Goal: Task Accomplishment & Management: Use online tool/utility

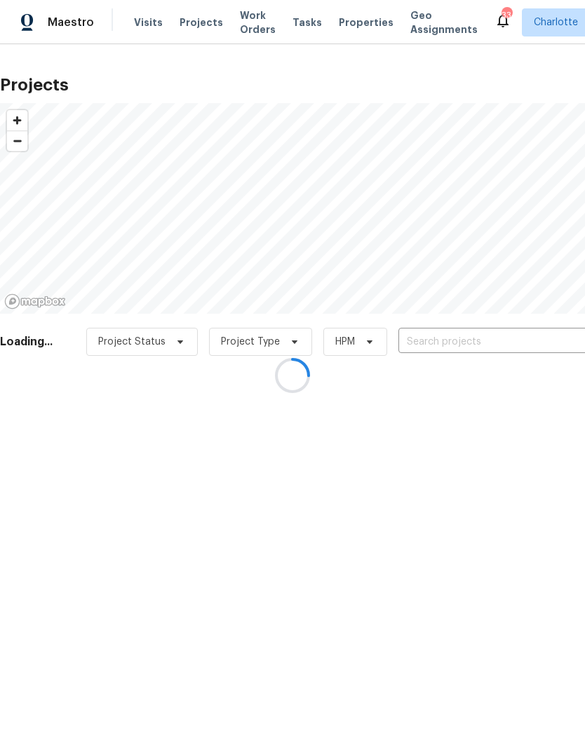
click at [505, 345] on div at bounding box center [292, 375] width 585 height 751
click at [505, 342] on div at bounding box center [292, 375] width 585 height 751
click at [516, 345] on input "text" at bounding box center [479, 342] width 161 height 22
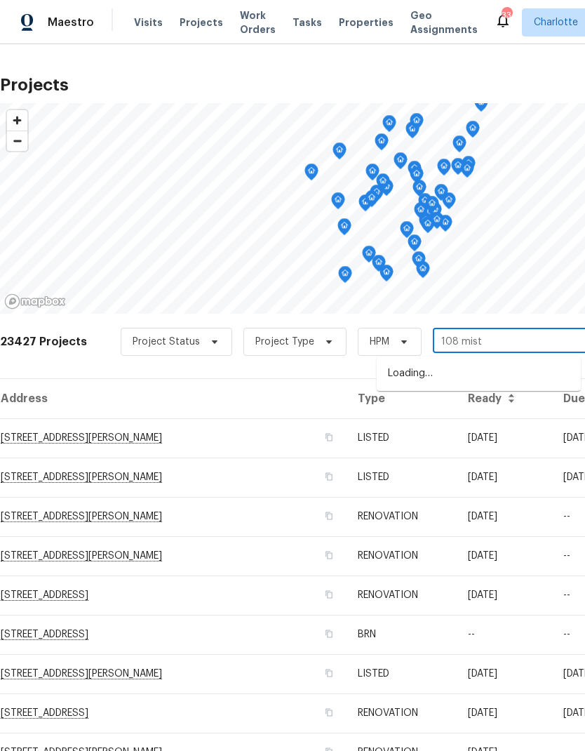
type input "108 misty"
click at [523, 369] on li "108 Mistywood Dr, Mount Holly, NC 28120" at bounding box center [479, 373] width 204 height 23
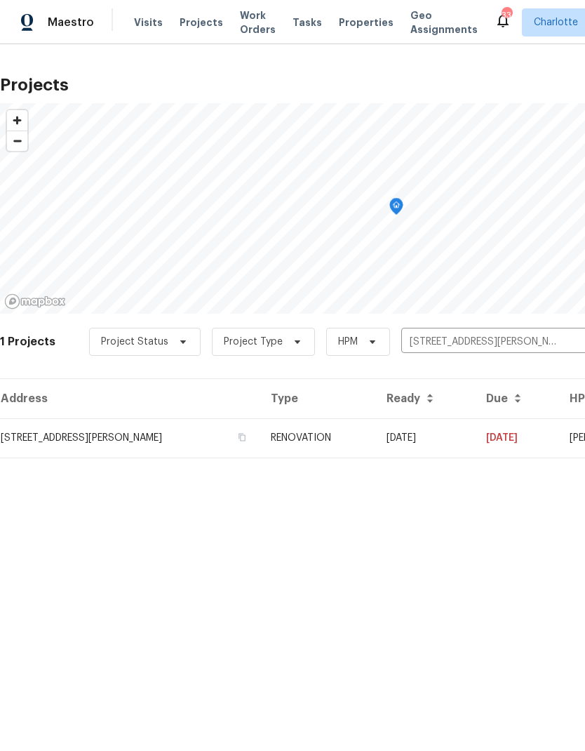
click at [475, 432] on td "09/10/25" at bounding box center [425, 437] width 100 height 39
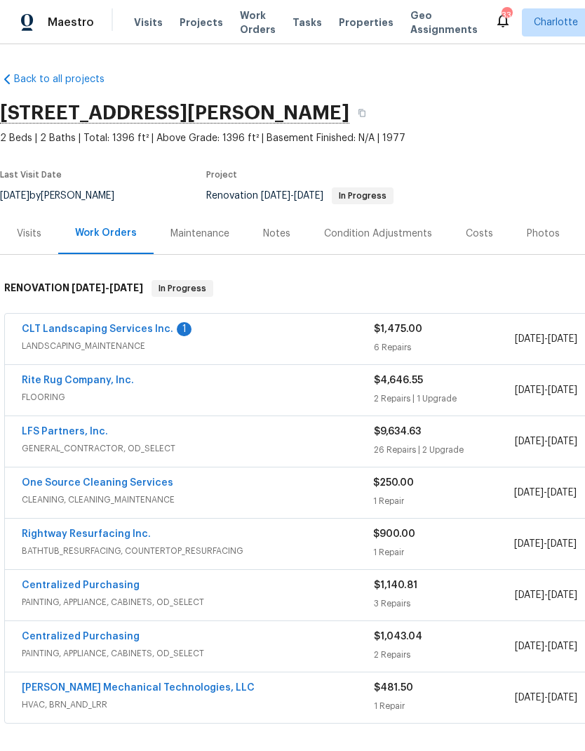
click at [33, 333] on link "CLT Landscaping Services Inc." at bounding box center [98, 329] width 152 height 10
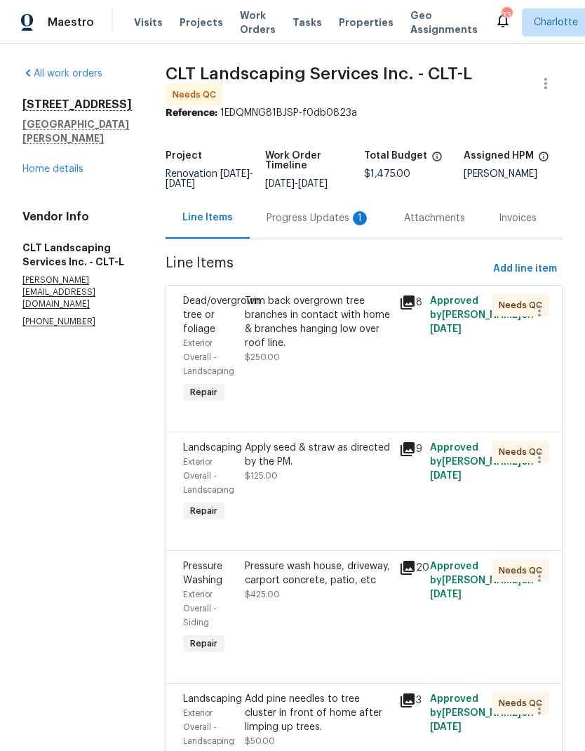
click at [345, 225] on div "Progress Updates 1" at bounding box center [319, 218] width 104 height 14
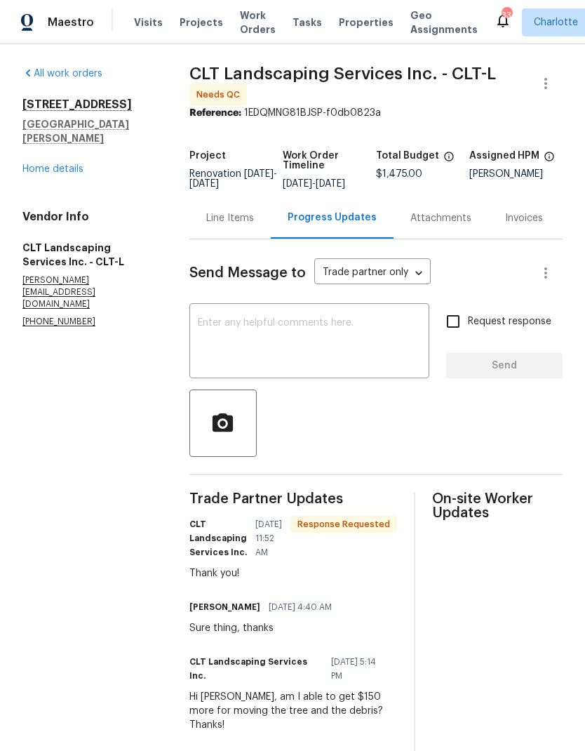
click at [240, 225] on div "Line Items" at bounding box center [230, 218] width 48 height 14
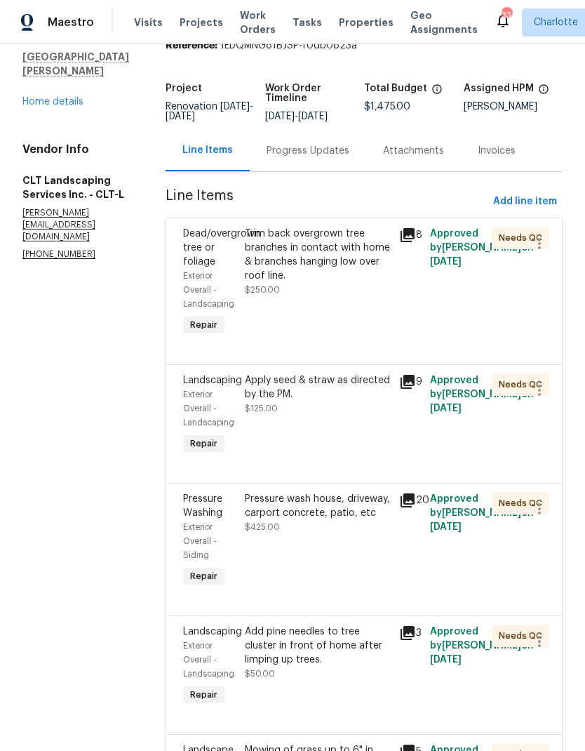
scroll to position [62, 0]
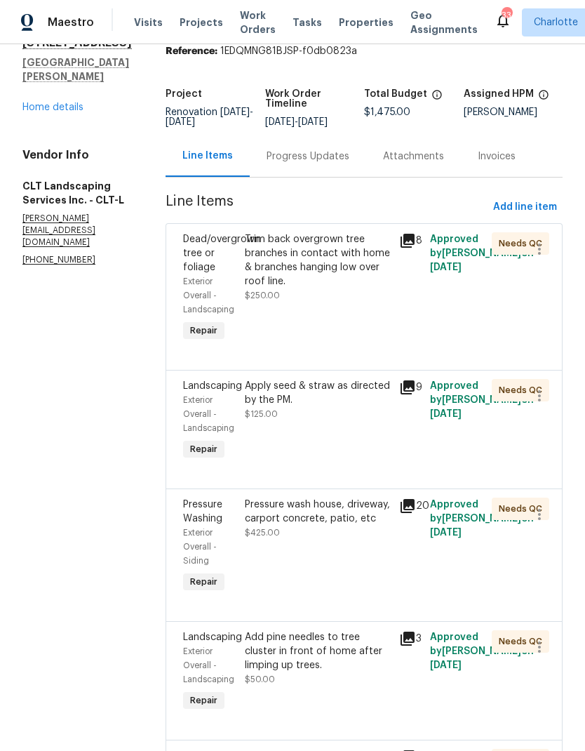
click at [336, 255] on div "Trim back overgrown tree branches in contact with home & branches hanging low o…" at bounding box center [318, 260] width 146 height 56
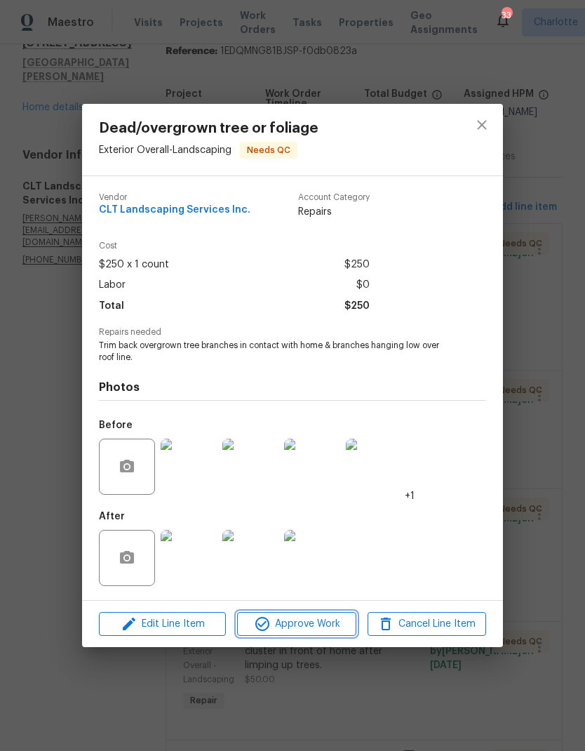
click at [294, 628] on span "Approve Work" at bounding box center [296, 624] width 110 height 18
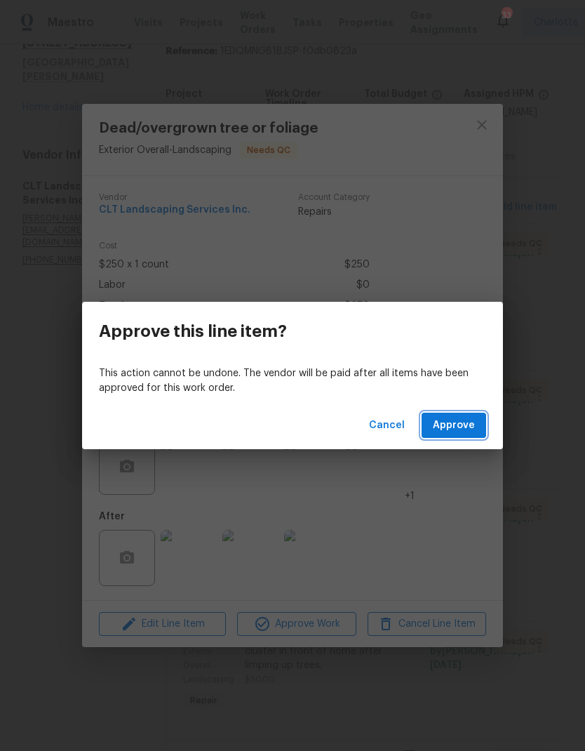
click at [454, 429] on span "Approve" at bounding box center [454, 426] width 42 height 18
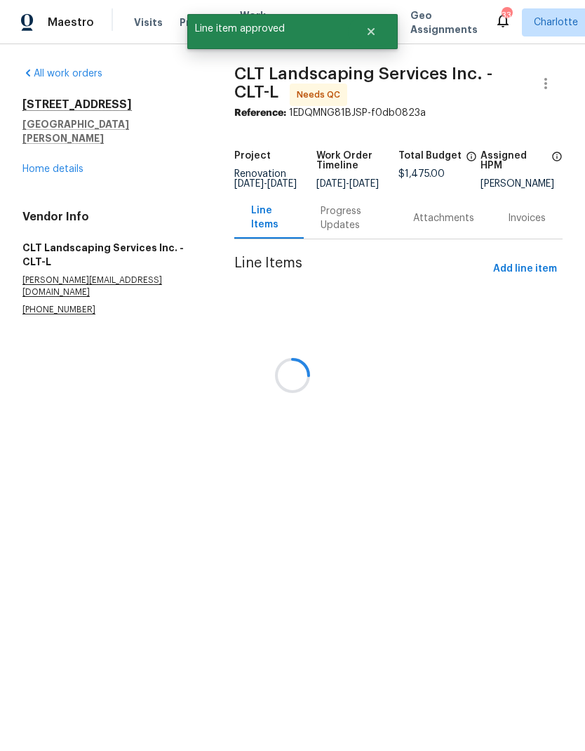
scroll to position [0, 0]
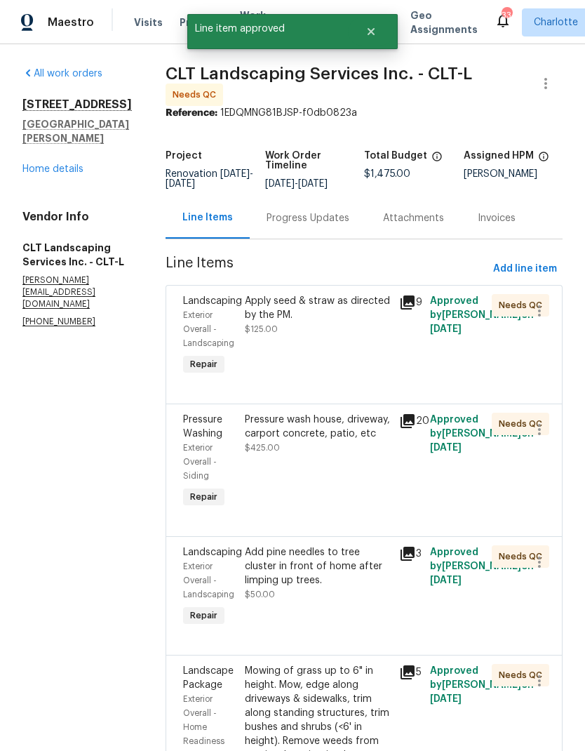
click at [345, 311] on div "Apply seed & straw as directed by the PM." at bounding box center [318, 308] width 146 height 28
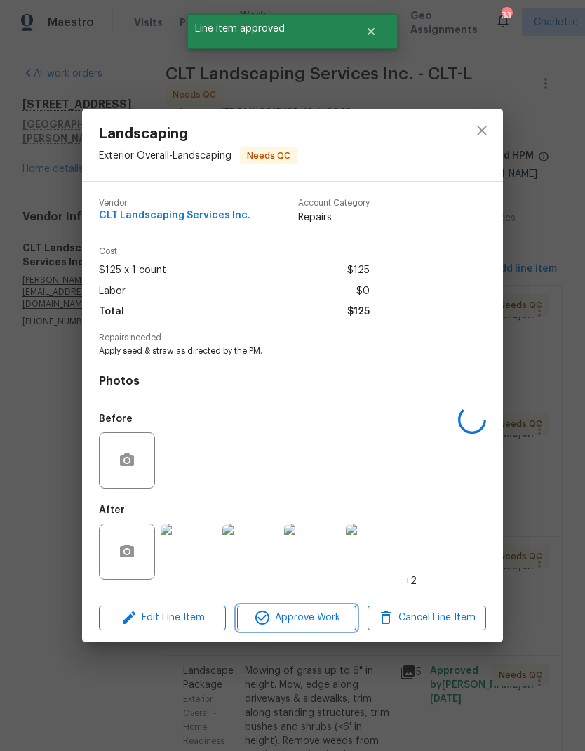
click at [316, 630] on button "Approve Work" at bounding box center [296, 618] width 119 height 25
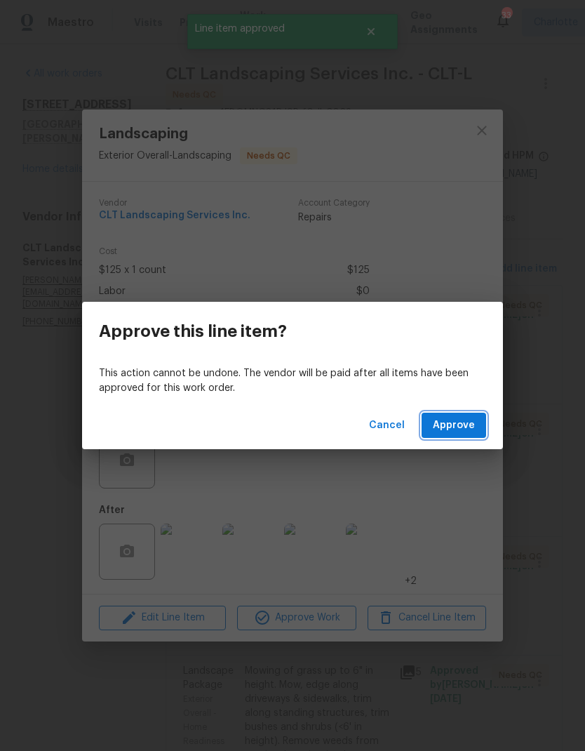
click at [472, 435] on button "Approve" at bounding box center [454, 426] width 65 height 26
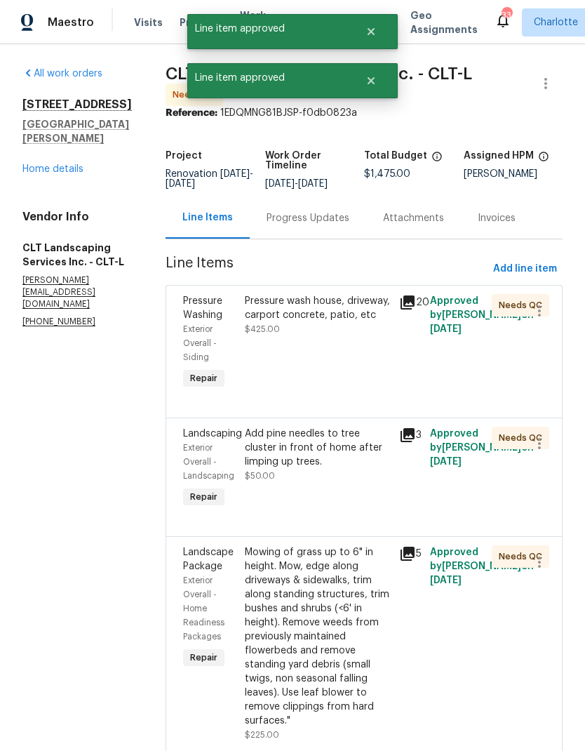
click at [338, 307] on div "Pressure wash house, driveway, carport concrete, patio, etc" at bounding box center [318, 308] width 146 height 28
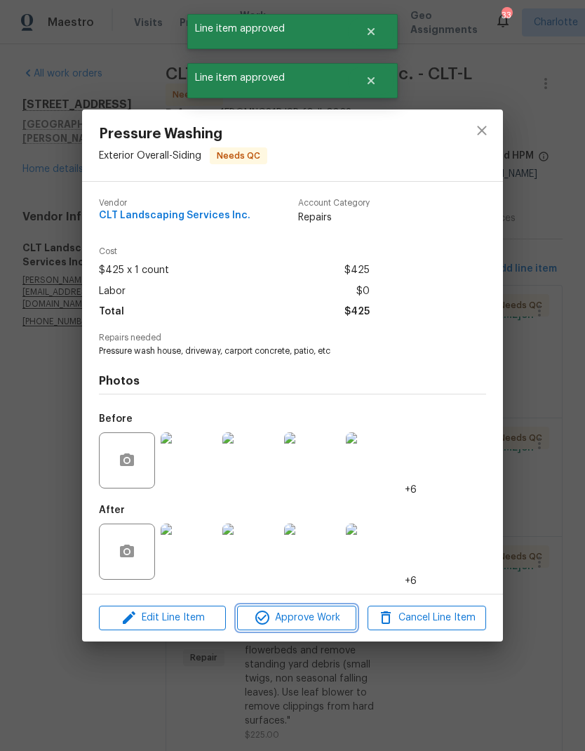
click at [320, 618] on span "Approve Work" at bounding box center [296, 618] width 110 height 18
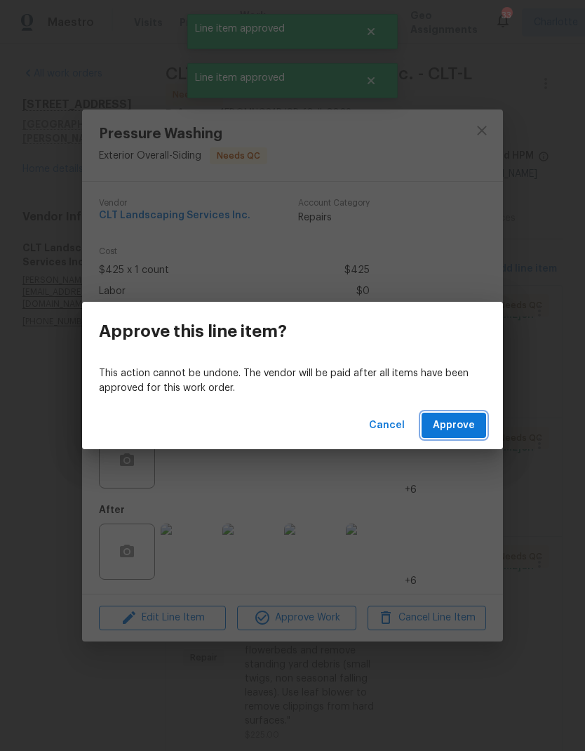
click at [469, 427] on span "Approve" at bounding box center [454, 426] width 42 height 18
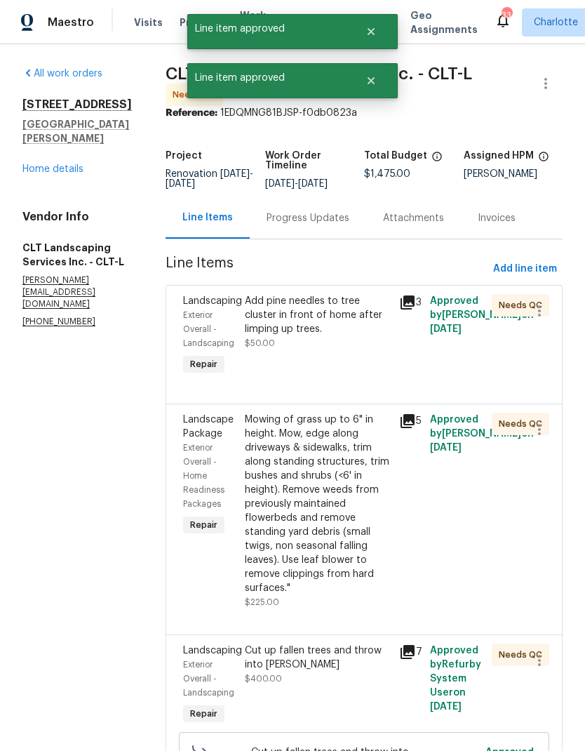
click at [321, 325] on div "Add pine needles to tree cluster in front of home after limping up trees." at bounding box center [318, 315] width 146 height 42
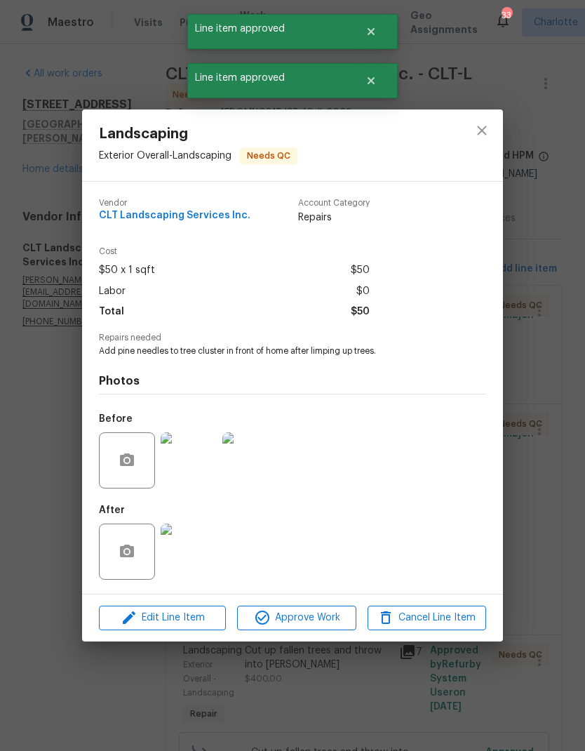
click at [317, 626] on span "Approve Work" at bounding box center [296, 618] width 110 height 18
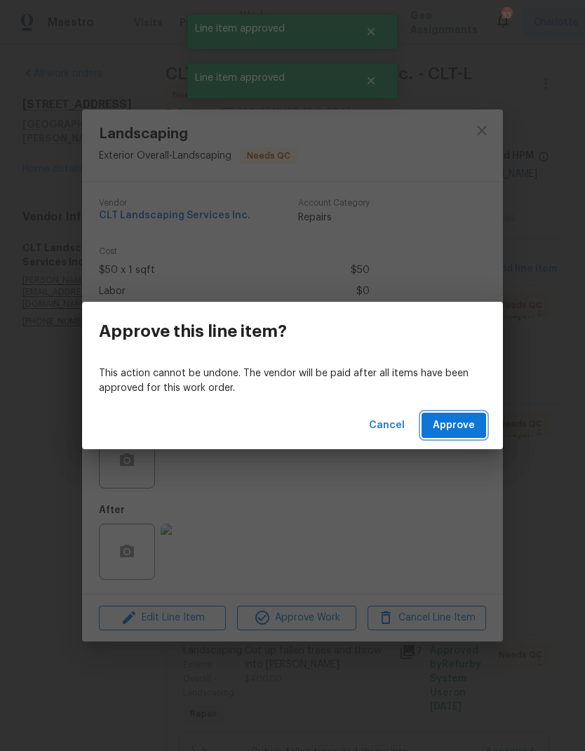
click at [471, 432] on span "Approve" at bounding box center [454, 426] width 42 height 18
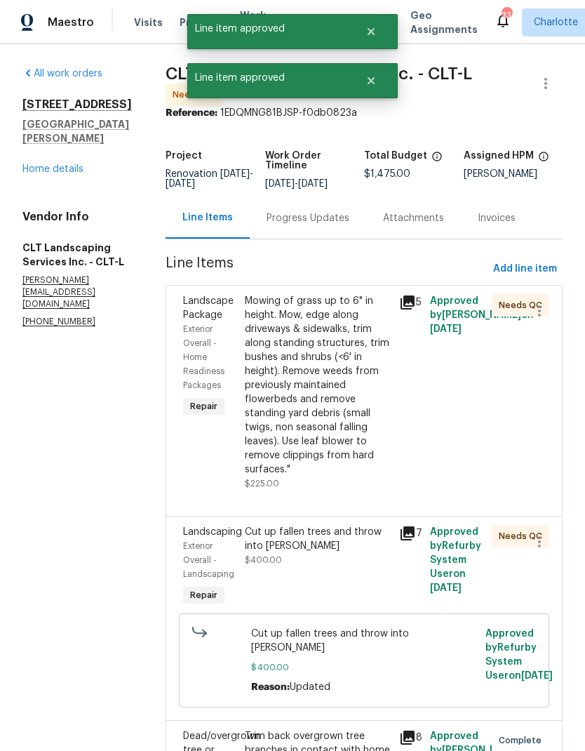
click at [322, 405] on div "Mowing of grass up to 6" in height. Mow, edge along driveways & sidewalks, trim…" at bounding box center [318, 385] width 146 height 182
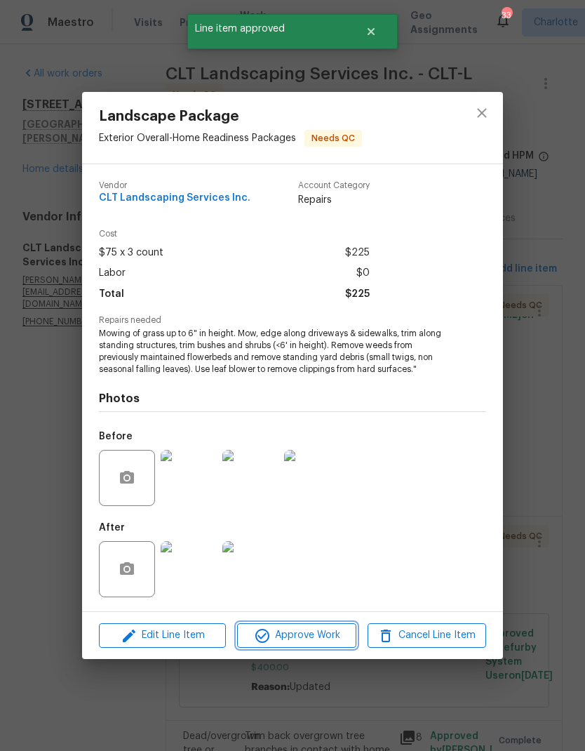
click at [302, 641] on span "Approve Work" at bounding box center [296, 636] width 110 height 18
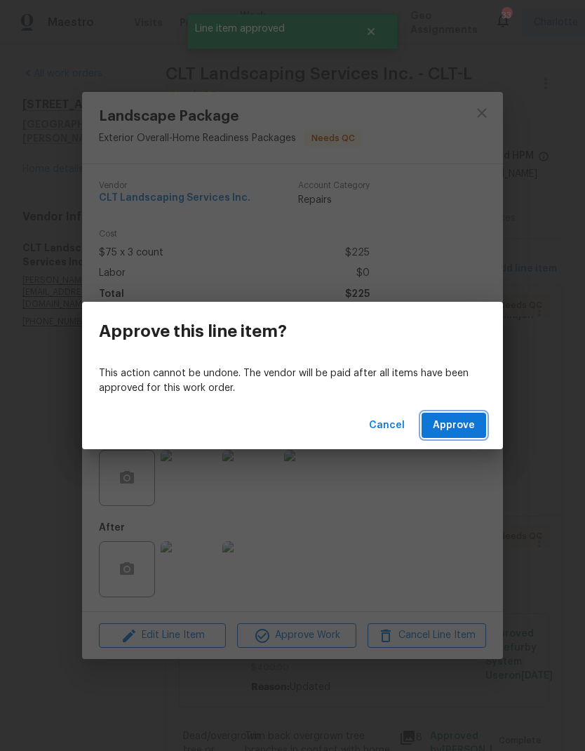
click at [457, 429] on span "Approve" at bounding box center [454, 426] width 42 height 18
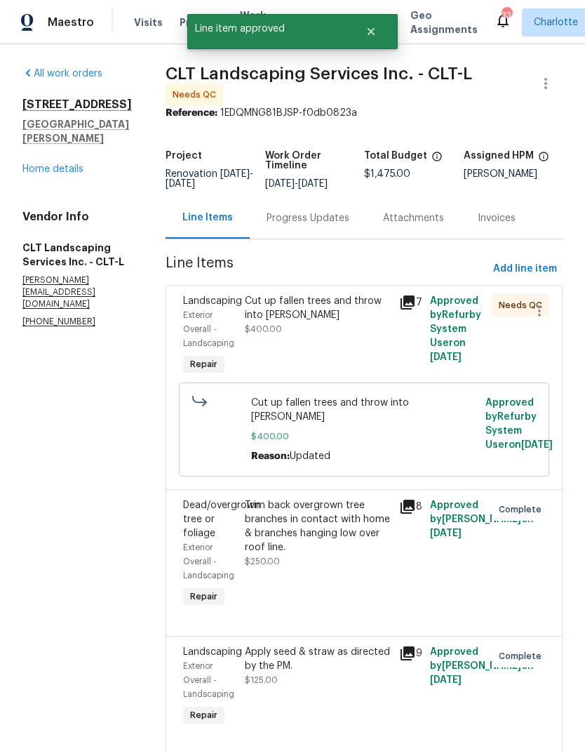
click at [316, 311] on div "Cut up fallen trees and throw into woods" at bounding box center [318, 308] width 146 height 28
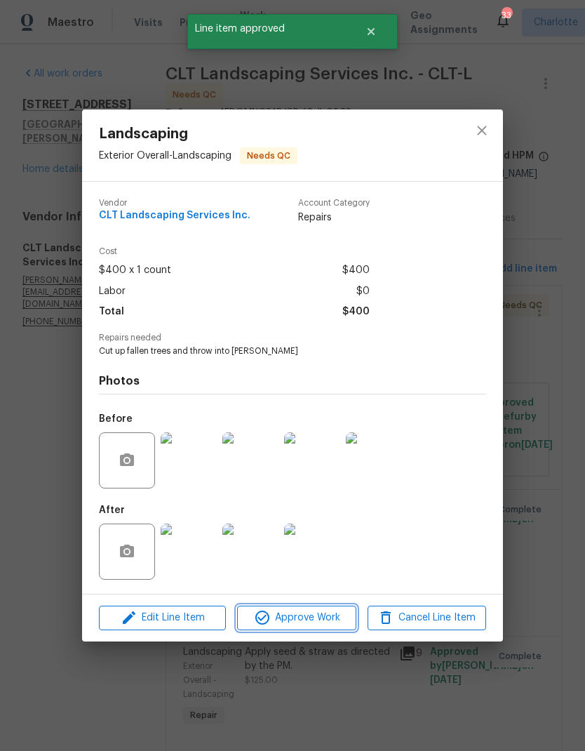
click at [321, 622] on span "Approve Work" at bounding box center [296, 618] width 110 height 18
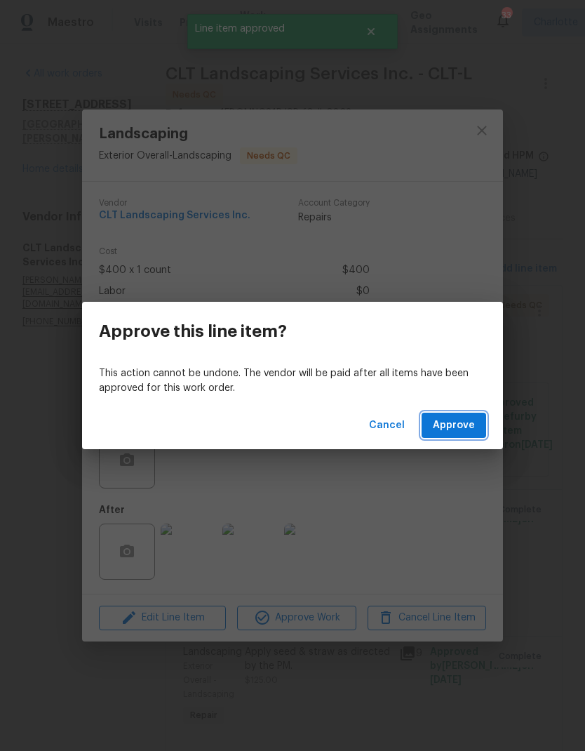
click at [458, 433] on span "Approve" at bounding box center [454, 426] width 42 height 18
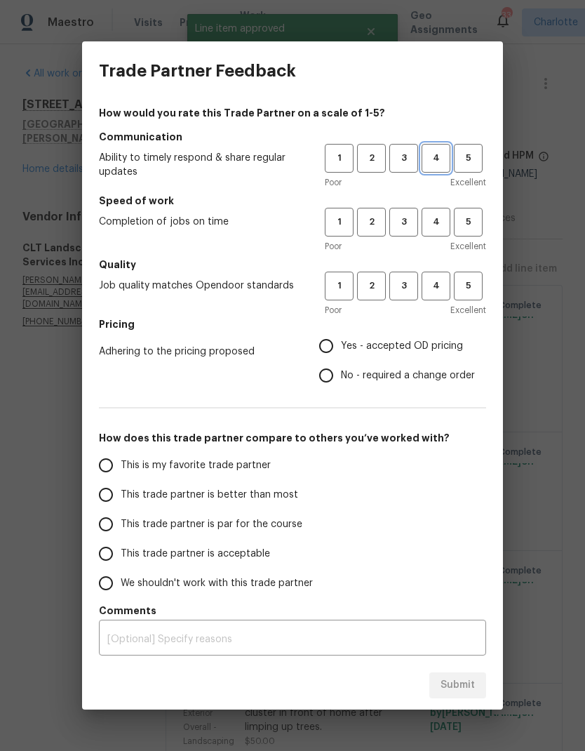
click at [438, 162] on span "4" at bounding box center [436, 158] width 26 height 16
click at [437, 233] on button "4" at bounding box center [436, 222] width 29 height 29
click at [437, 288] on span "4" at bounding box center [436, 286] width 26 height 16
click at [338, 342] on input "Yes - accepted OD pricing" at bounding box center [326, 345] width 29 height 29
radio input "true"
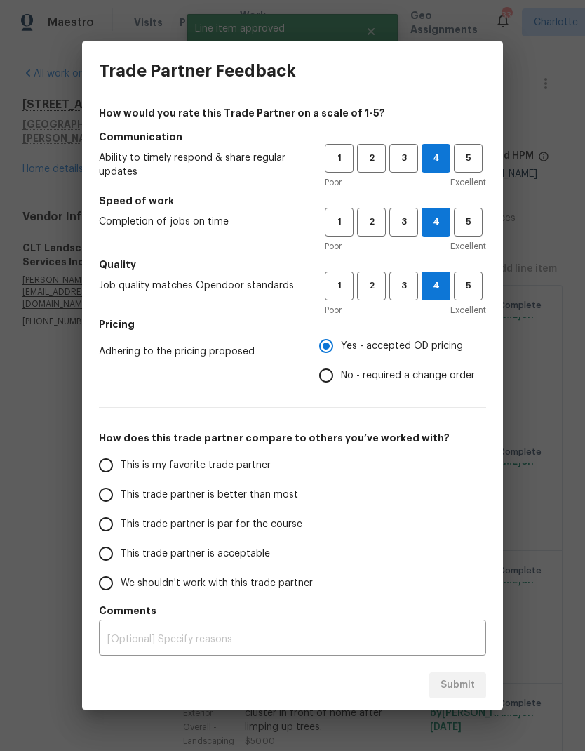
click at [262, 474] on label "This is my favorite trade partner" at bounding box center [202, 465] width 222 height 29
click at [121, 474] on input "This is my favorite trade partner" at bounding box center [105, 465] width 29 height 29
click at [480, 697] on button "Submit" at bounding box center [457, 685] width 57 height 26
radio input "true"
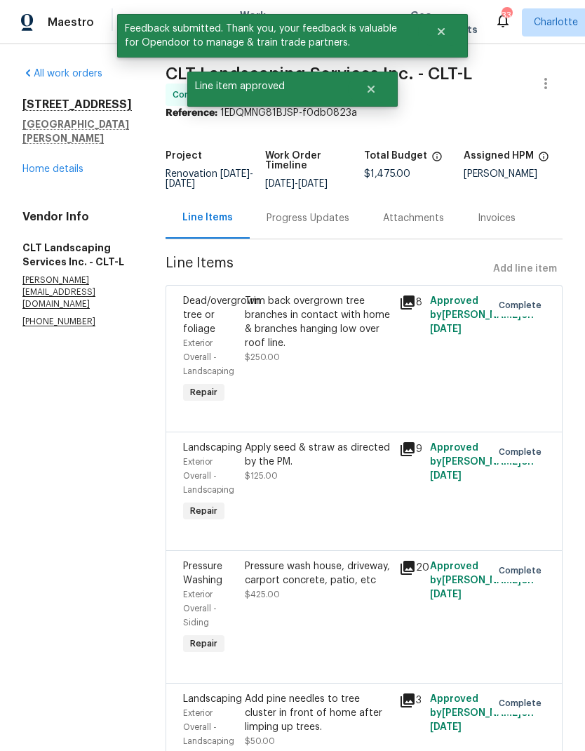
click at [70, 164] on link "Home details" at bounding box center [52, 169] width 61 height 10
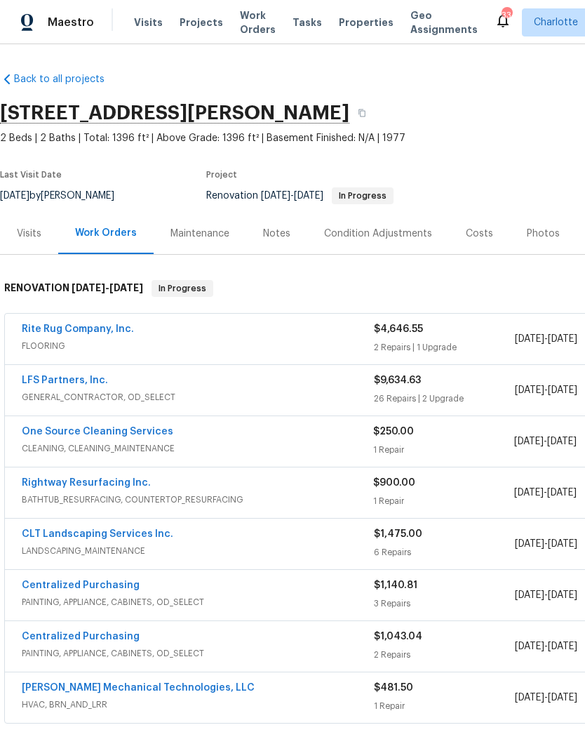
click at [149, 428] on link "One Source Cleaning Services" at bounding box center [98, 432] width 152 height 10
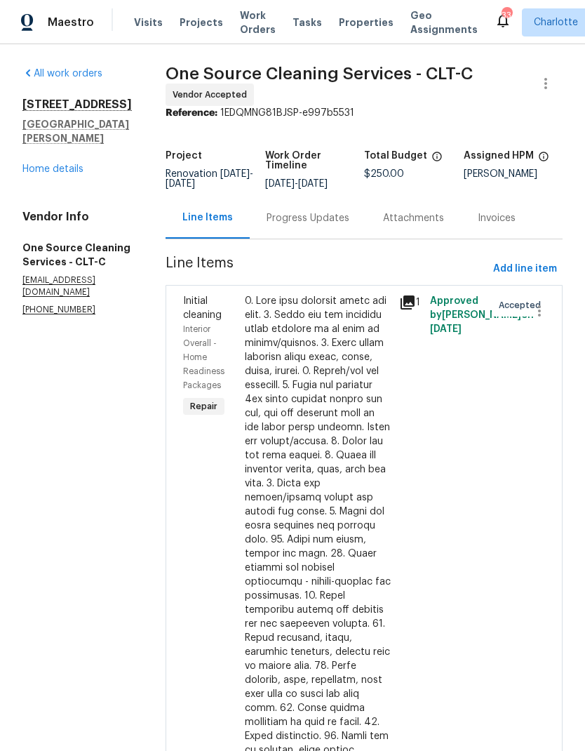
click at [66, 164] on link "Home details" at bounding box center [52, 169] width 61 height 10
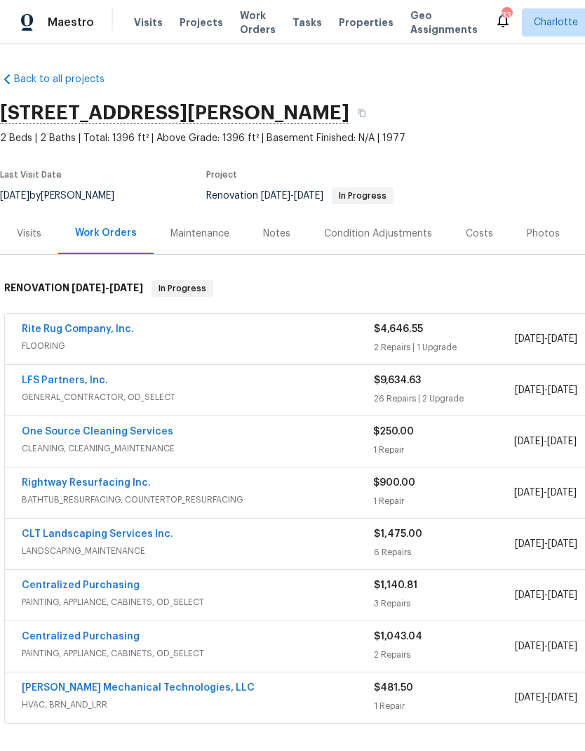
click at [139, 432] on link "One Source Cleaning Services" at bounding box center [98, 432] width 152 height 10
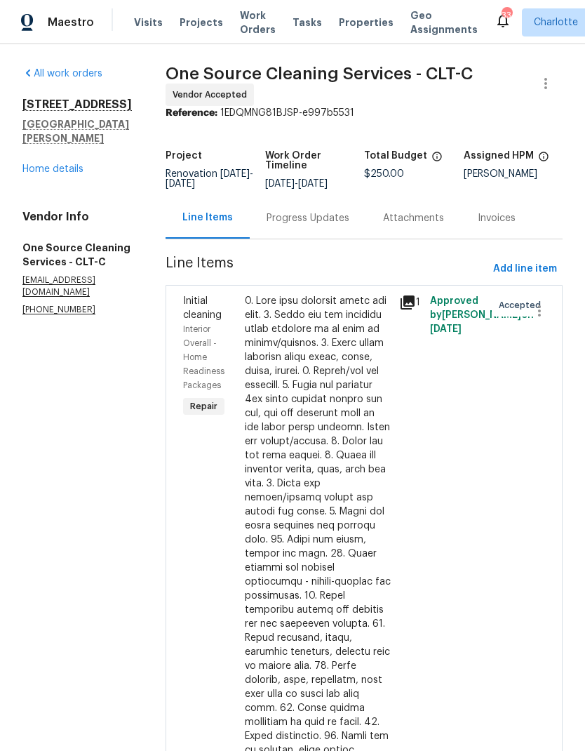
click at [317, 225] on div "Progress Updates" at bounding box center [308, 218] width 83 height 14
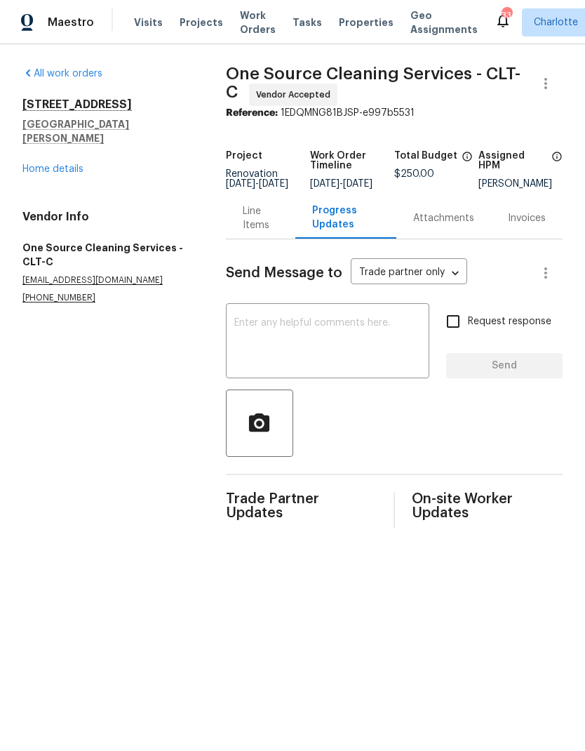
click at [368, 343] on textarea at bounding box center [327, 342] width 187 height 49
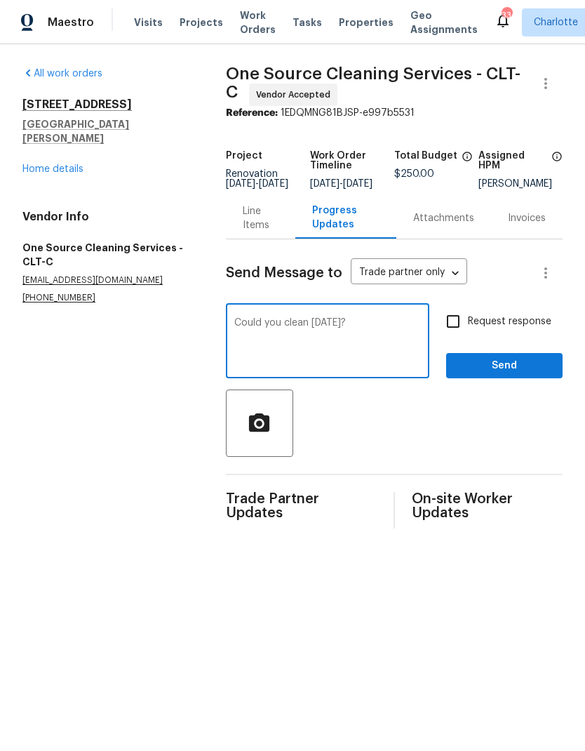
type textarea "Could you clean on Monday?"
click at [462, 326] on input "Request response" at bounding box center [453, 321] width 29 height 29
checkbox input "true"
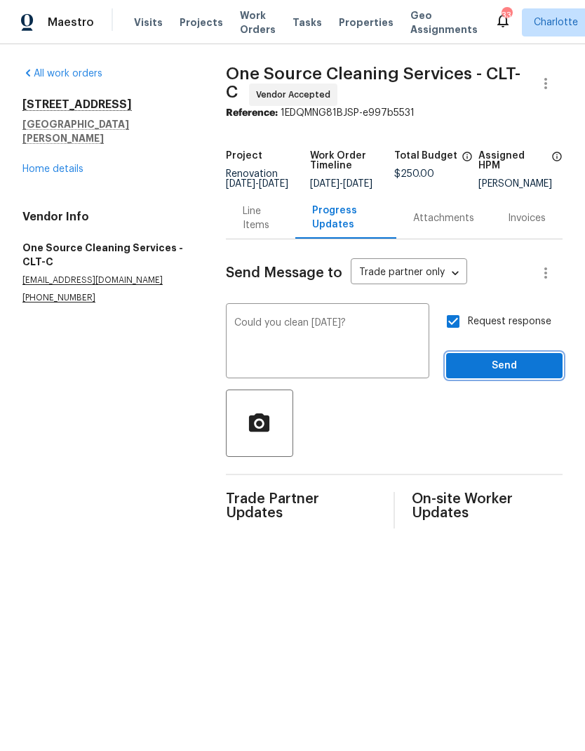
click at [523, 374] on span "Send" at bounding box center [505, 366] width 94 height 18
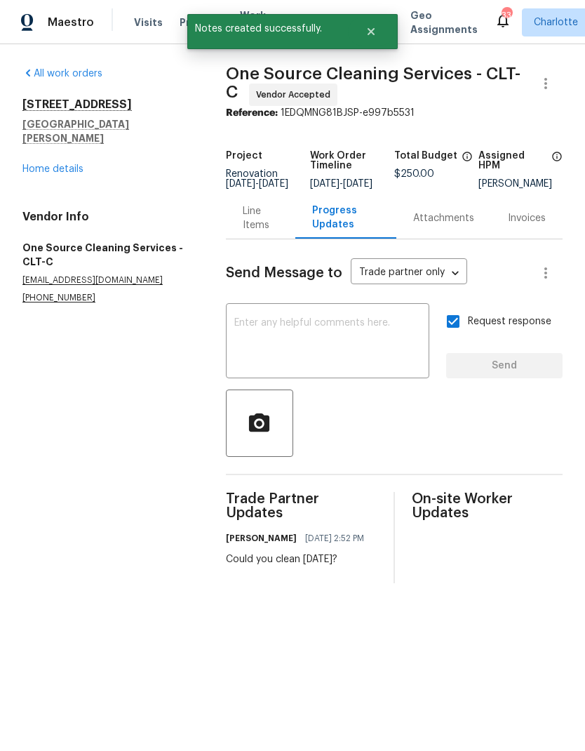
click at [32, 164] on link "Home details" at bounding box center [52, 169] width 61 height 10
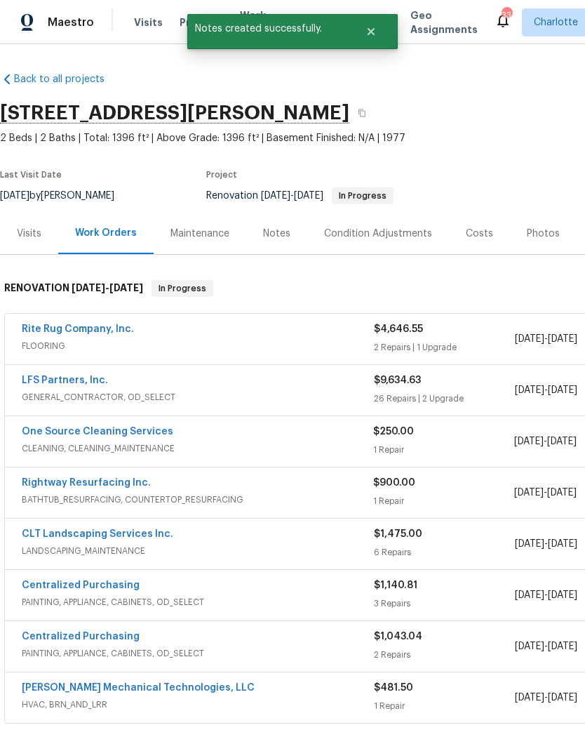
click at [30, 380] on link "LFS Partners, Inc." at bounding box center [65, 380] width 86 height 10
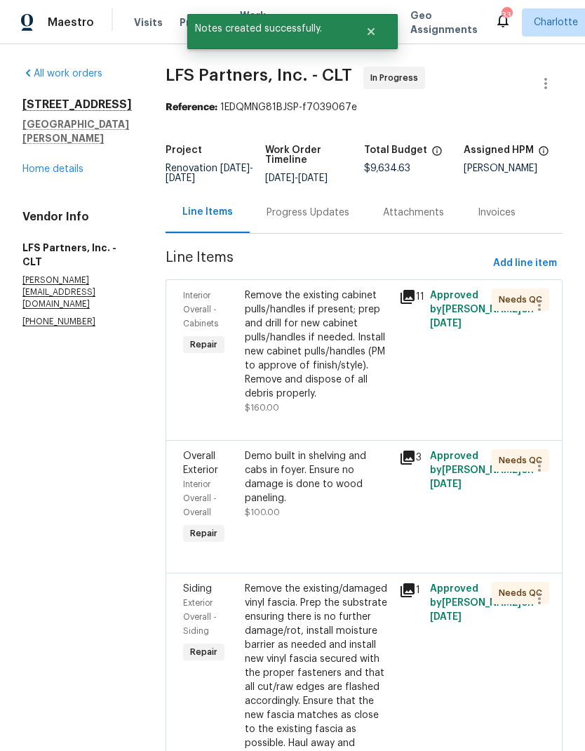
click at [35, 145] on h5 "[GEOGRAPHIC_DATA][PERSON_NAME]" at bounding box center [76, 131] width 109 height 28
click at [34, 174] on link "Home details" at bounding box center [52, 169] width 61 height 10
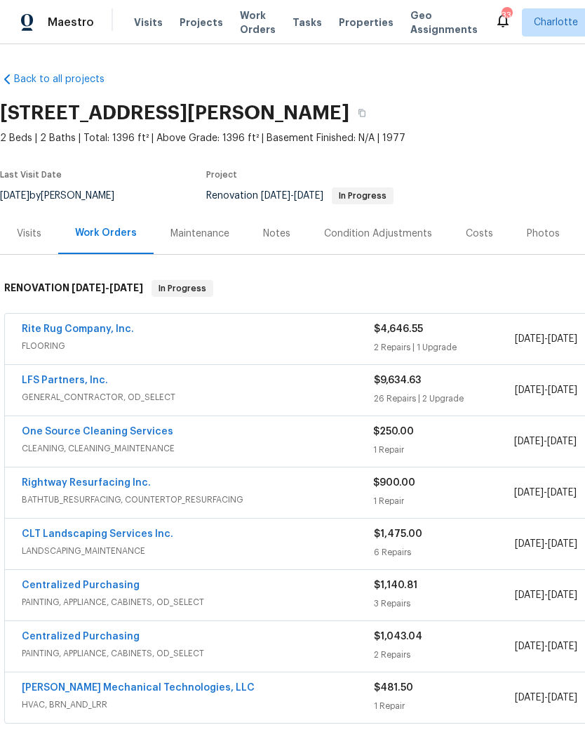
click at [37, 333] on link "Rite Rug Company, Inc." at bounding box center [78, 329] width 112 height 10
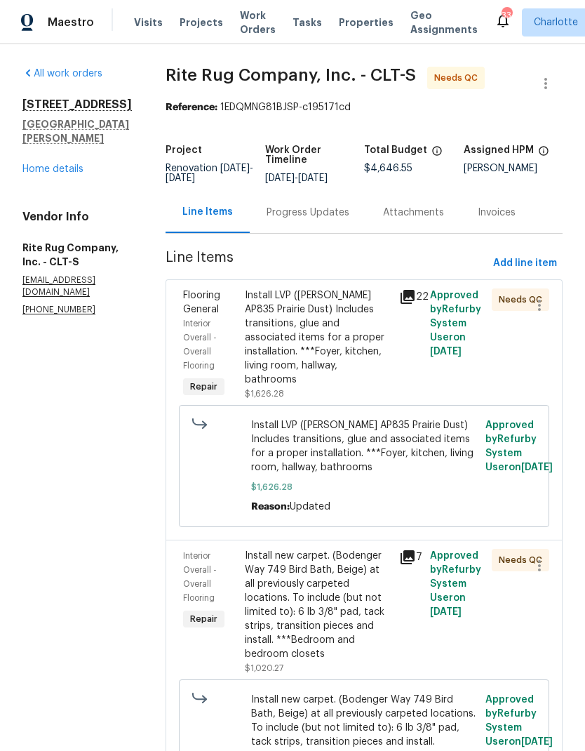
click at [353, 230] on div "Progress Updates" at bounding box center [308, 212] width 116 height 41
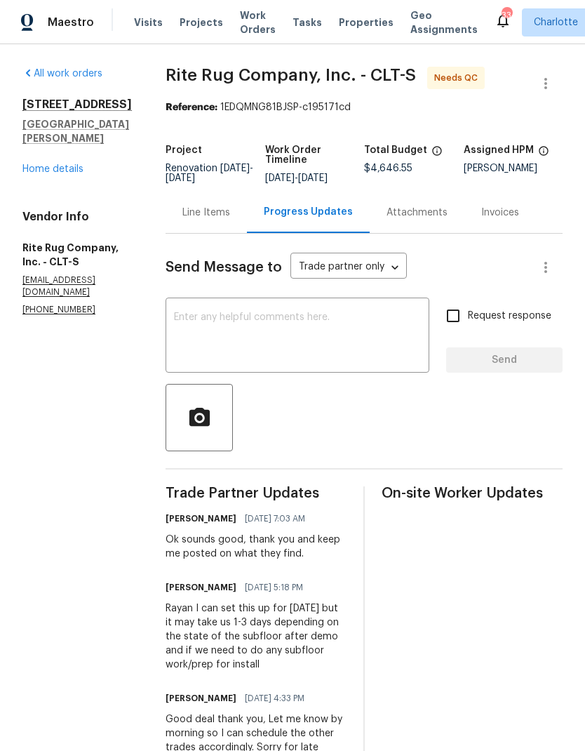
click at [203, 220] on div "Line Items" at bounding box center [206, 213] width 48 height 14
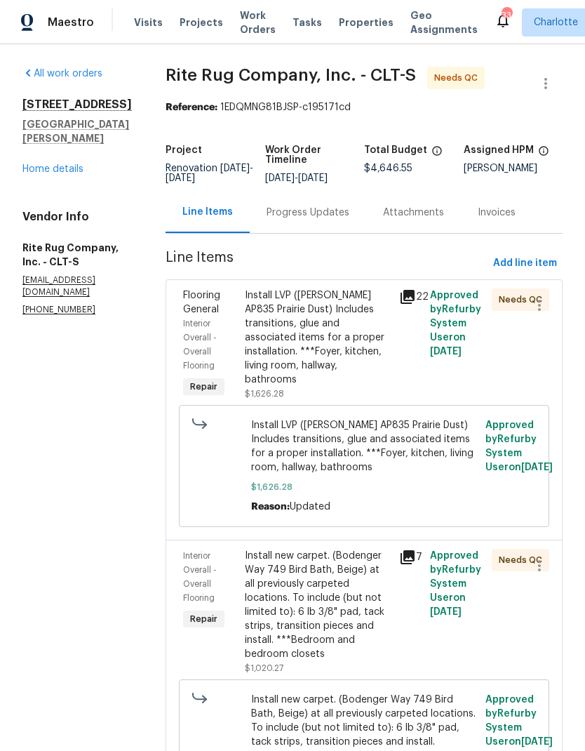
click at [34, 164] on link "Home details" at bounding box center [52, 169] width 61 height 10
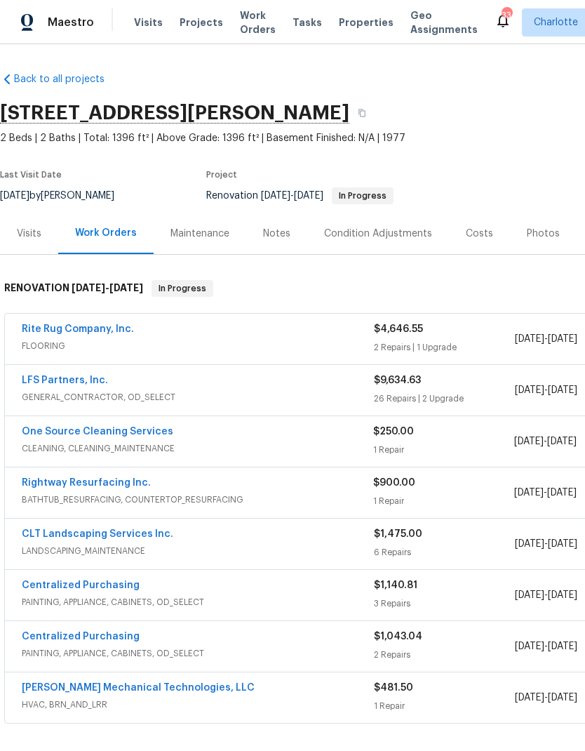
click at [103, 332] on link "Rite Rug Company, Inc." at bounding box center [78, 329] width 112 height 10
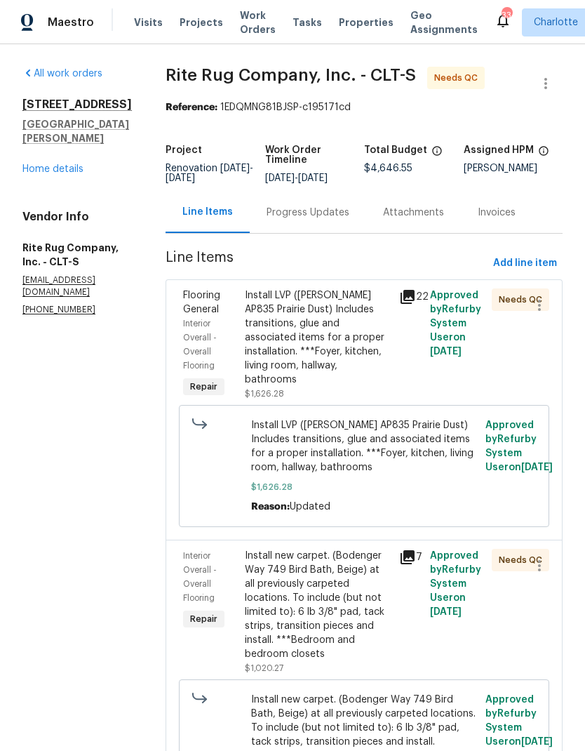
click at [349, 358] on div "Install LVP (Knighton AP835 Prairie Dust) Includes transitions, glue and associ…" at bounding box center [318, 337] width 146 height 98
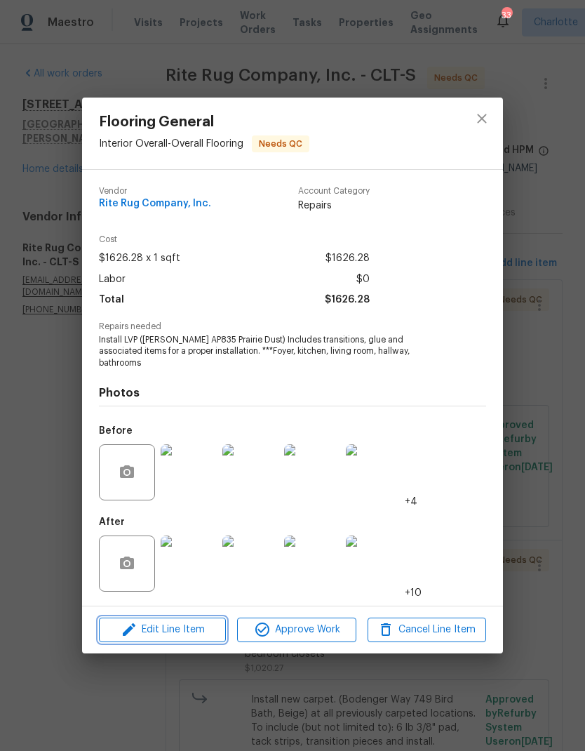
click at [199, 627] on span "Edit Line Item" at bounding box center [162, 630] width 119 height 18
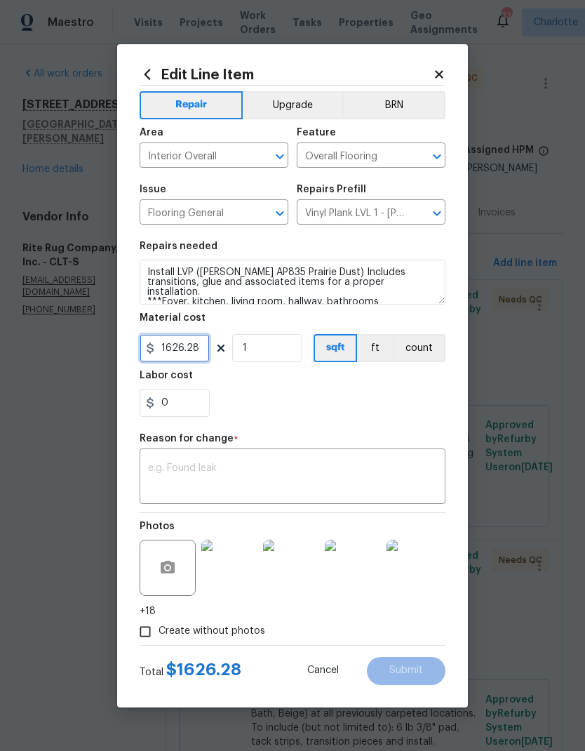
click at [189, 357] on input "1626.28" at bounding box center [175, 348] width 70 height 28
type input "1742.53"
click at [340, 453] on div "x ​" at bounding box center [293, 478] width 306 height 52
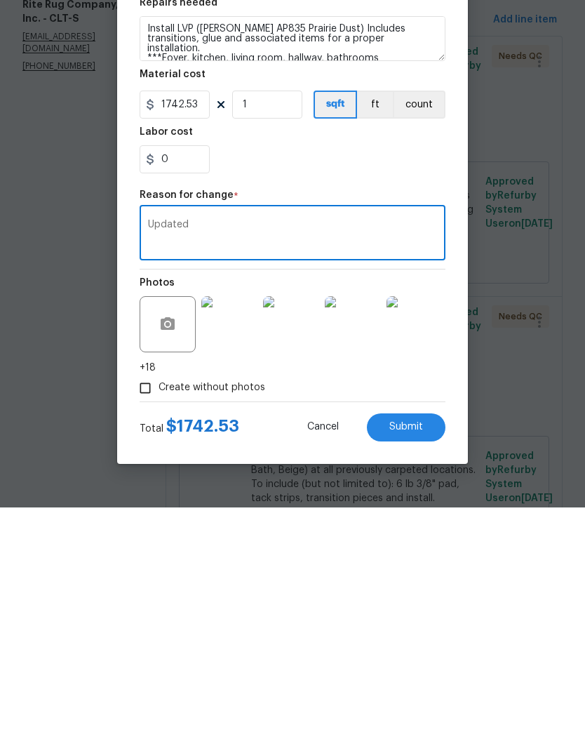
type textarea "Updated"
click at [426, 657] on button "Submit" at bounding box center [406, 671] width 79 height 28
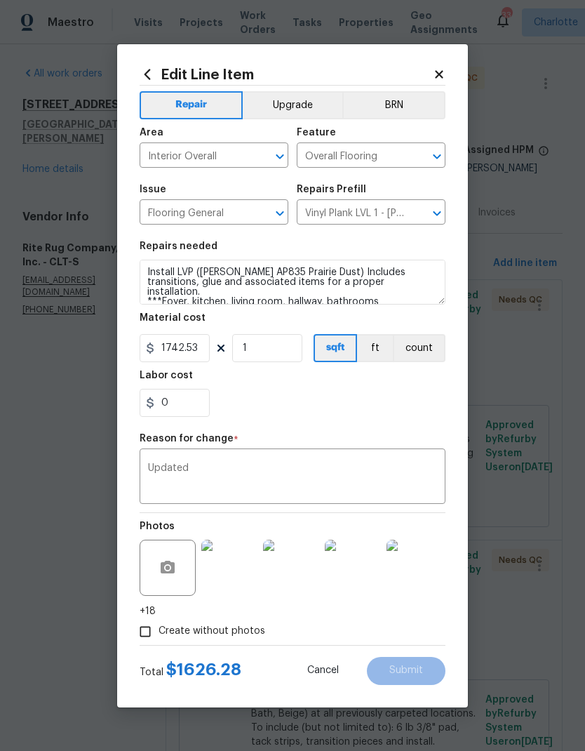
type input "1626.28"
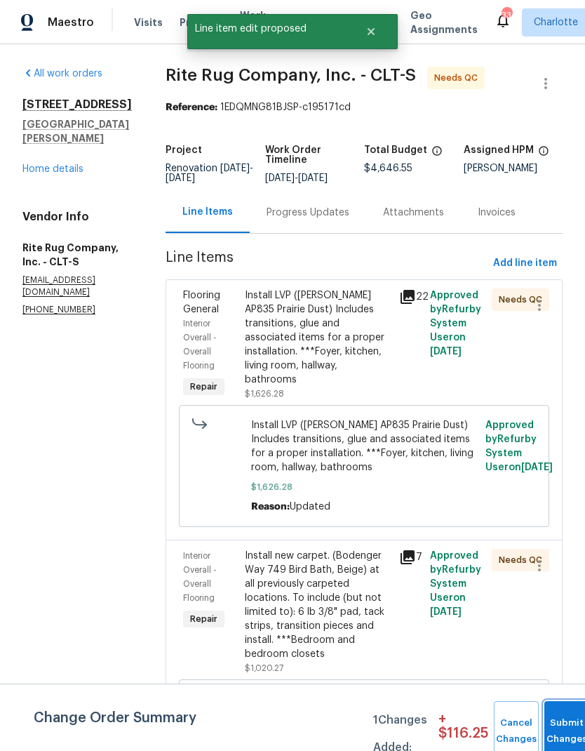
click at [559, 714] on button "Submit Changes" at bounding box center [567, 731] width 45 height 60
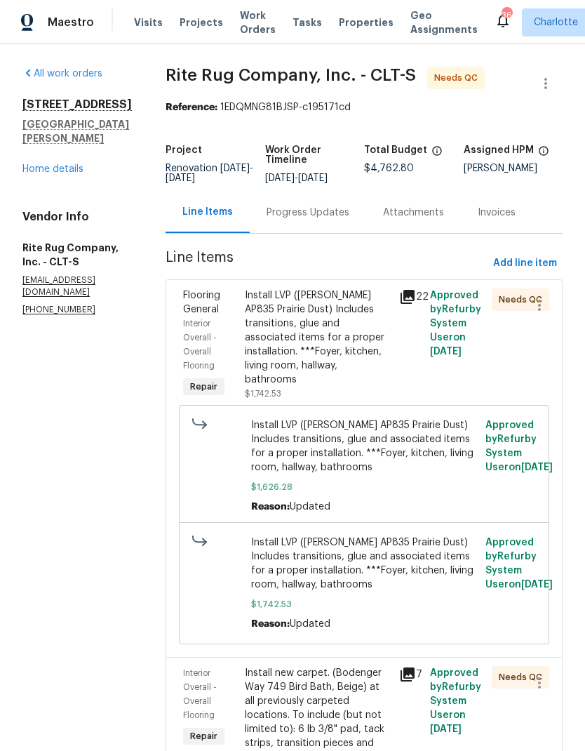
click at [39, 164] on link "Home details" at bounding box center [52, 169] width 61 height 10
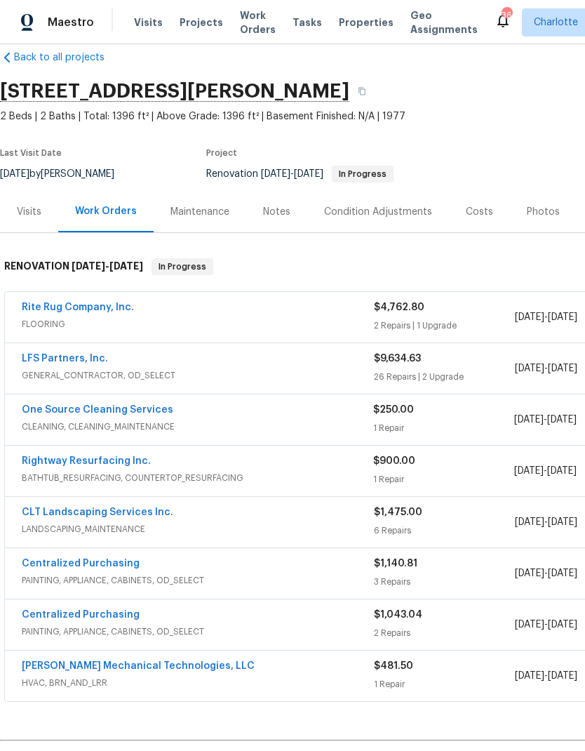
scroll to position [22, 0]
click at [39, 308] on link "Rite Rug Company, Inc." at bounding box center [78, 307] width 112 height 10
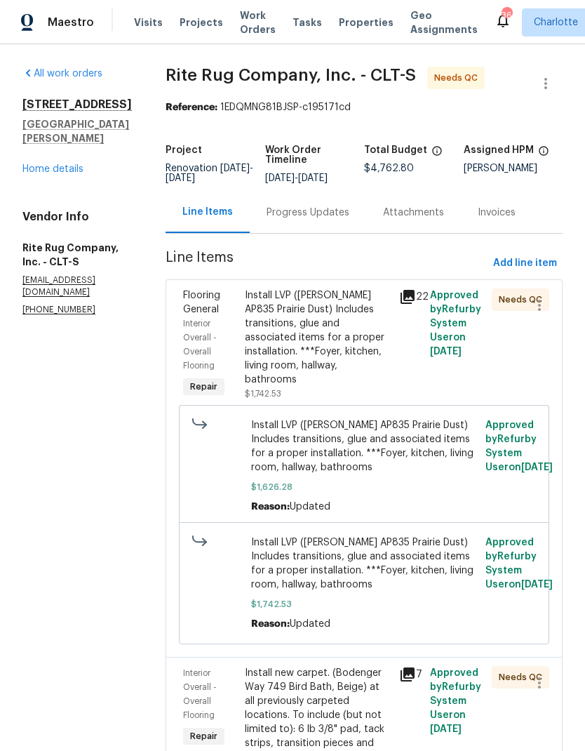
click at [352, 357] on div "Install LVP (Knighton AP835 Prairie Dust) Includes transitions, glue and associ…" at bounding box center [318, 337] width 146 height 98
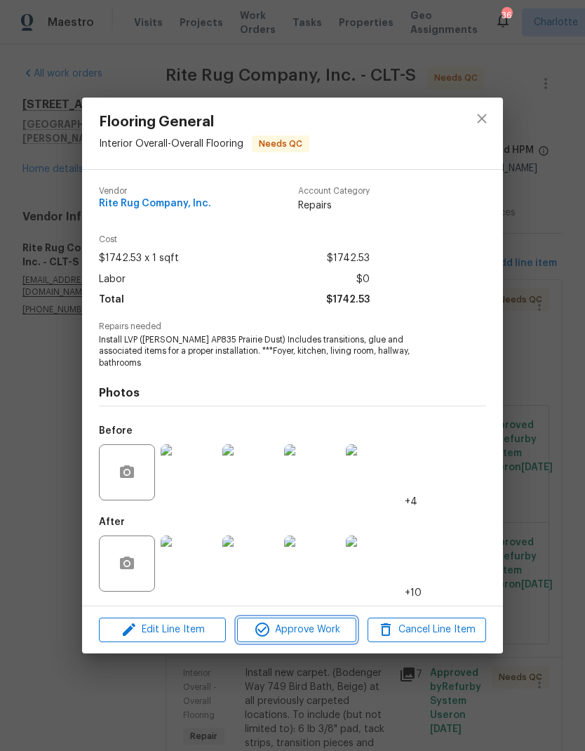
click at [307, 627] on span "Approve Work" at bounding box center [296, 630] width 110 height 18
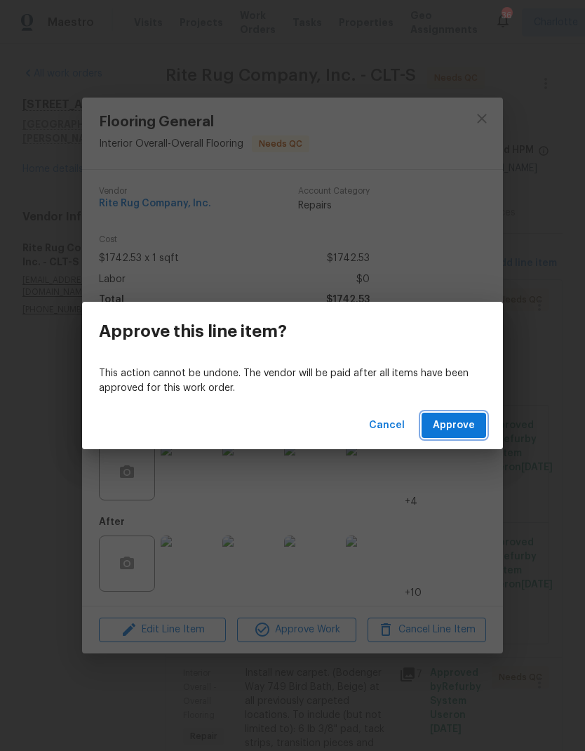
click at [458, 421] on span "Approve" at bounding box center [454, 426] width 42 height 18
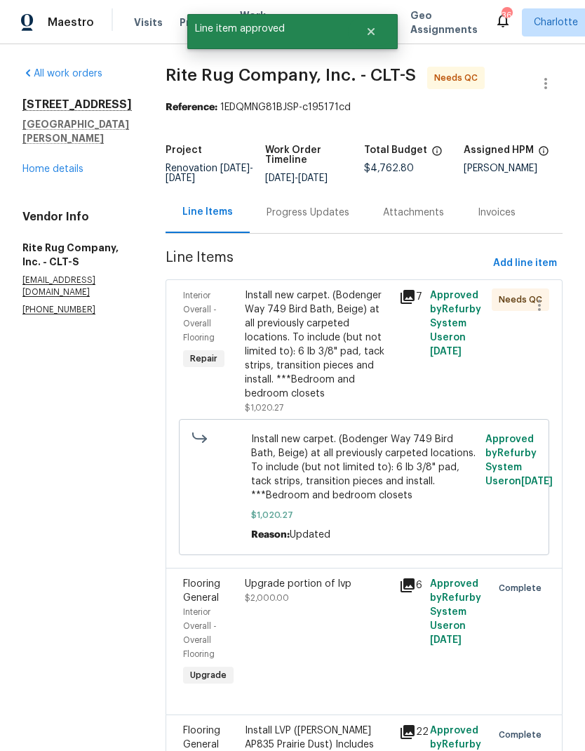
click at [355, 360] on div "Install new carpet. (Bodenger Way 749 Bird Bath, Beige) at all previously carpe…" at bounding box center [318, 344] width 146 height 112
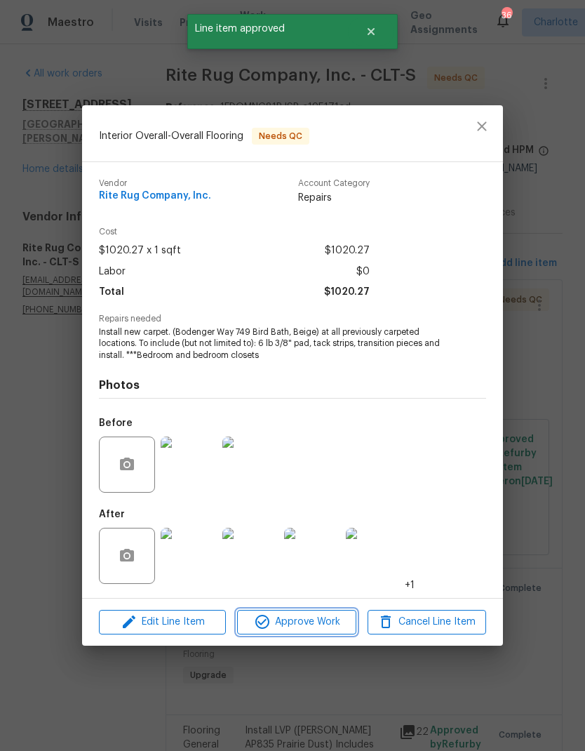
click at [329, 629] on span "Approve Work" at bounding box center [296, 622] width 110 height 18
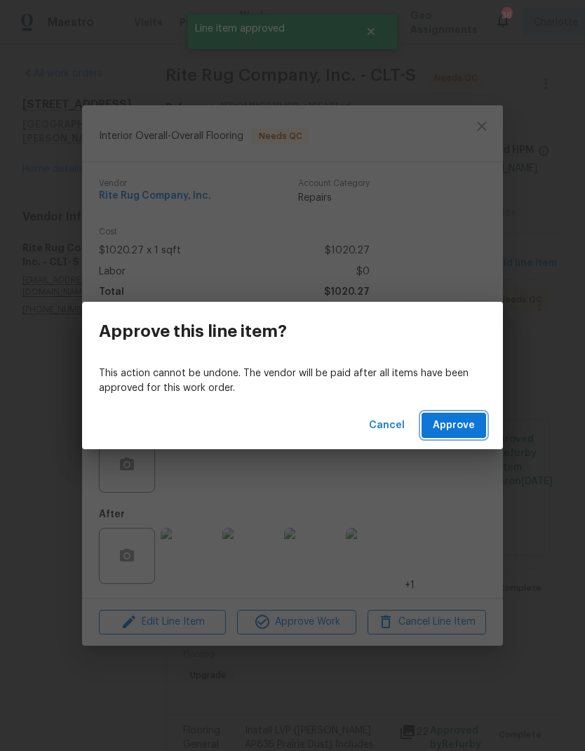
click at [475, 430] on button "Approve" at bounding box center [454, 426] width 65 height 26
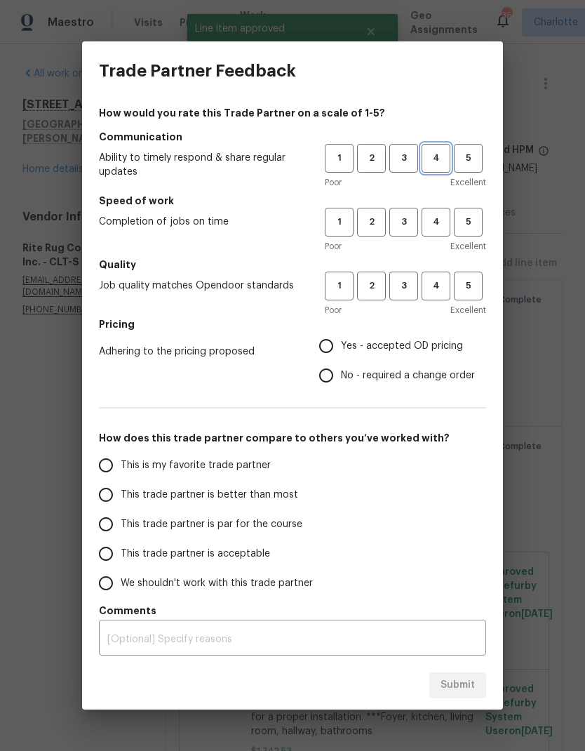
click at [436, 161] on span "4" at bounding box center [436, 158] width 26 height 16
click at [434, 222] on span "4" at bounding box center [436, 222] width 26 height 16
click at [439, 279] on span "4" at bounding box center [436, 286] width 26 height 16
click at [334, 355] on input "Yes - accepted OD pricing" at bounding box center [326, 345] width 29 height 29
radio input "true"
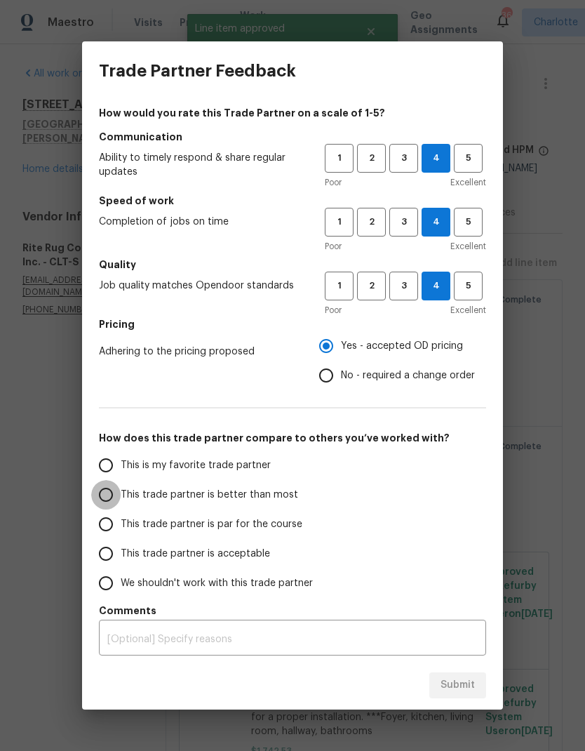
click at [109, 495] on input "This trade partner is better than most" at bounding box center [105, 494] width 29 height 29
click at [460, 687] on span "Submit" at bounding box center [458, 686] width 34 height 18
radio input "true"
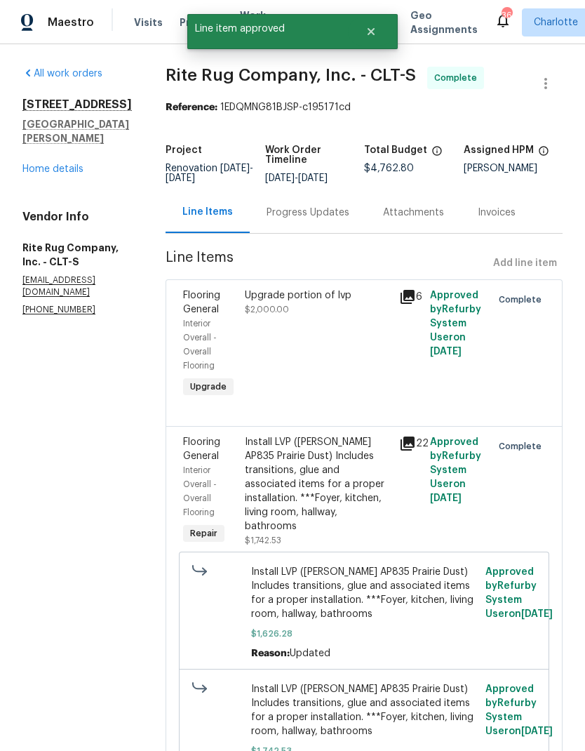
radio input "false"
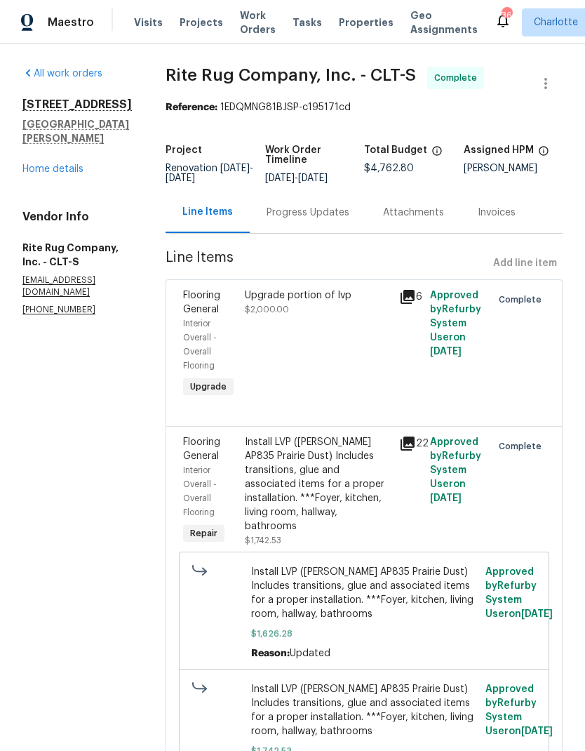
click at [29, 164] on link "Home details" at bounding box center [52, 169] width 61 height 10
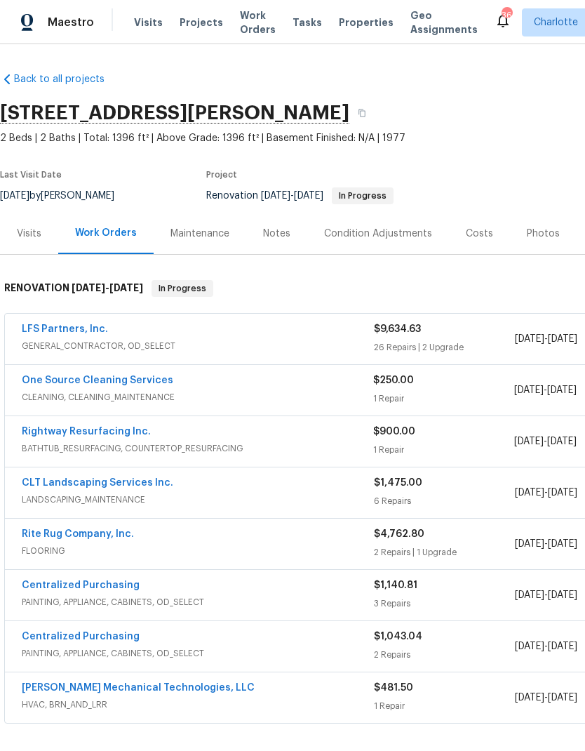
click at [88, 331] on link "LFS Partners, Inc." at bounding box center [65, 329] width 86 height 10
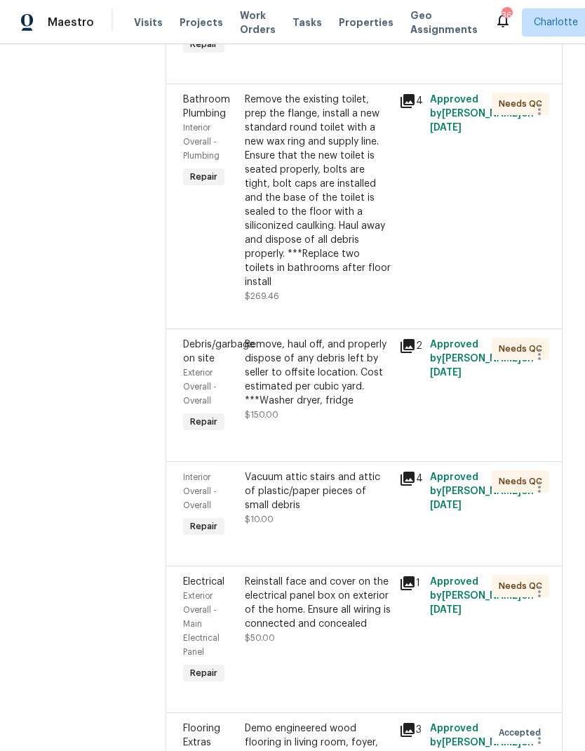
scroll to position [4003, 0]
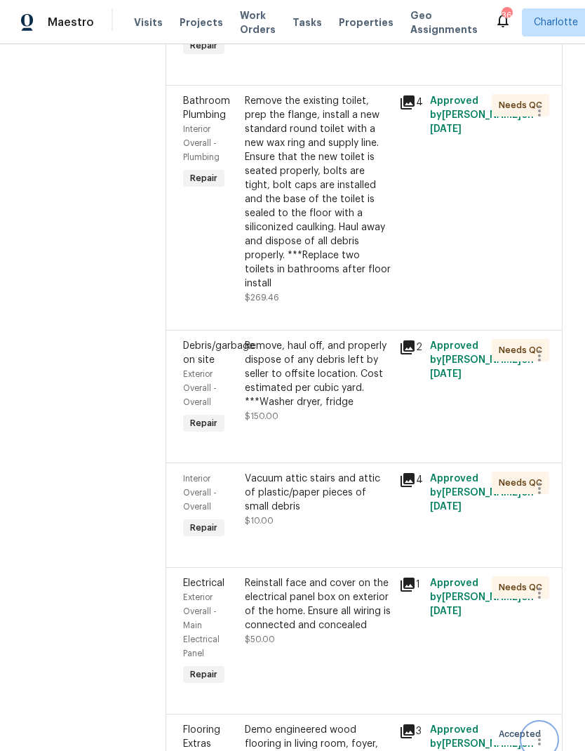
click at [545, 731] on icon "button" at bounding box center [539, 739] width 17 height 17
click at [551, 646] on li "Cancel" at bounding box center [546, 643] width 54 height 23
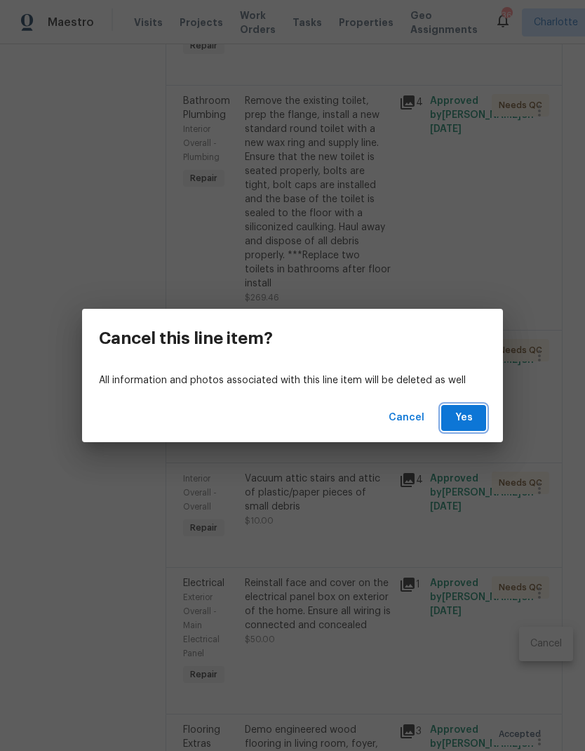
click at [472, 420] on span "Yes" at bounding box center [464, 418] width 22 height 18
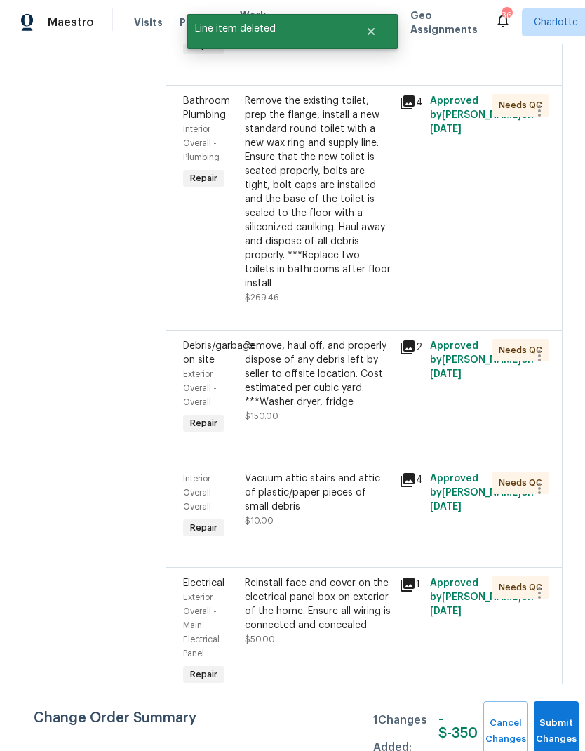
scroll to position [0, 0]
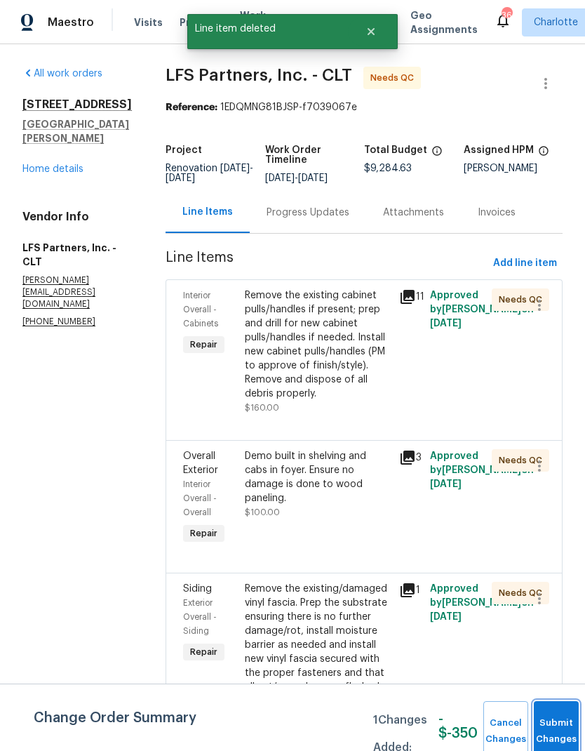
click at [551, 724] on button "Submit Changes" at bounding box center [556, 731] width 45 height 60
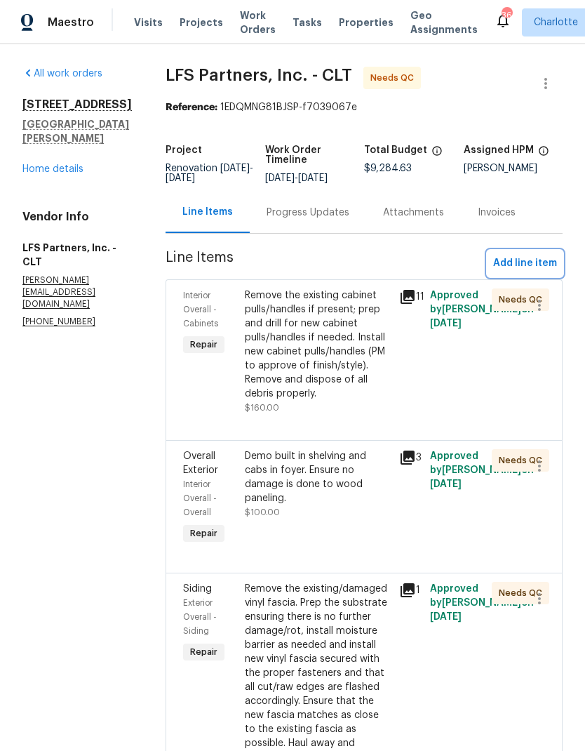
click at [536, 263] on span "Add line item" at bounding box center [525, 264] width 64 height 18
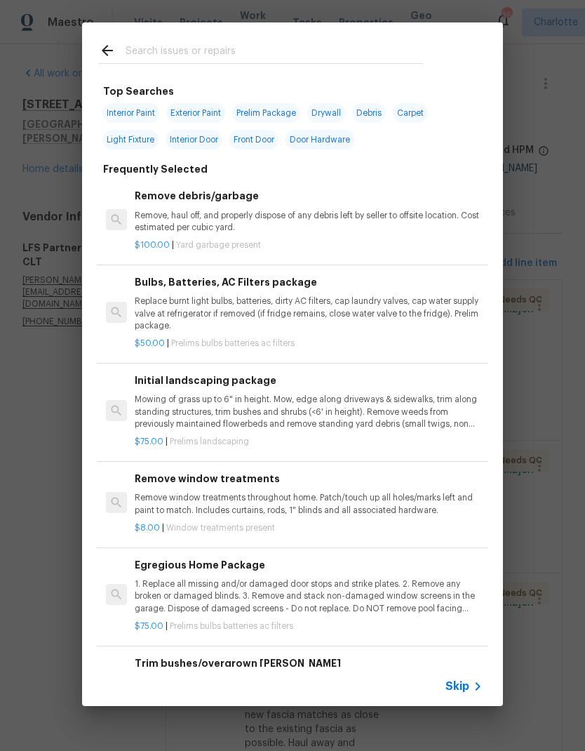
click at [205, 42] on input "text" at bounding box center [275, 52] width 298 height 21
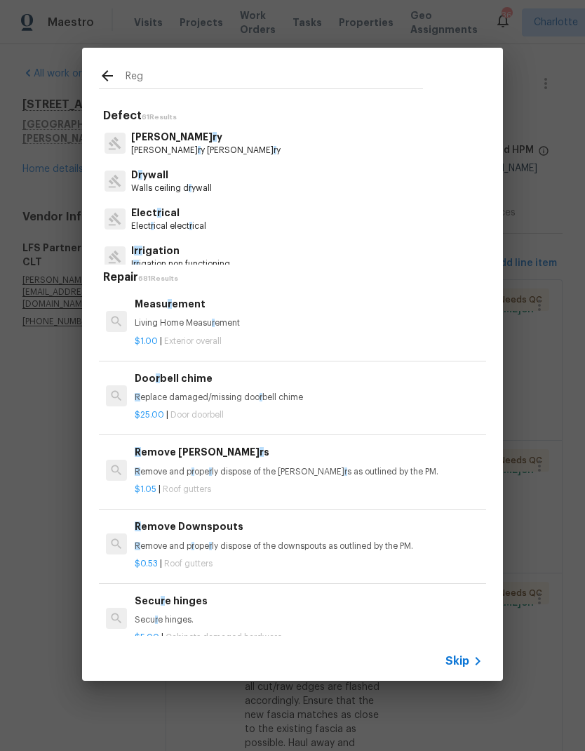
type input "Regi"
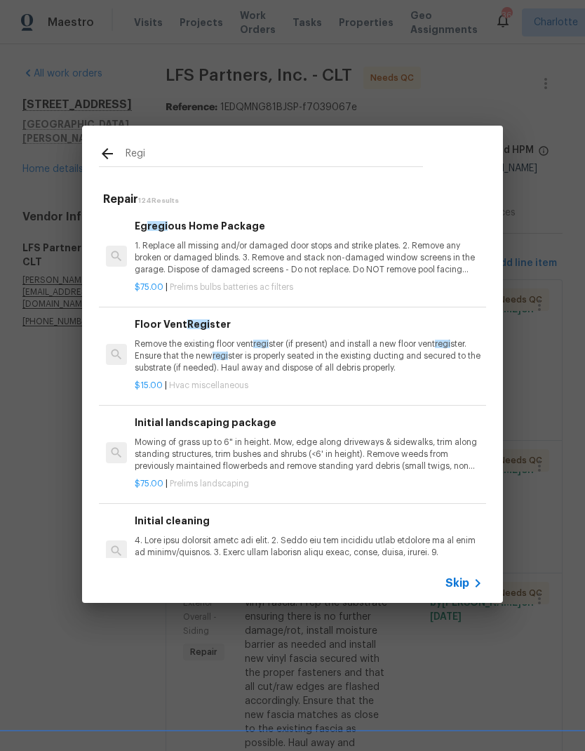
click at [340, 348] on p "Remove the existing floor vent regi ster (if present) and install a new floor v…" at bounding box center [309, 356] width 348 height 36
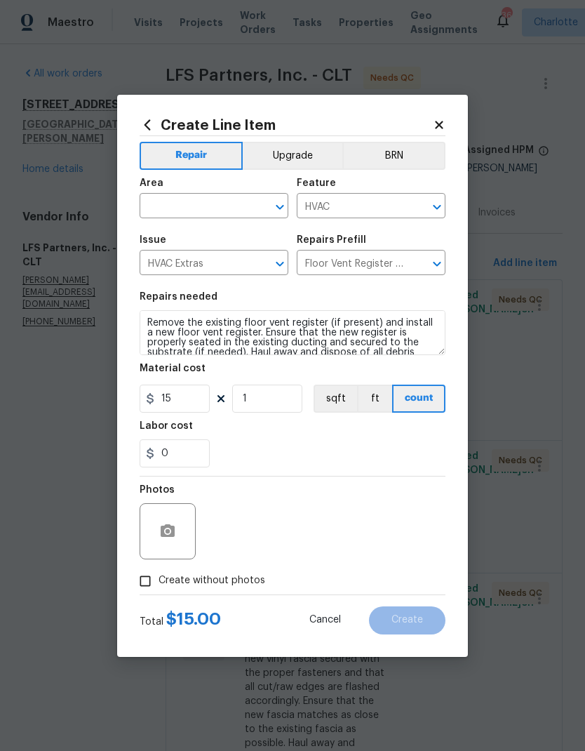
click at [239, 204] on input "text" at bounding box center [194, 208] width 109 height 22
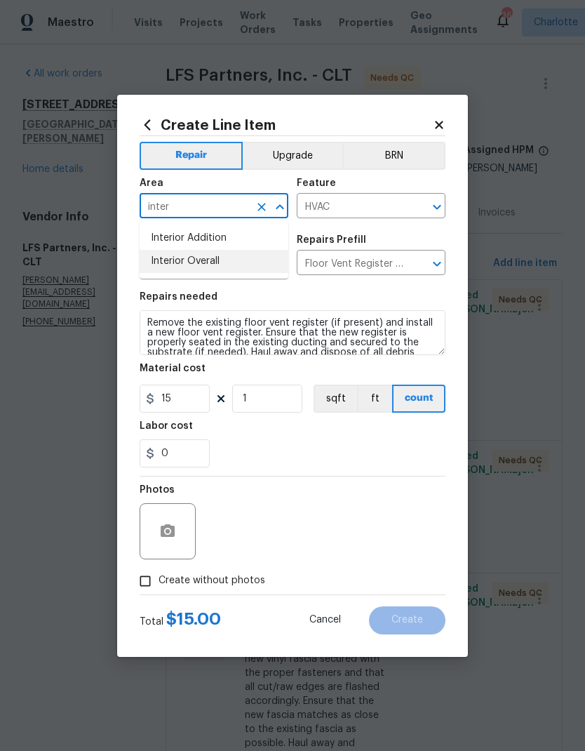
click at [227, 262] on li "Interior Overall" at bounding box center [214, 261] width 149 height 23
type input "Interior Overall"
click at [285, 460] on div "0" at bounding box center [293, 453] width 306 height 28
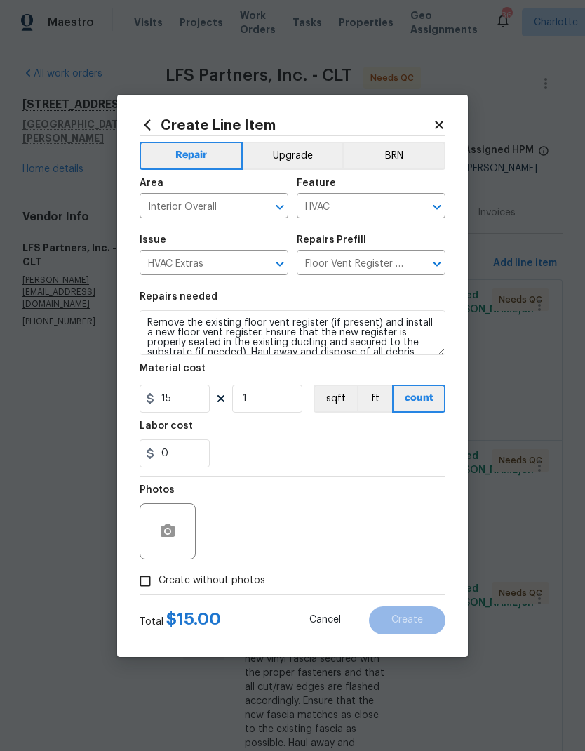
click at [154, 587] on input "Create without photos" at bounding box center [145, 581] width 27 height 27
checkbox input "true"
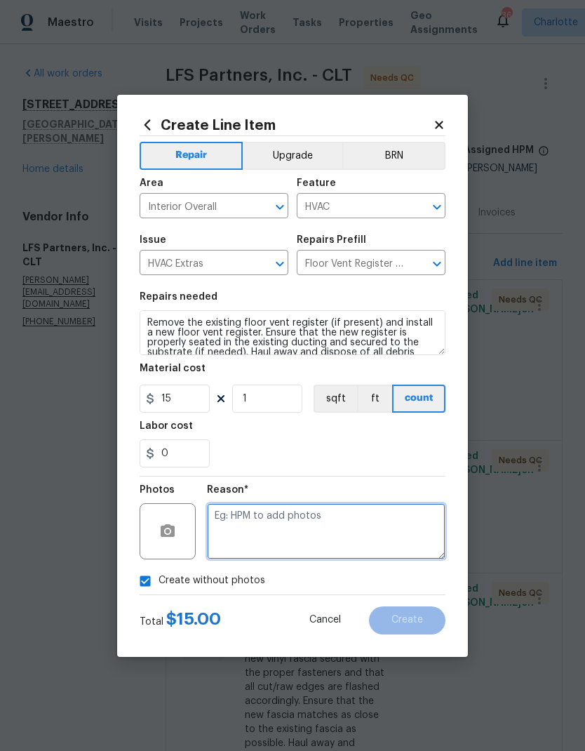
click at [277, 518] on textarea at bounding box center [326, 531] width 239 height 56
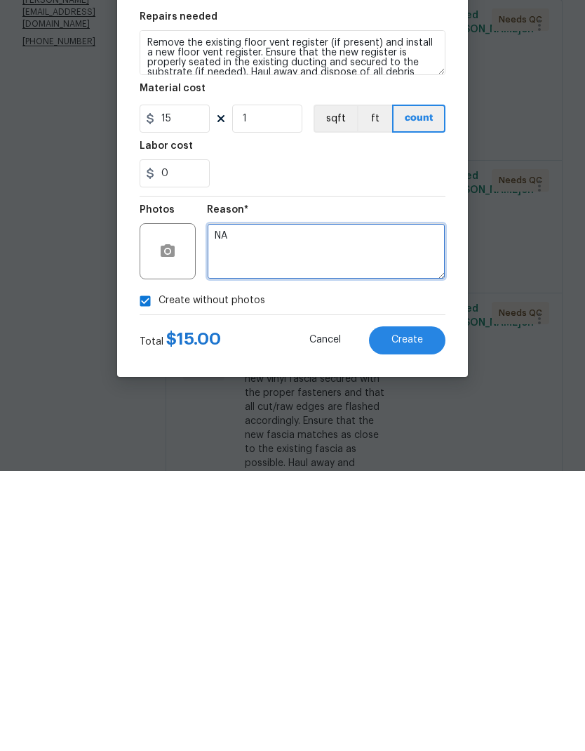
type textarea "NA"
click at [419, 615] on span "Create" at bounding box center [408, 620] width 32 height 11
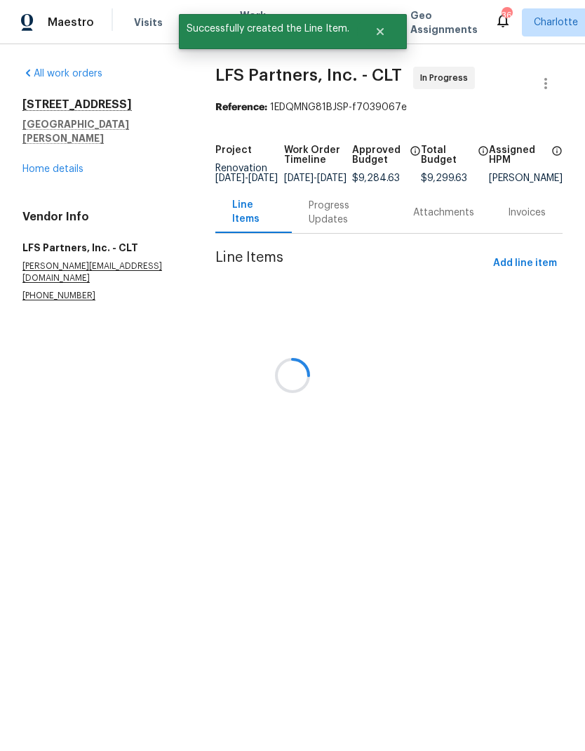
scroll to position [0, 0]
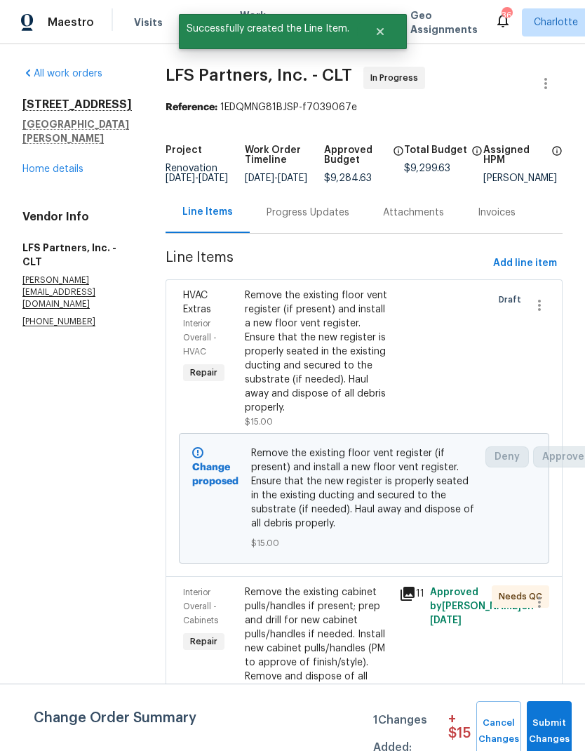
click at [559, 715] on button "Submit Changes" at bounding box center [549, 731] width 45 height 60
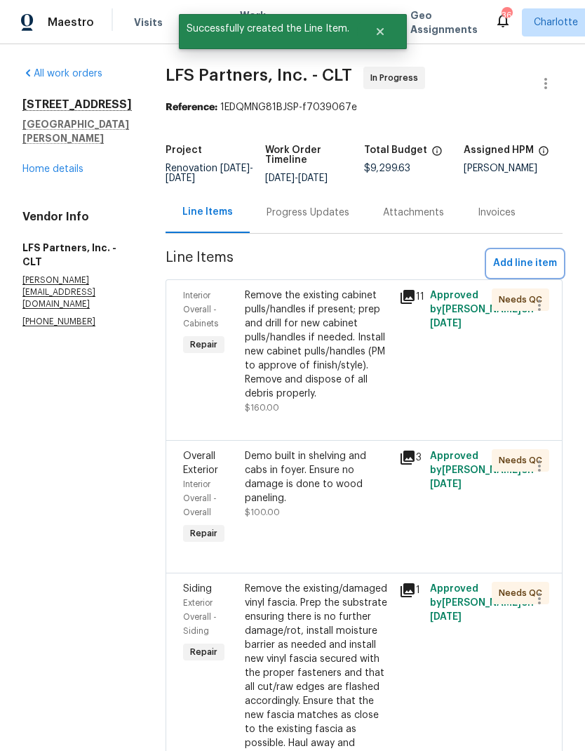
click at [531, 262] on span "Add line item" at bounding box center [525, 264] width 64 height 18
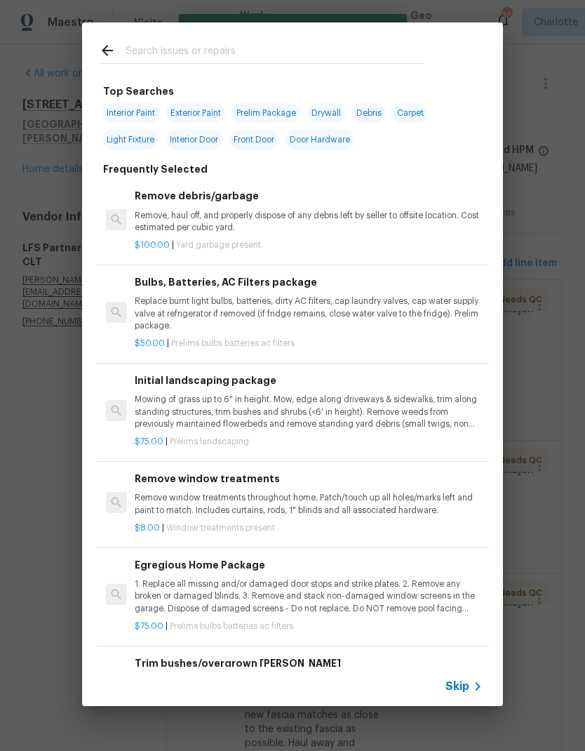
click at [257, 55] on input "text" at bounding box center [275, 52] width 298 height 21
type input "Range"
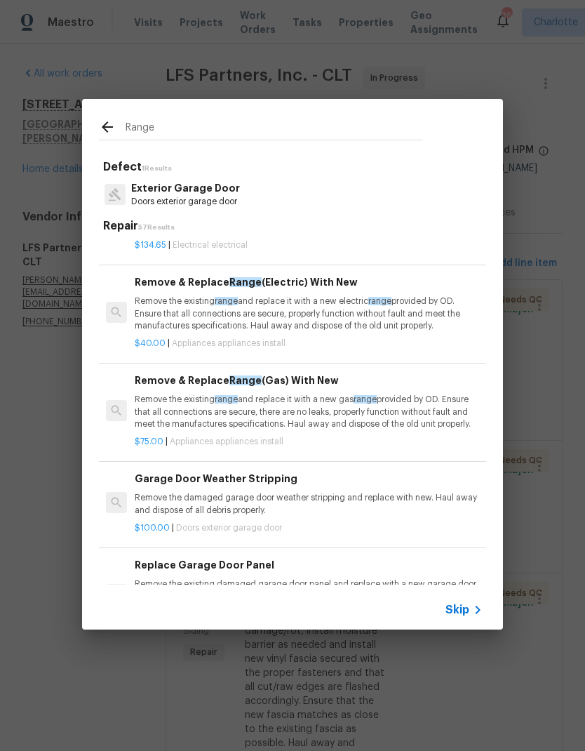
scroll to position [237, 0]
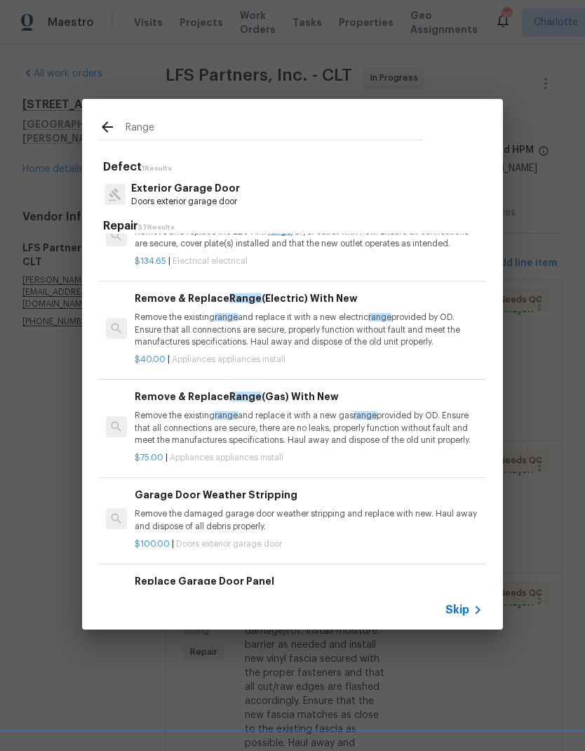
click at [400, 321] on p "Remove the existing range and replace it with a new electric range provided by …" at bounding box center [309, 330] width 348 height 36
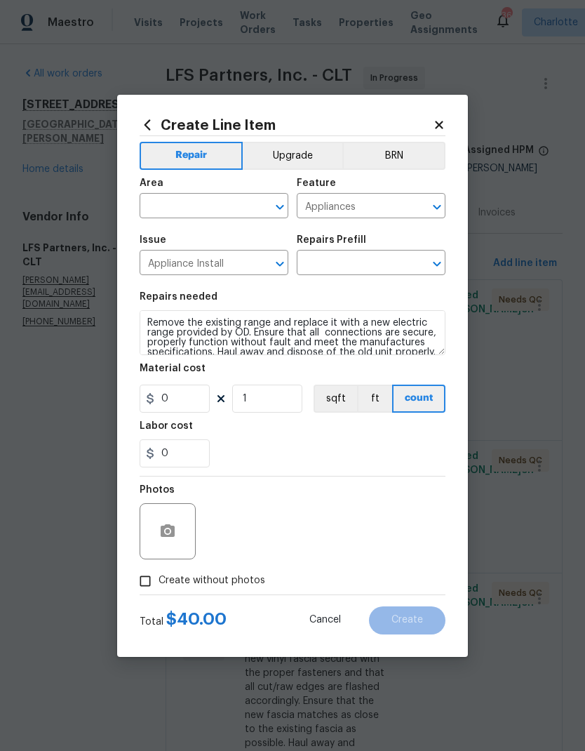
type input "Remove & Replace Range (Electric) With New $40.00"
type input "40"
click at [269, 203] on button "Clear" at bounding box center [262, 207] width 20 height 20
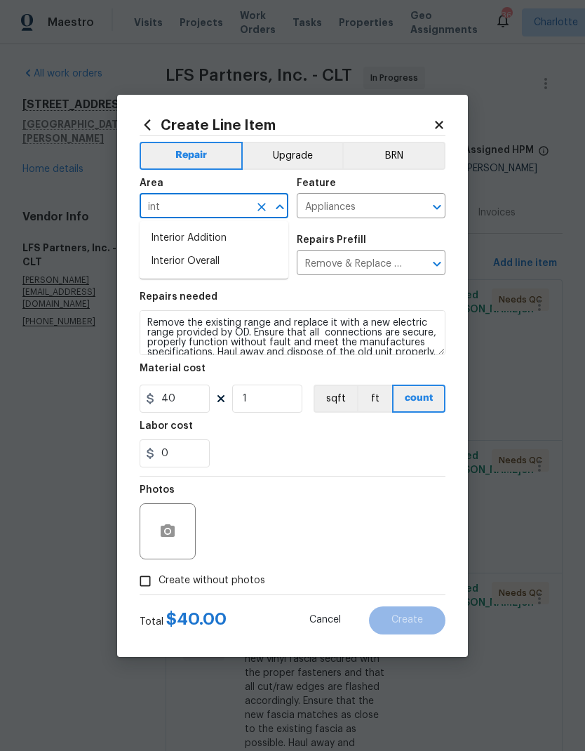
click at [208, 263] on li "Interior Overall" at bounding box center [214, 261] width 149 height 23
type input "Interior Overall"
click at [196, 401] on input "40" at bounding box center [175, 399] width 70 height 28
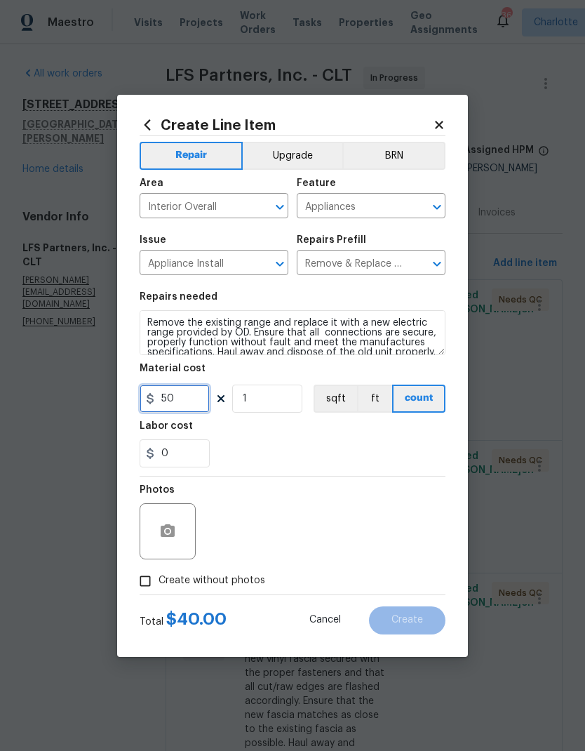
type input "50"
click at [406, 449] on div "0" at bounding box center [293, 453] width 306 height 28
click at [140, 582] on input "Create without photos" at bounding box center [145, 581] width 27 height 27
checkbox input "true"
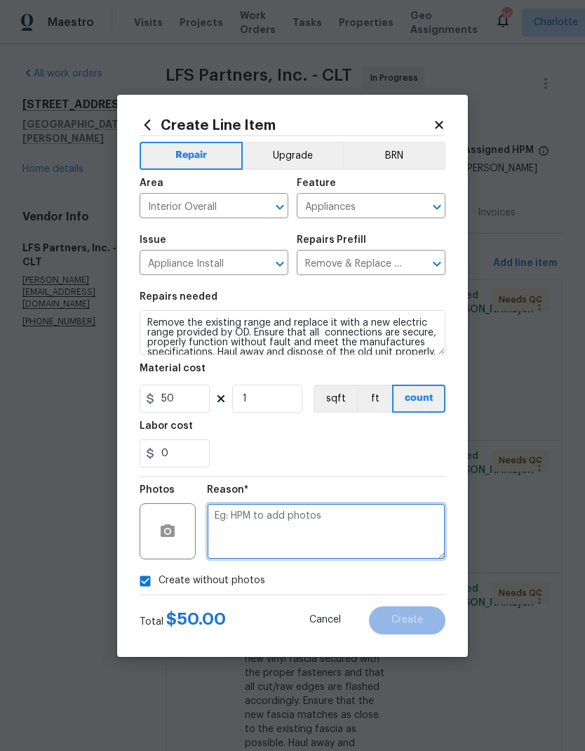
click at [351, 545] on textarea at bounding box center [326, 531] width 239 height 56
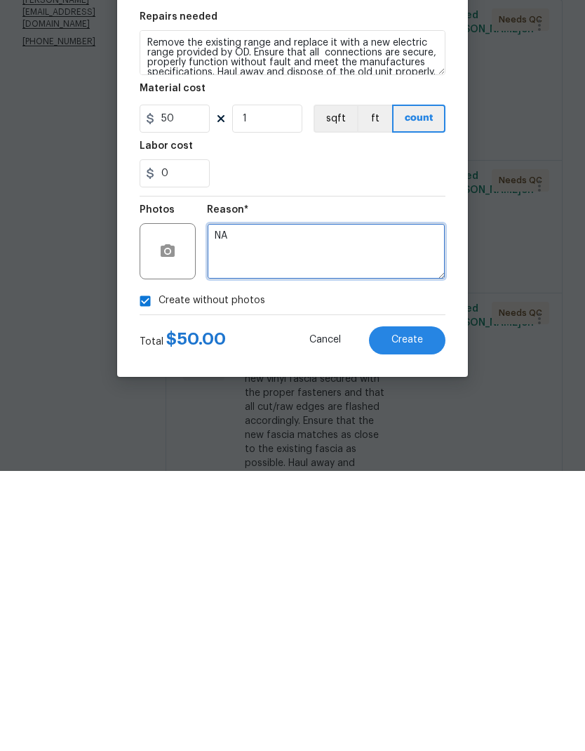
type textarea "NA"
click at [420, 615] on span "Create" at bounding box center [408, 620] width 32 height 11
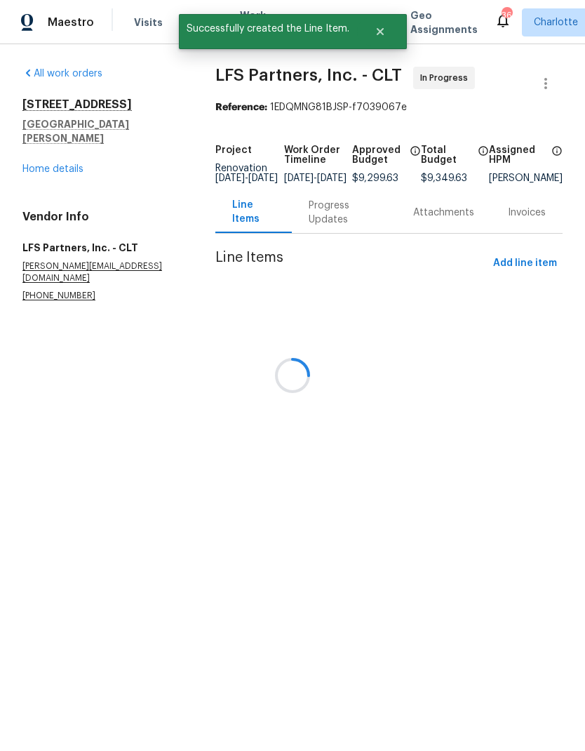
scroll to position [0, 0]
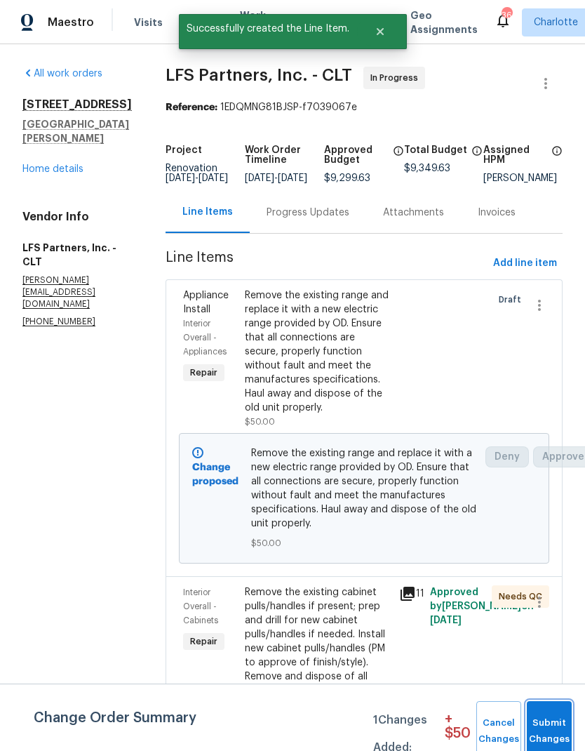
click at [553, 717] on span "Submit Changes" at bounding box center [549, 731] width 31 height 32
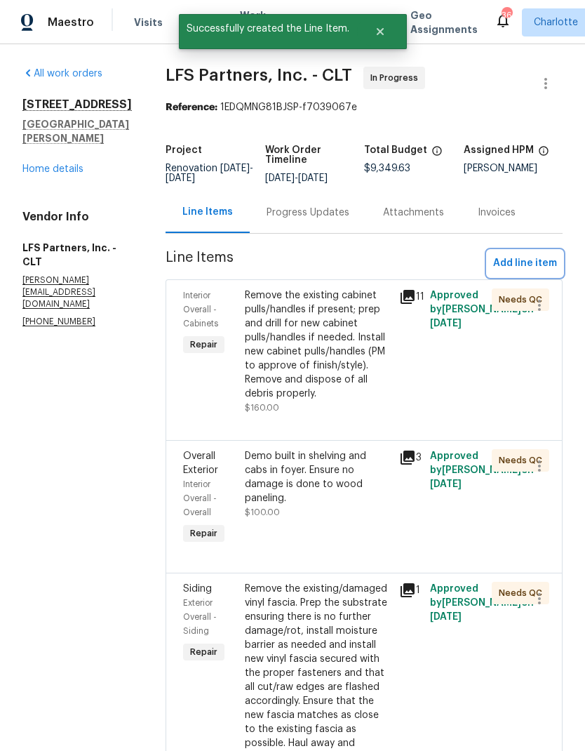
click at [533, 262] on span "Add line item" at bounding box center [525, 264] width 64 height 18
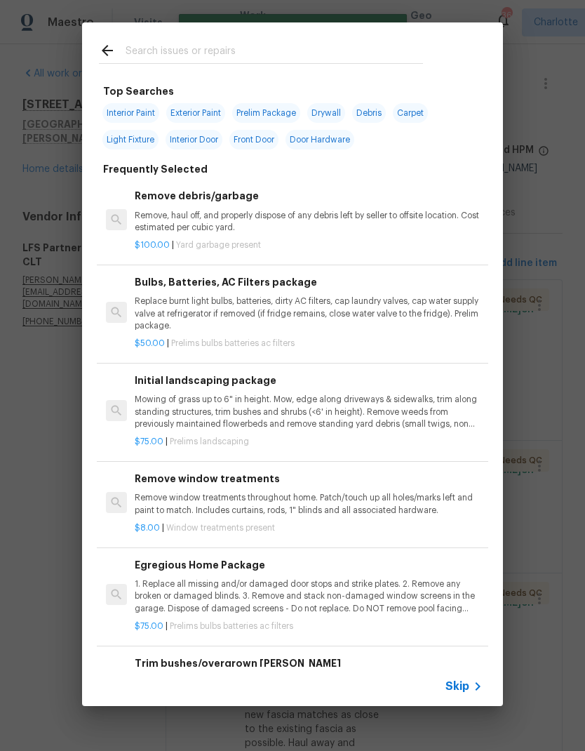
click at [276, 49] on input "text" at bounding box center [275, 52] width 298 height 21
type input "Micro"
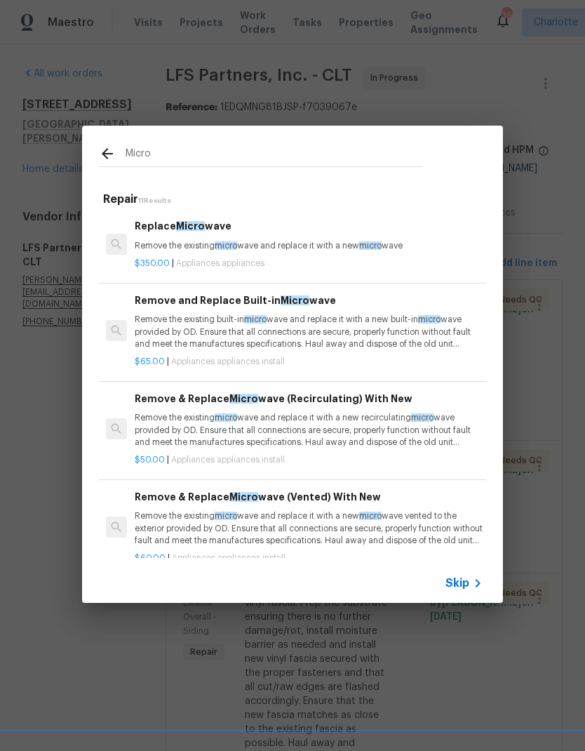
click at [383, 331] on p "Remove the existing built-in micro wave and replace it with a new built-in micr…" at bounding box center [309, 332] width 348 height 36
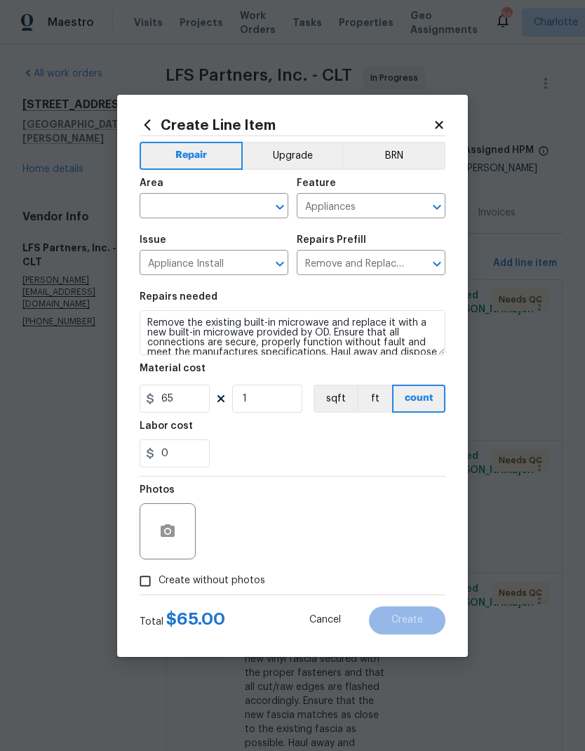
click at [262, 207] on icon "Clear" at bounding box center [262, 207] width 8 height 8
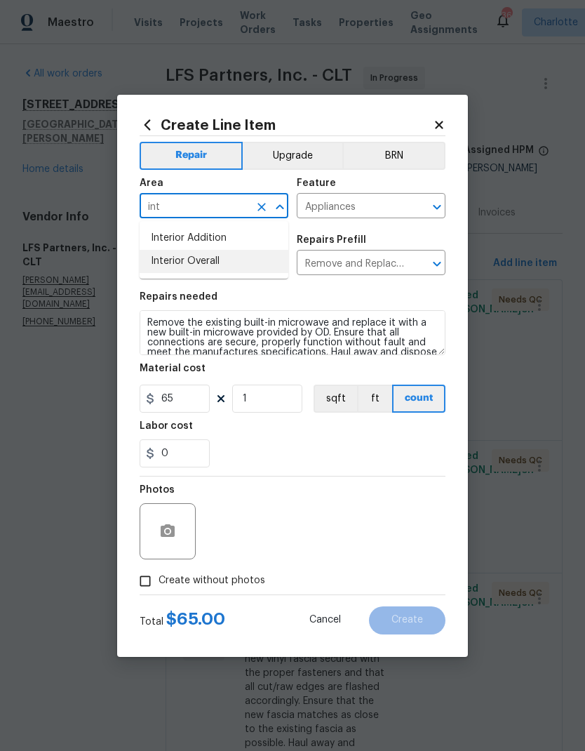
click at [209, 266] on li "Interior Overall" at bounding box center [214, 261] width 149 height 23
type input "Interior Overall"
click at [297, 445] on div "0" at bounding box center [293, 453] width 306 height 28
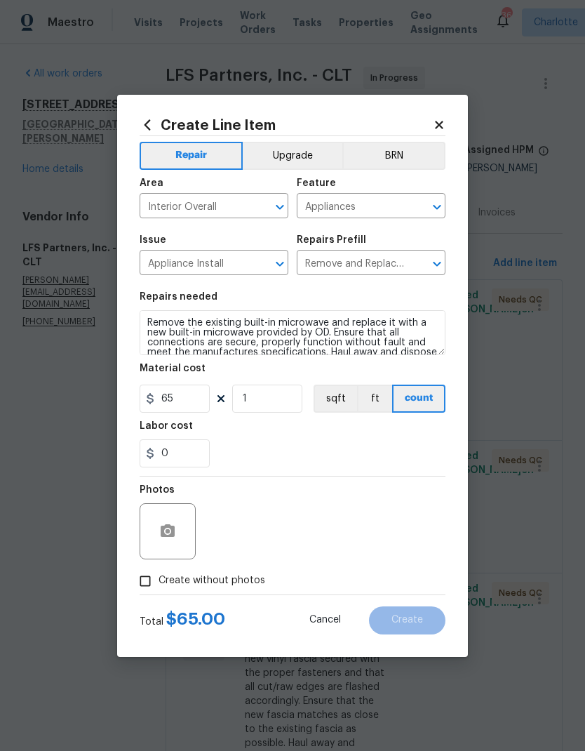
click at [151, 580] on input "Create without photos" at bounding box center [145, 581] width 27 height 27
checkbox input "true"
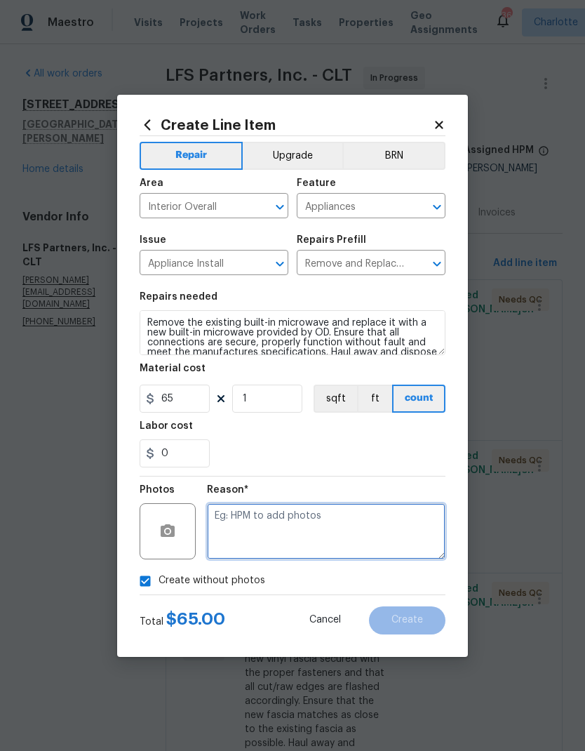
click at [268, 521] on textarea at bounding box center [326, 531] width 239 height 56
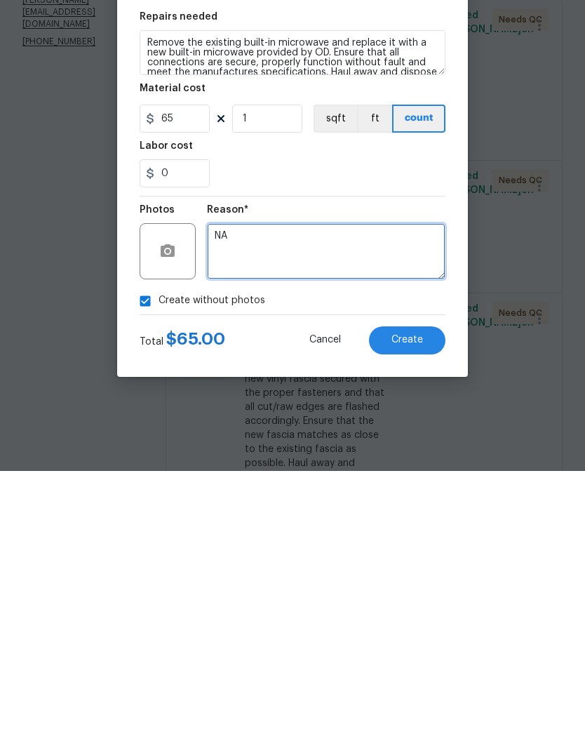
type textarea "NA"
click at [417, 615] on span "Create" at bounding box center [408, 620] width 32 height 11
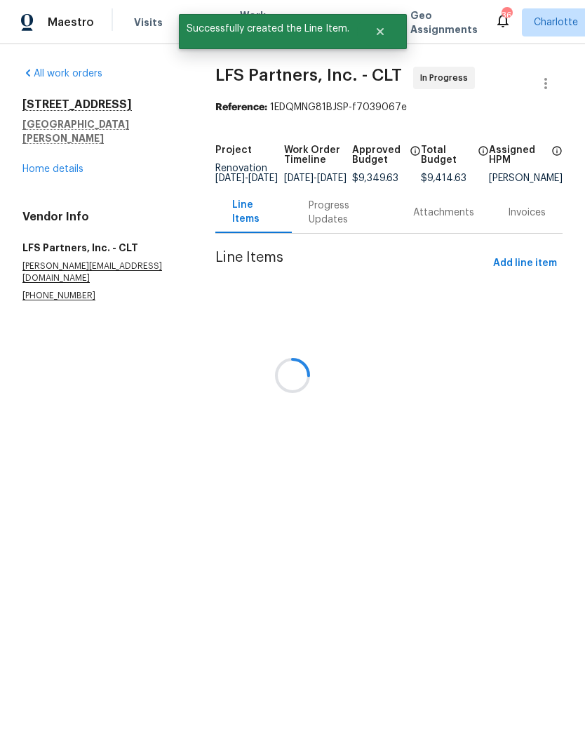
scroll to position [0, 0]
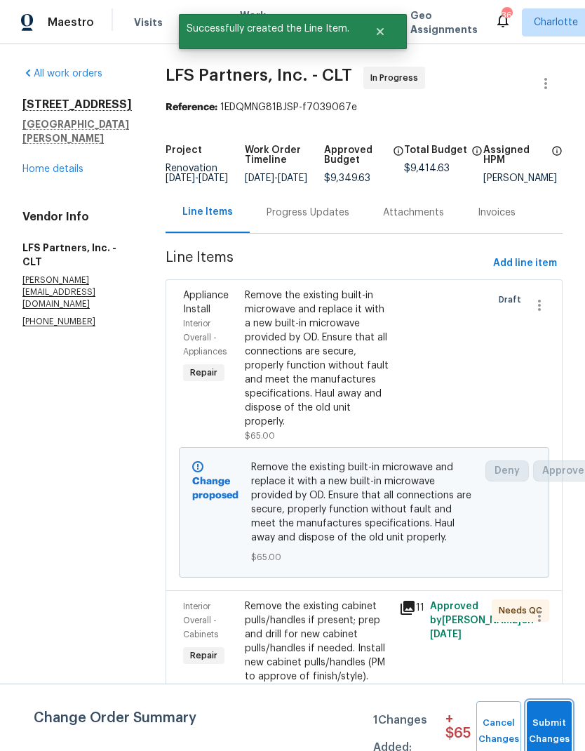
click at [550, 720] on span "Submit Changes" at bounding box center [549, 731] width 31 height 32
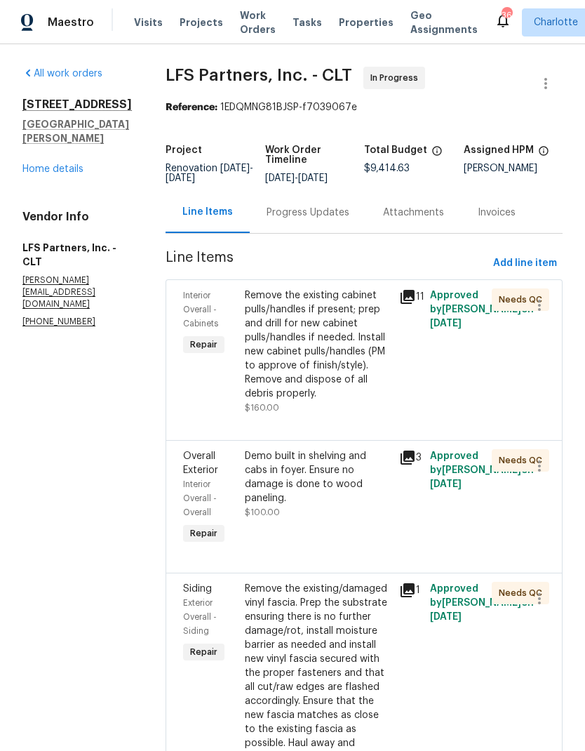
click at [53, 174] on link "Home details" at bounding box center [52, 169] width 61 height 10
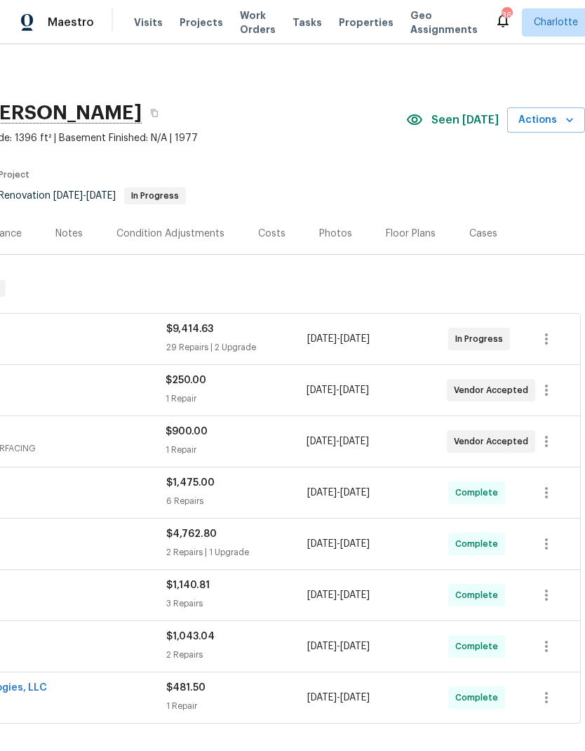
scroll to position [0, 208]
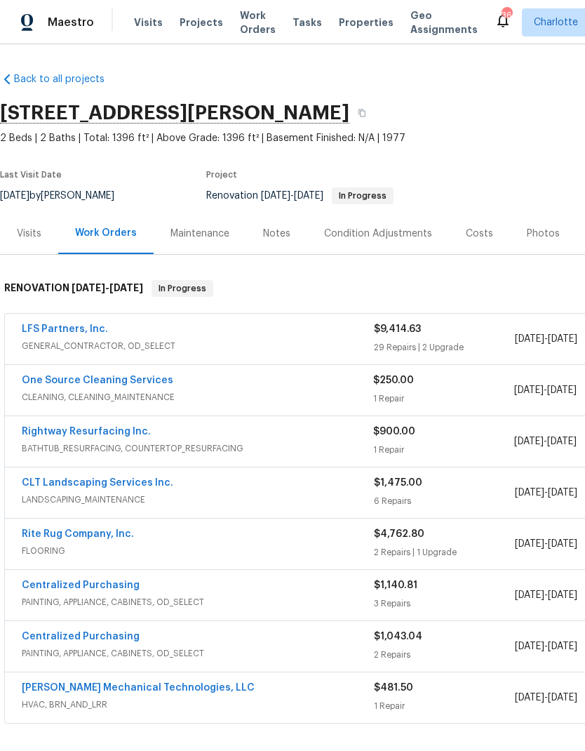
click at [46, 331] on link "LFS Partners, Inc." at bounding box center [65, 329] width 86 height 10
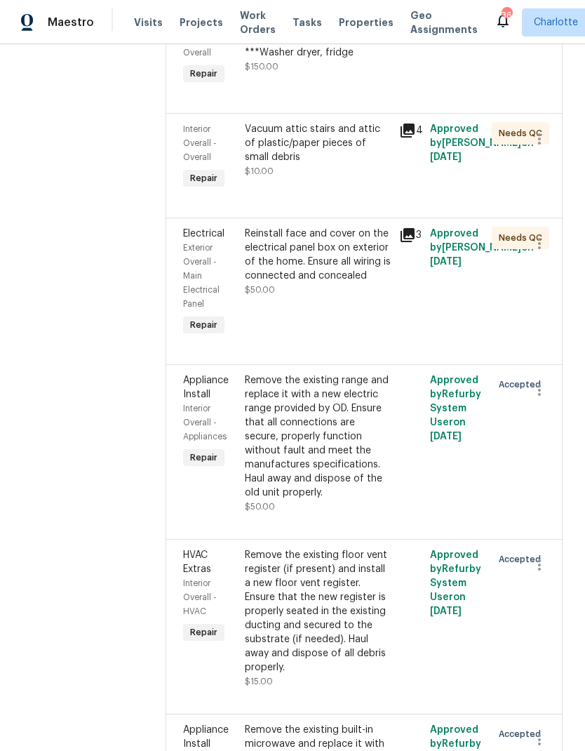
scroll to position [4352, 0]
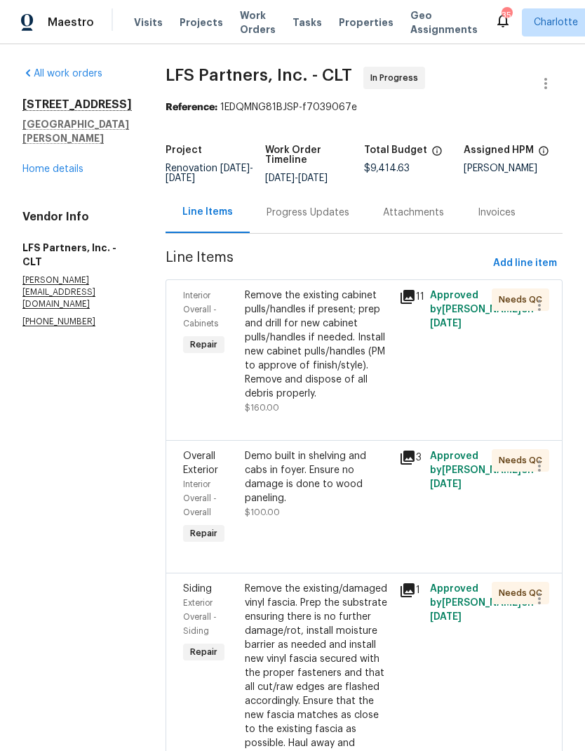
click at [30, 196] on div "All work orders [STREET_ADDRESS][PERSON_NAME] Home details Vendor Info LFS Part…" at bounding box center [76, 198] width 109 height 262
click at [29, 196] on div "All work orders 108 Mistywood Dr Mount Holly, NC 28120 Home details Vendor Info…" at bounding box center [76, 198] width 109 height 262
click at [39, 174] on link "Home details" at bounding box center [52, 169] width 61 height 10
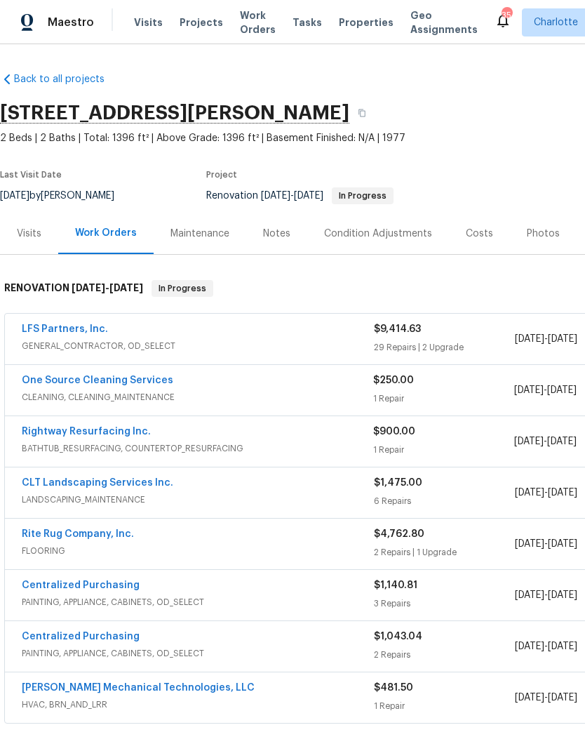
click at [180, 22] on span "Projects" at bounding box center [202, 22] width 44 height 14
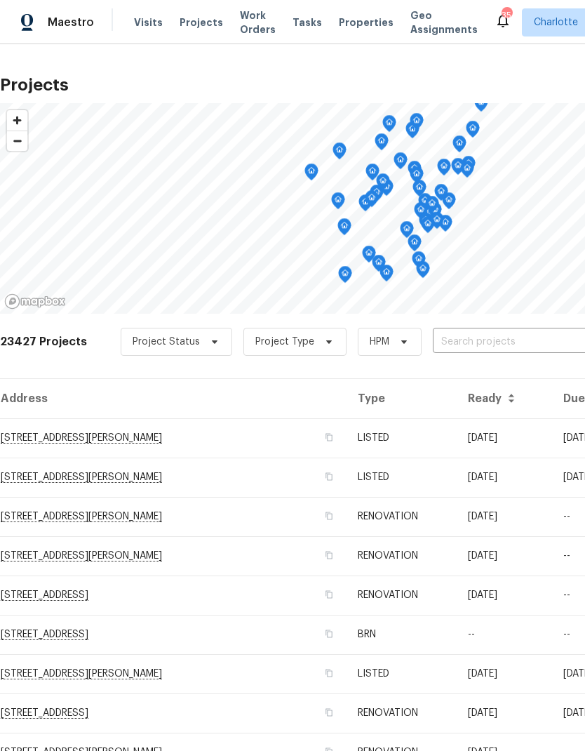
click at [514, 342] on input "text" at bounding box center [513, 342] width 161 height 22
type input "107 alb"
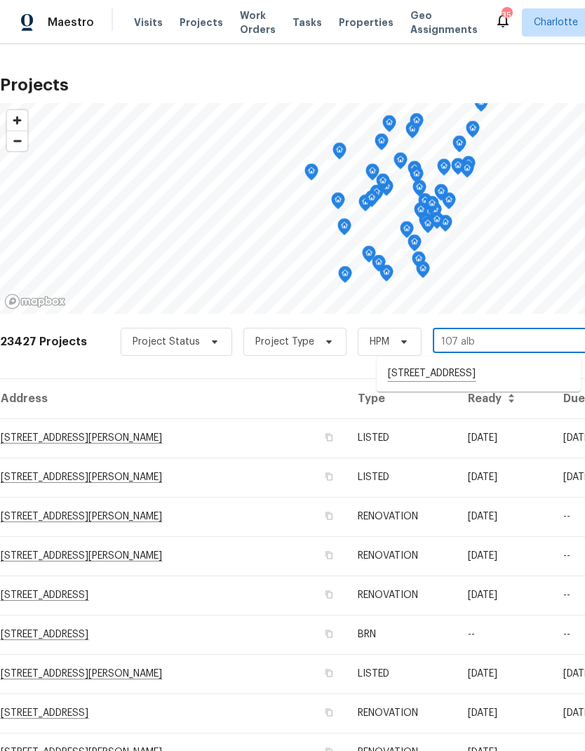
click at [529, 371] on li "107 Alberta Ave, Belmont, NC 28012" at bounding box center [479, 374] width 204 height 24
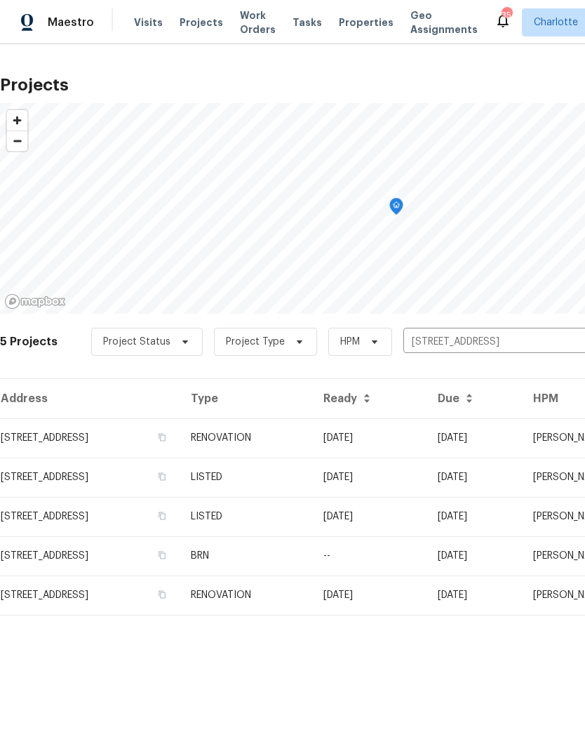
click at [493, 433] on td "09/26/25" at bounding box center [474, 437] width 95 height 39
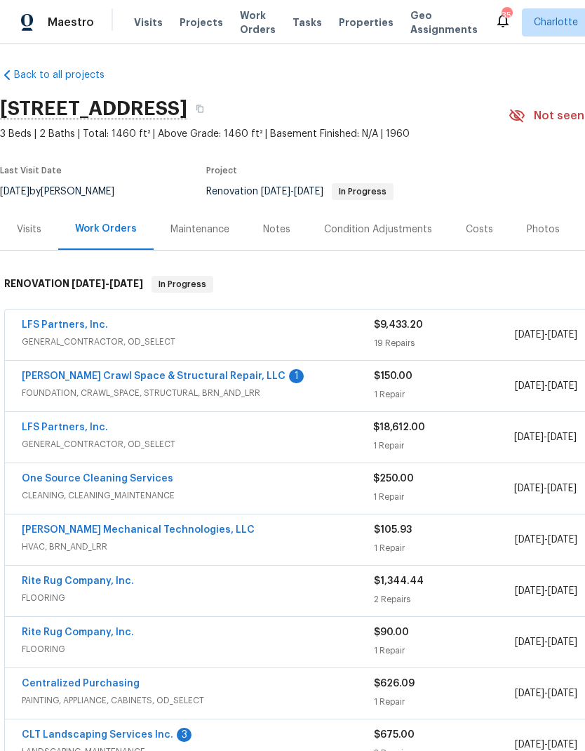
scroll to position [4, 0]
click at [58, 378] on link "Falcone Crawl Space & Structural Repair, LLC" at bounding box center [154, 376] width 264 height 10
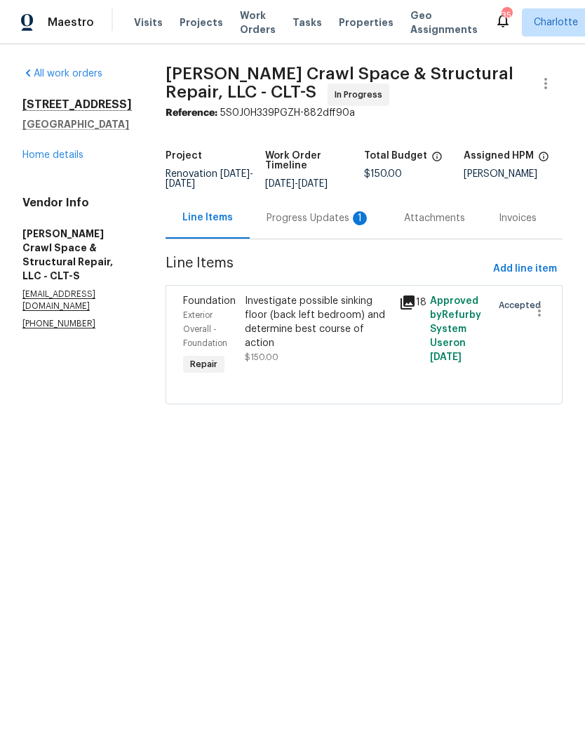
click at [340, 225] on div "Progress Updates 1" at bounding box center [319, 218] width 104 height 14
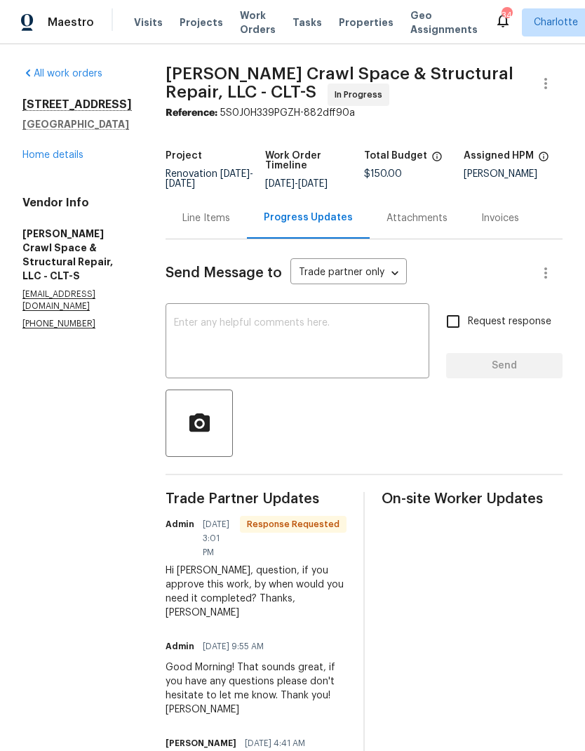
click at [379, 347] on textarea at bounding box center [297, 342] width 247 height 49
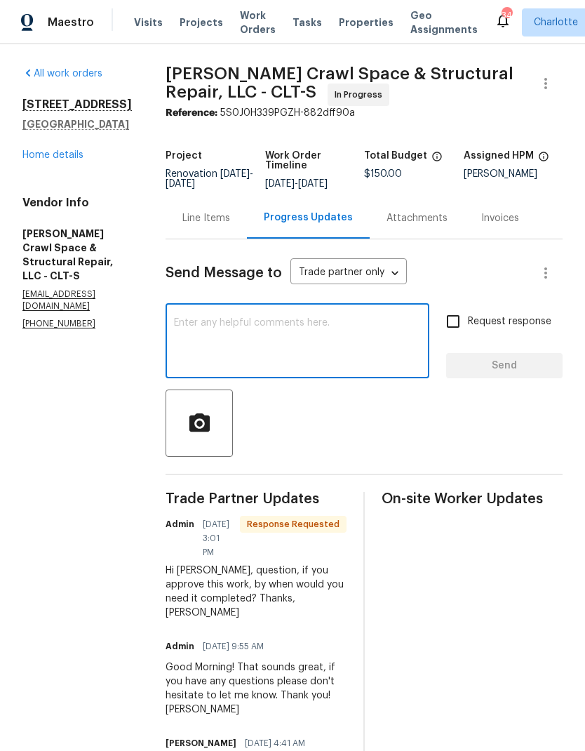
click at [32, 159] on link "Home details" at bounding box center [52, 155] width 61 height 10
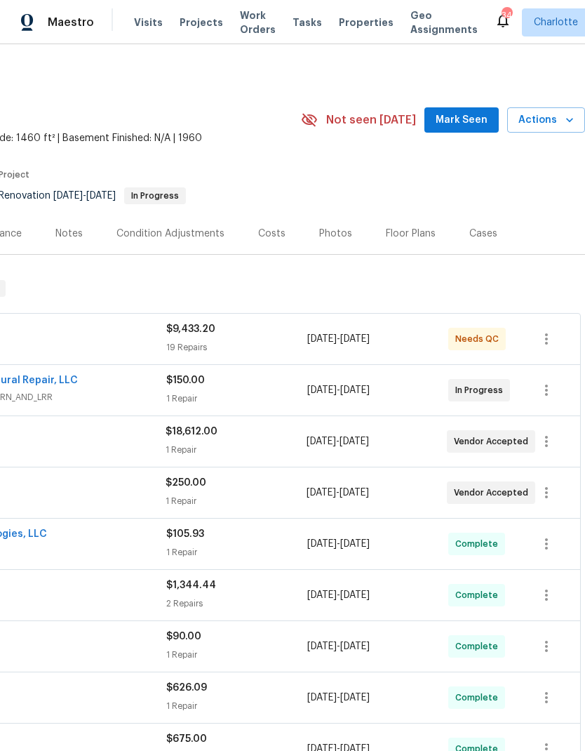
scroll to position [0, 208]
click at [551, 490] on icon "button" at bounding box center [546, 492] width 17 height 17
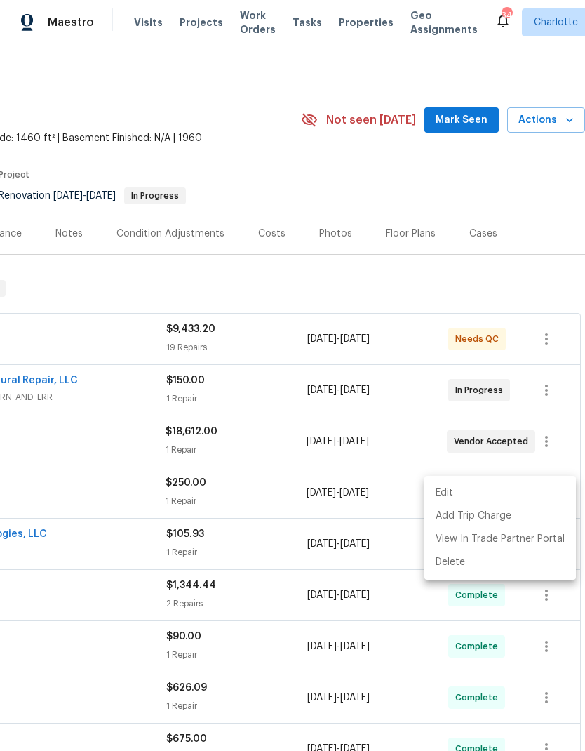
click at [481, 495] on li "Edit" at bounding box center [501, 492] width 152 height 23
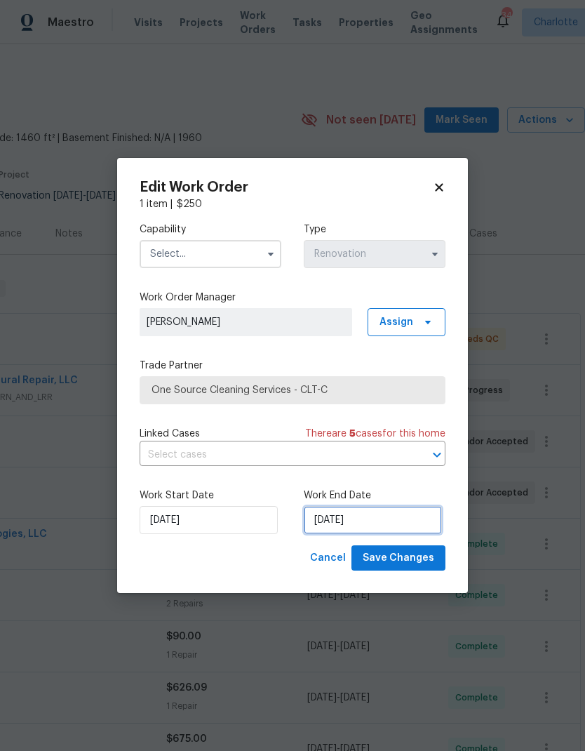
click at [392, 528] on input "9/12/2025" at bounding box center [373, 520] width 138 height 28
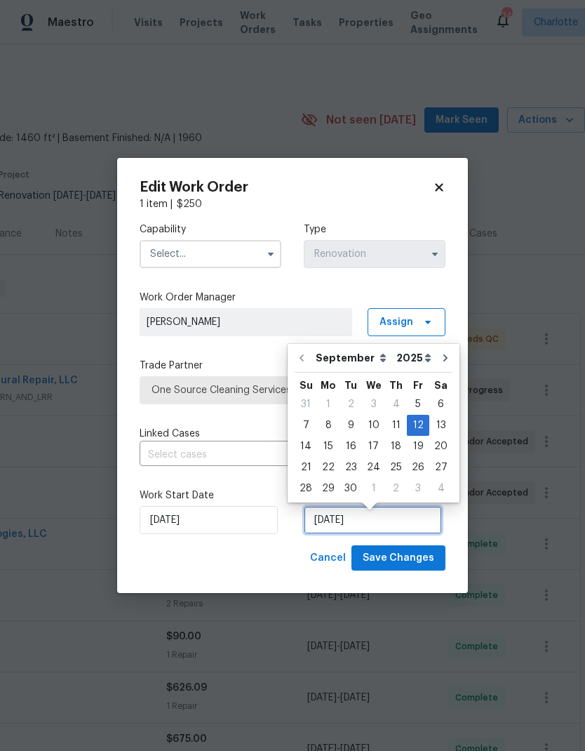
scroll to position [6, 0]
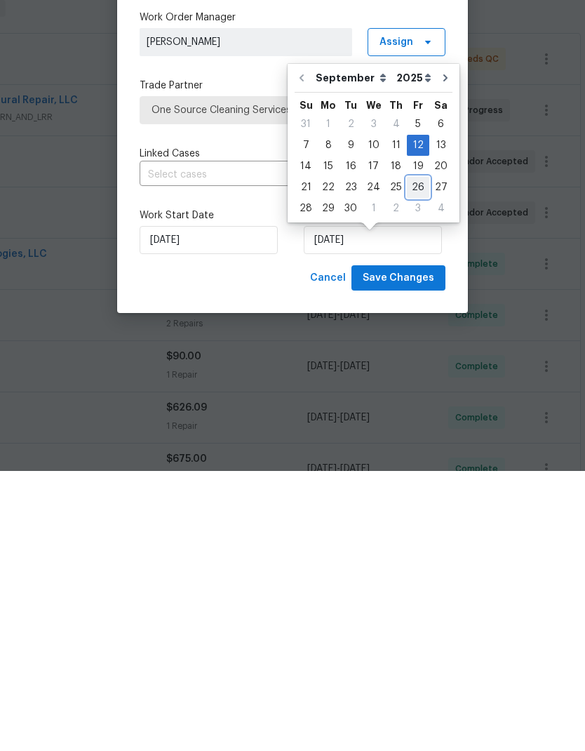
click at [415, 458] on div "26" at bounding box center [418, 468] width 22 height 20
type input "[DATE]"
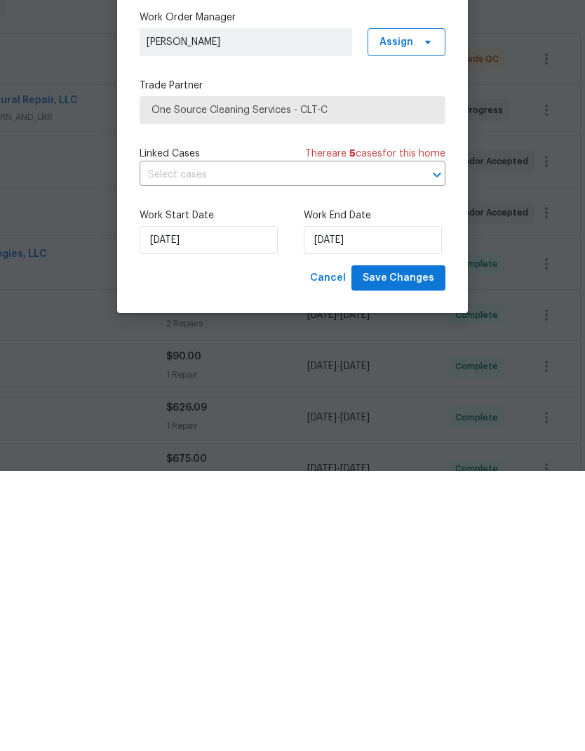
scroll to position [56, 0]
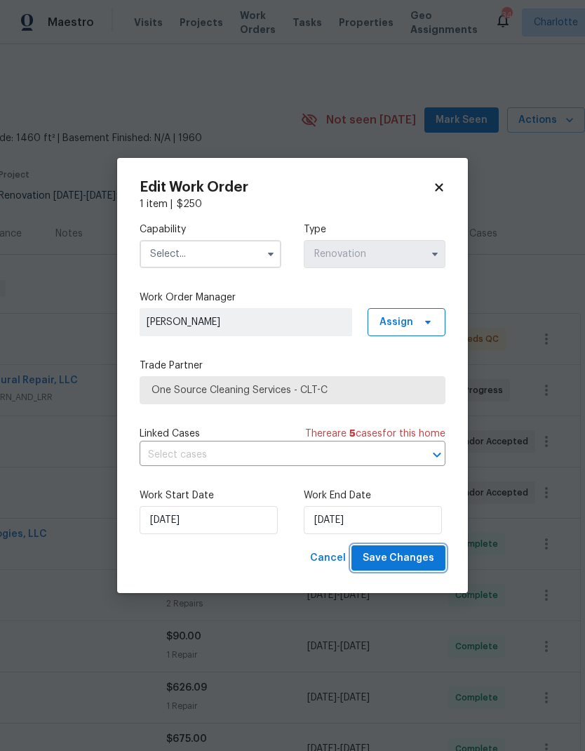
click at [418, 568] on button "Save Changes" at bounding box center [399, 558] width 94 height 26
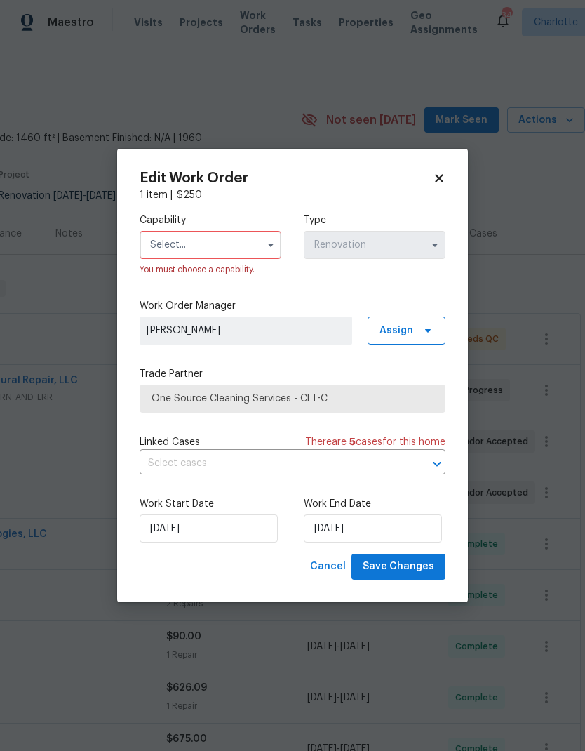
click at [274, 239] on icon "button" at bounding box center [270, 244] width 11 height 11
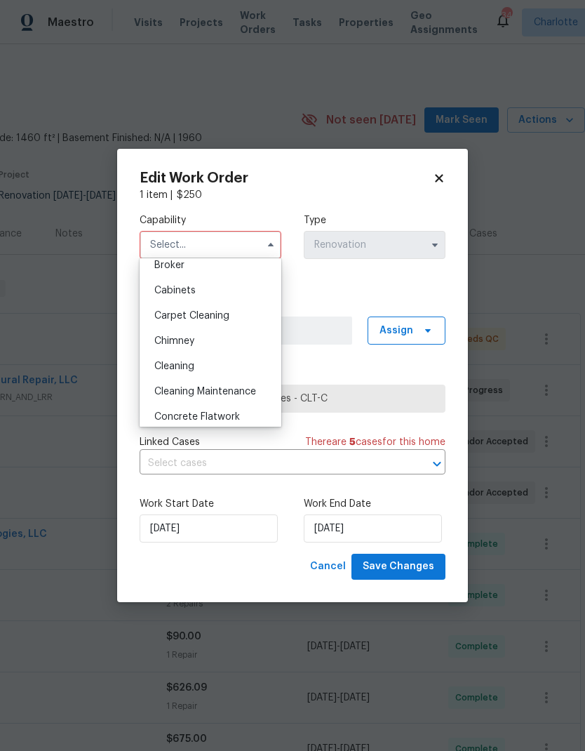
scroll to position [112, 0]
click at [208, 365] on div "Cleaning" at bounding box center [210, 364] width 135 height 25
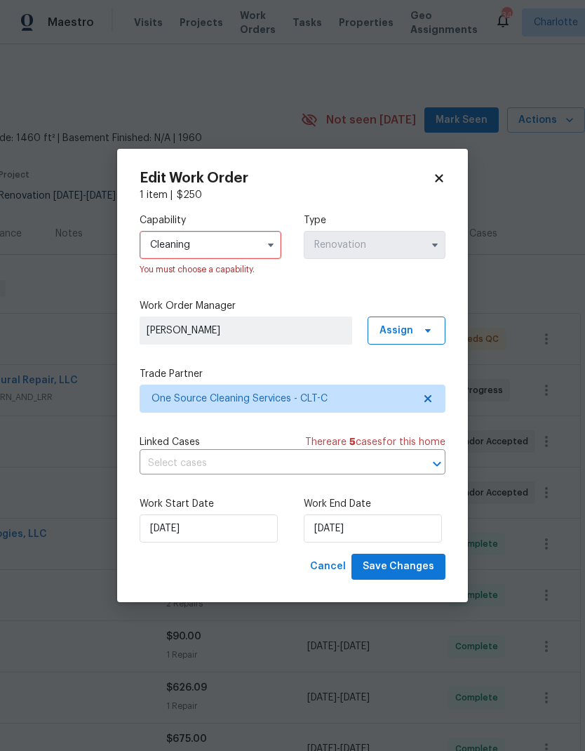
type input "Cleaning"
click at [417, 570] on span "Save Changes" at bounding box center [399, 567] width 72 height 18
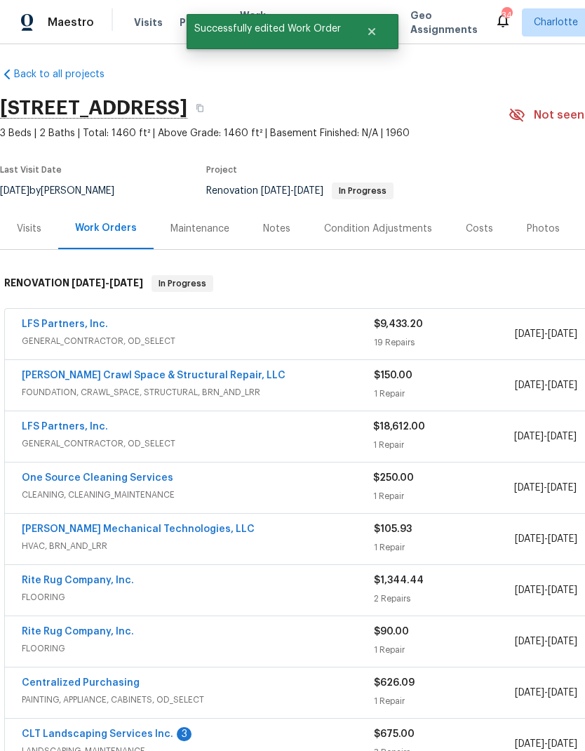
scroll to position [5, 0]
click at [41, 473] on link "One Source Cleaning Services" at bounding box center [98, 478] width 152 height 10
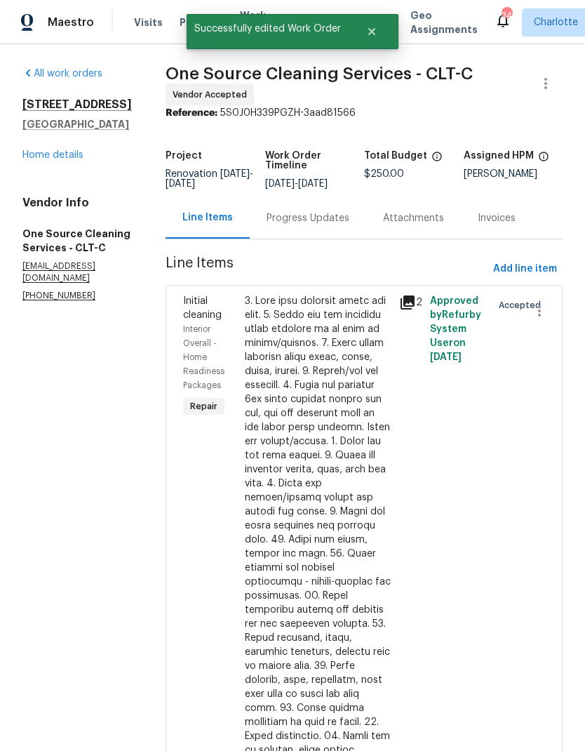
click at [283, 224] on div "Progress Updates" at bounding box center [308, 218] width 83 height 14
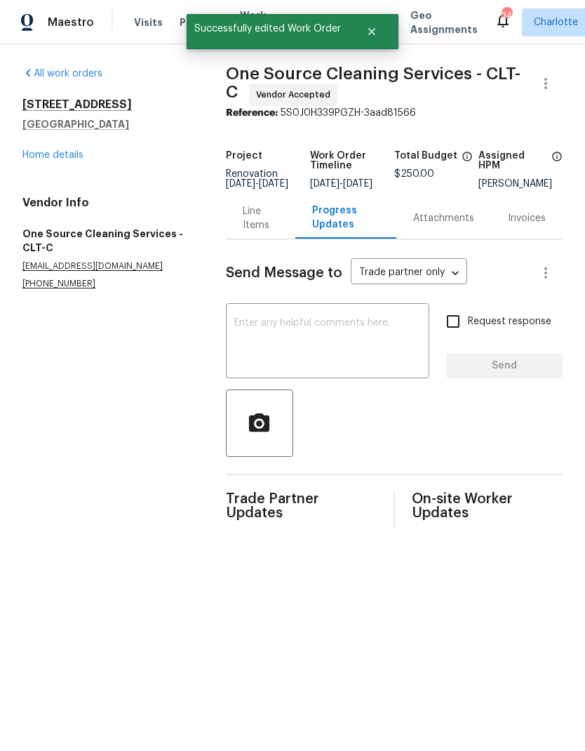
click at [375, 335] on textarea at bounding box center [327, 342] width 187 height 49
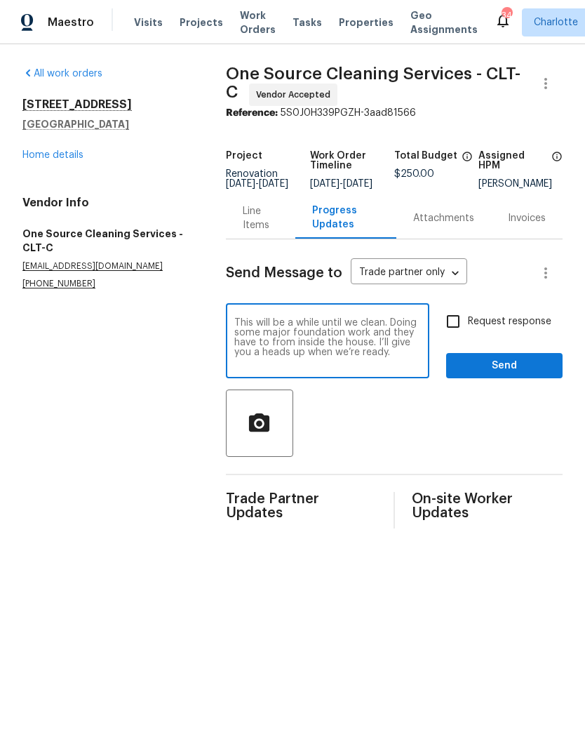
type textarea "This will be a while until we clean. Doing some major foundation work and they …"
click at [458, 332] on input "Request response" at bounding box center [453, 321] width 29 height 29
checkbox input "true"
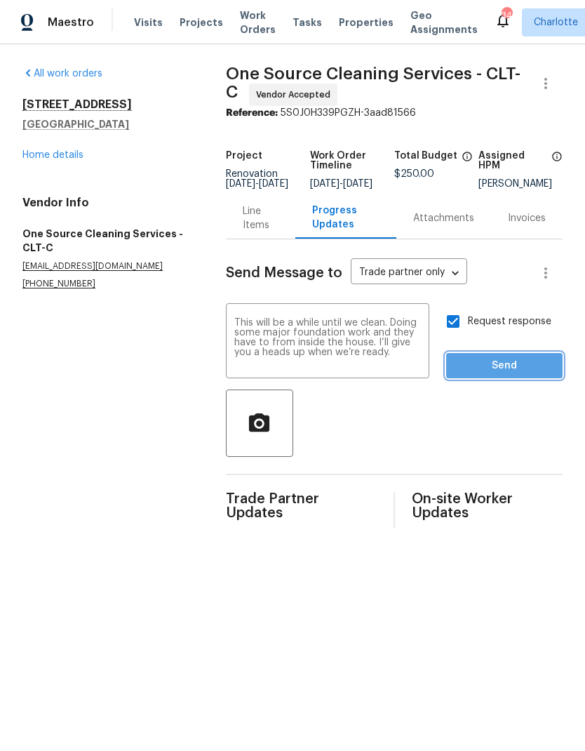
click at [513, 375] on span "Send" at bounding box center [505, 366] width 94 height 18
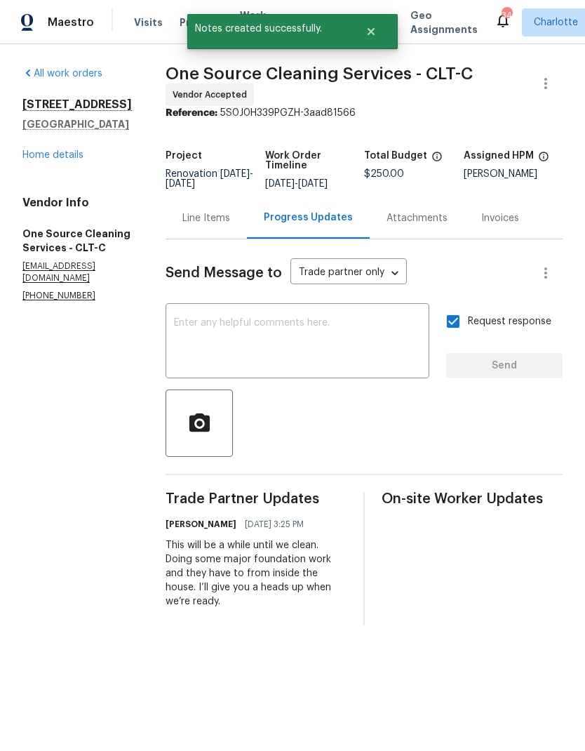
click at [36, 155] on link "Home details" at bounding box center [52, 155] width 61 height 10
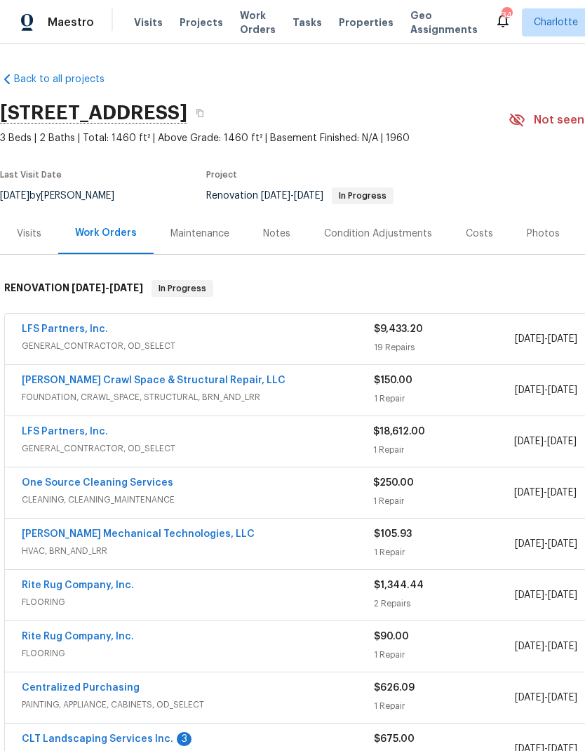
click at [43, 333] on link "LFS Partners, Inc." at bounding box center [65, 329] width 86 height 10
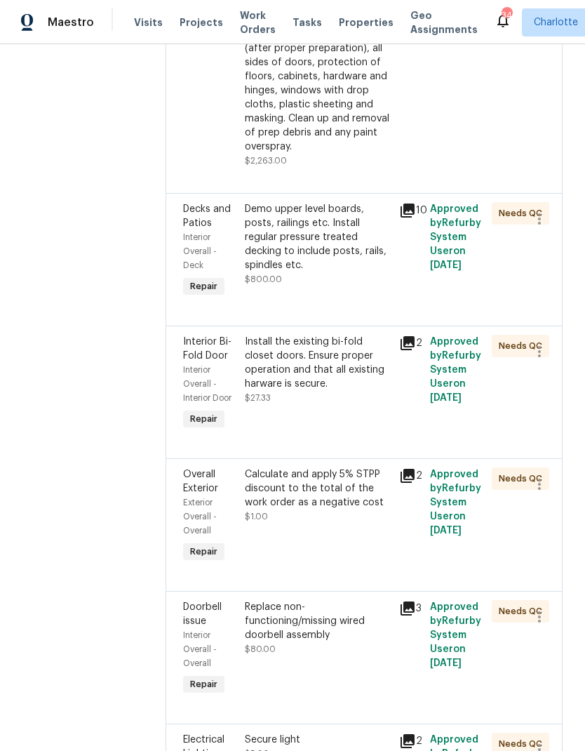
scroll to position [472, 0]
click at [356, 467] on div "Calculate and apply 5% STPP discount to the total of the work order as a negati…" at bounding box center [318, 488] width 146 height 42
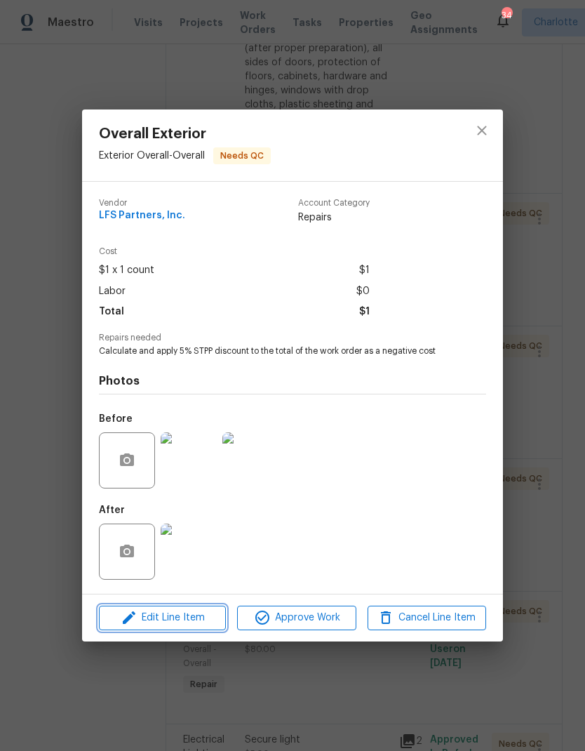
click at [208, 622] on span "Edit Line Item" at bounding box center [162, 618] width 119 height 18
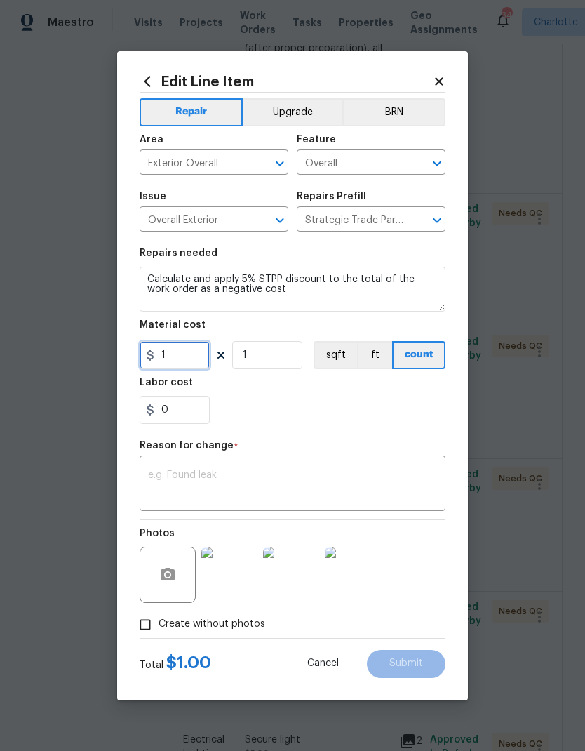
click at [168, 357] on input "1" at bounding box center [175, 355] width 70 height 28
click at [158, 354] on input "471" at bounding box center [175, 355] width 70 height 28
type input "-471"
click at [401, 424] on div "0" at bounding box center [293, 410] width 306 height 28
click at [378, 483] on textarea at bounding box center [292, 484] width 289 height 29
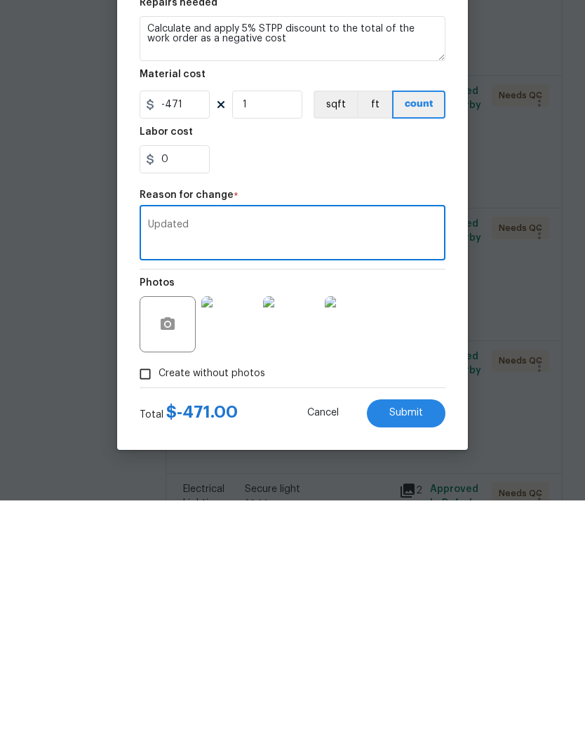
type textarea "Updated"
click at [417, 658] on span "Submit" at bounding box center [406, 663] width 34 height 11
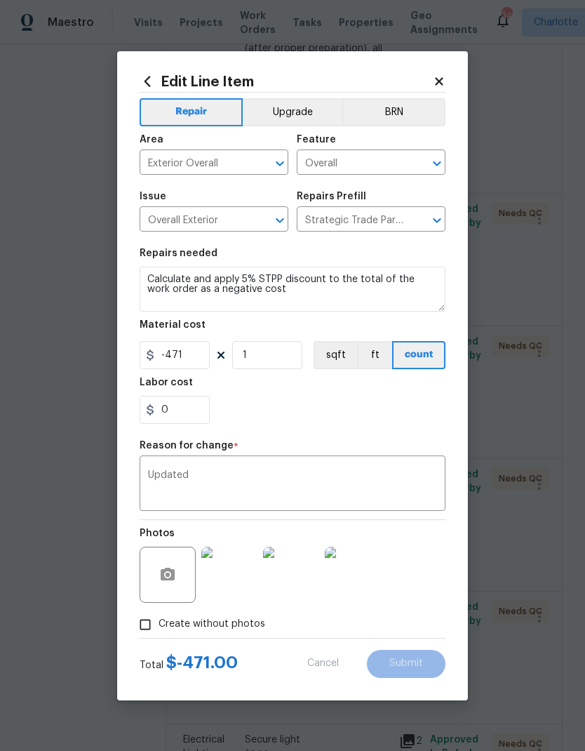
type input "1"
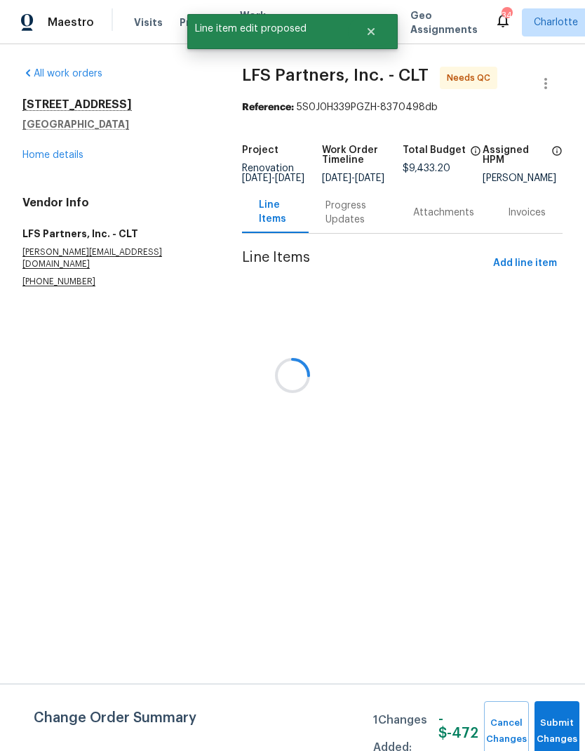
scroll to position [0, 0]
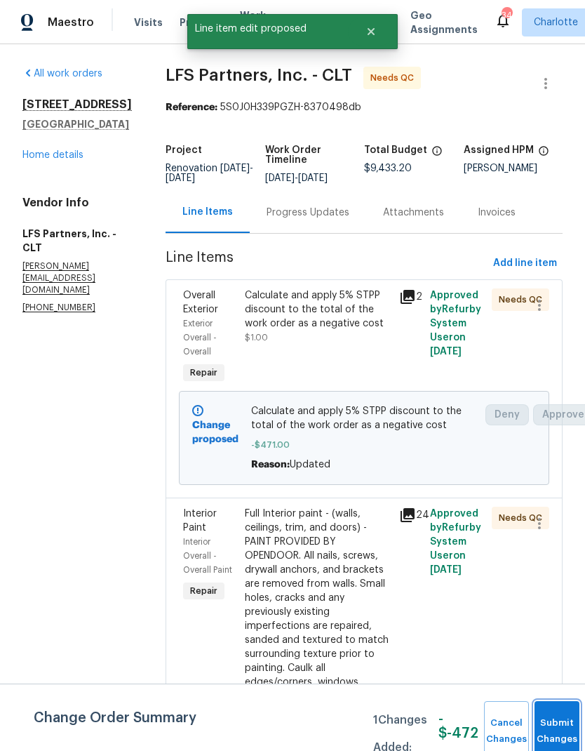
click at [554, 716] on button "Submit Changes" at bounding box center [557, 731] width 45 height 60
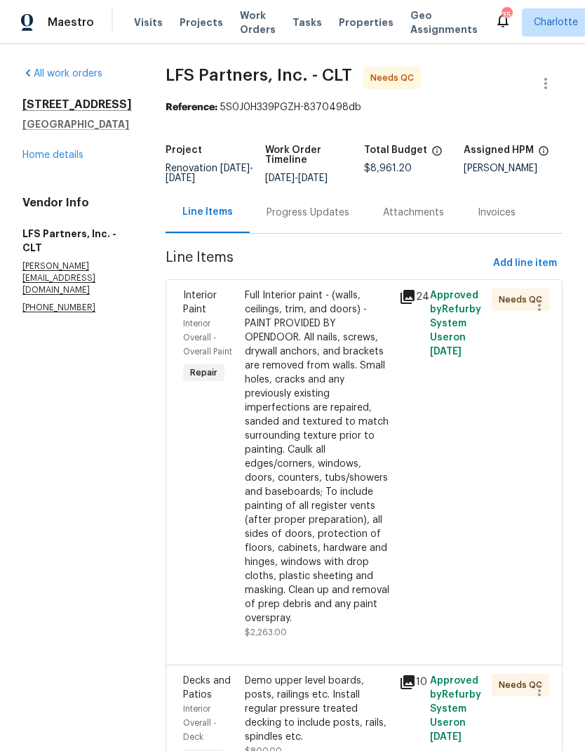
click at [341, 456] on div "Full Interior paint - (walls, ceilings, trim, and doors) - PAINT PROVIDED BY OP…" at bounding box center [318, 456] width 146 height 337
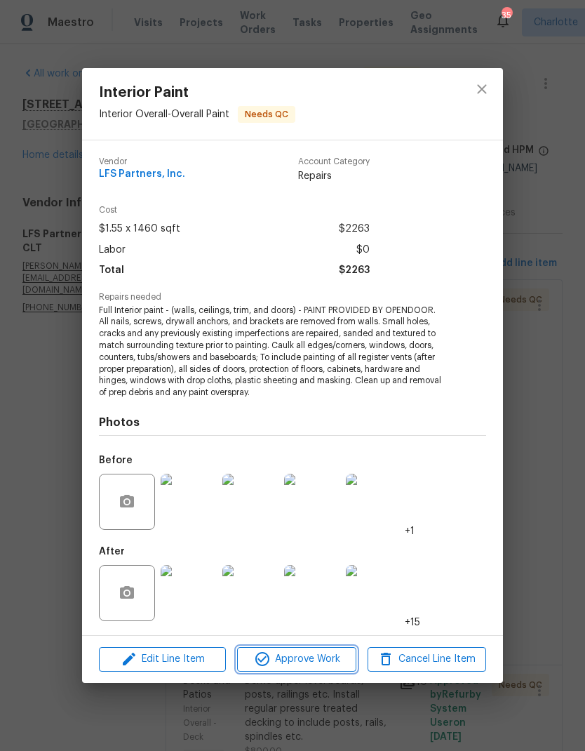
click at [307, 665] on span "Approve Work" at bounding box center [296, 660] width 110 height 18
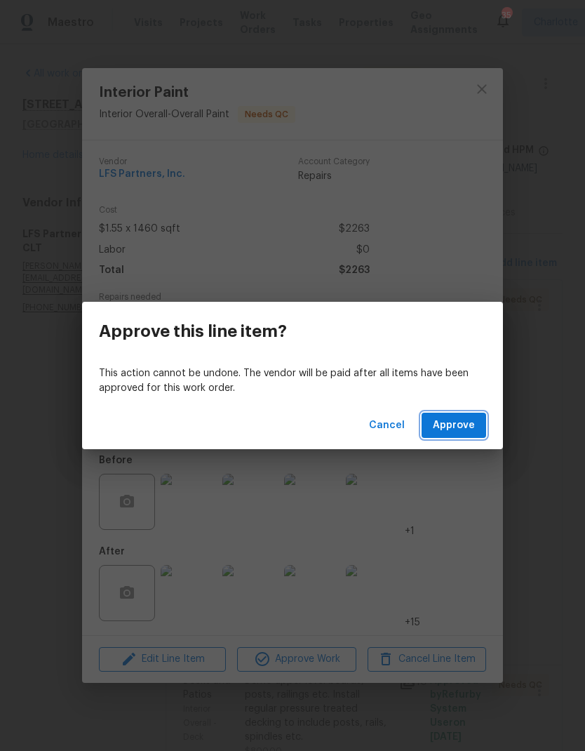
click at [459, 421] on span "Approve" at bounding box center [454, 426] width 42 height 18
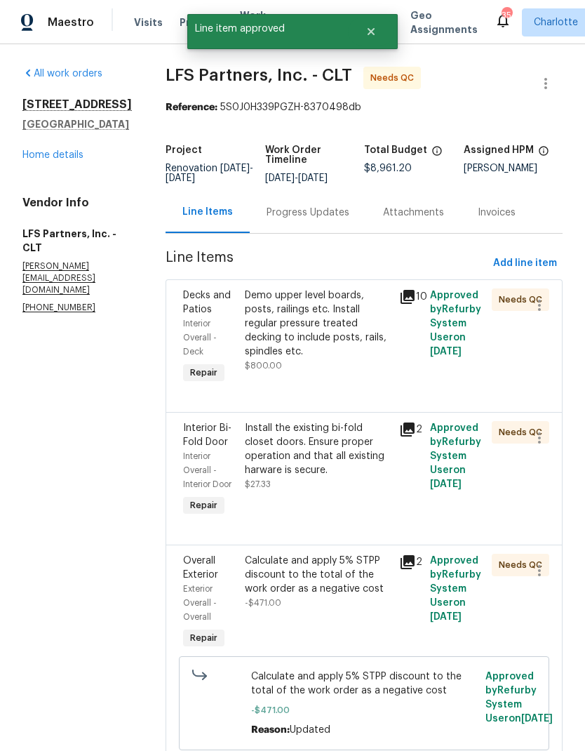
click at [356, 326] on div "Demo upper level boards, posts, railings etc. Install regular pressure treated …" at bounding box center [318, 323] width 146 height 70
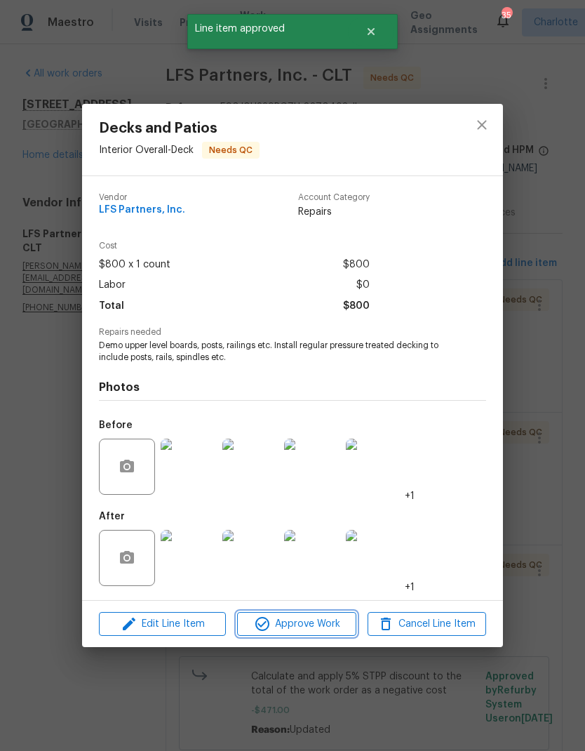
click at [318, 626] on span "Approve Work" at bounding box center [296, 624] width 110 height 18
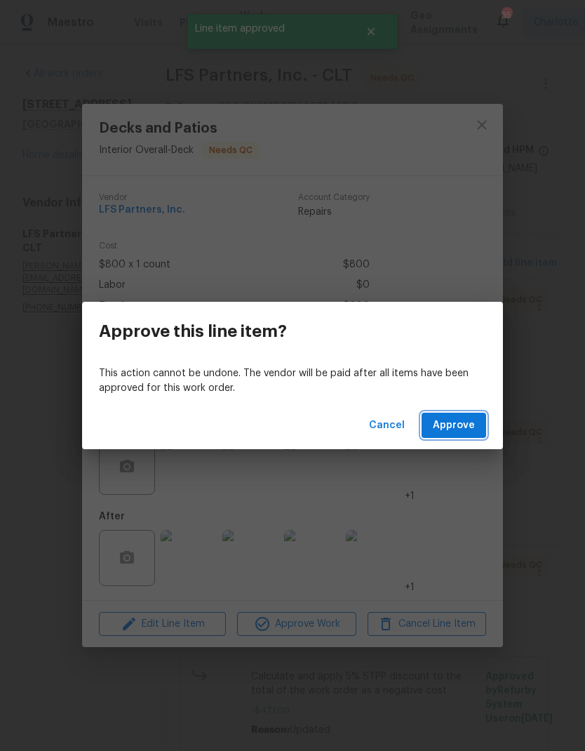
click at [460, 425] on span "Approve" at bounding box center [454, 426] width 42 height 18
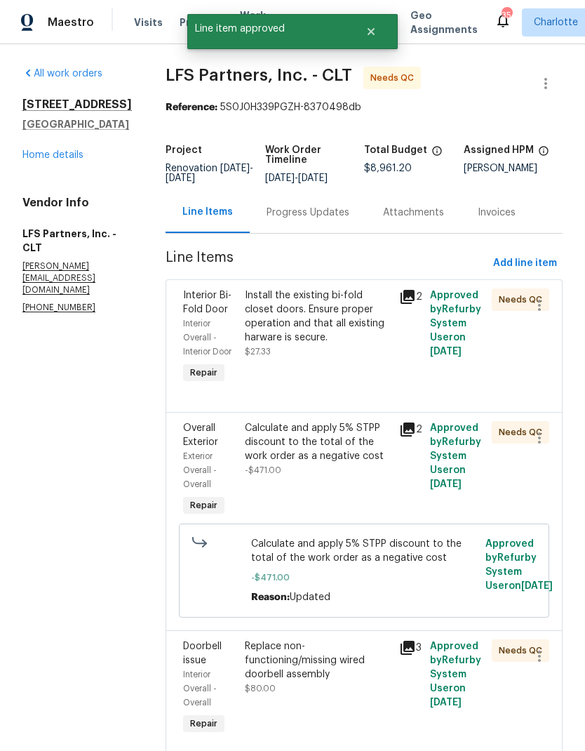
click at [363, 316] on div "Install the existing bi-fold closet doors. Ensure proper operation and that all…" at bounding box center [318, 316] width 146 height 56
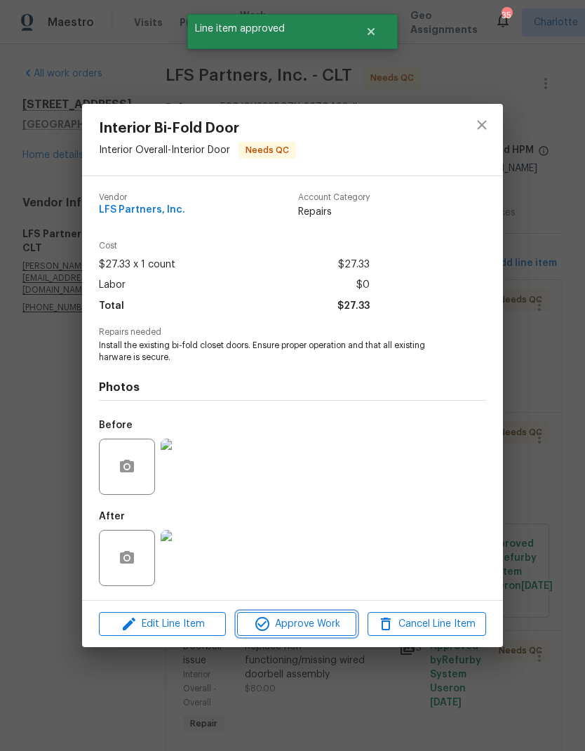
click at [320, 630] on span "Approve Work" at bounding box center [296, 624] width 110 height 18
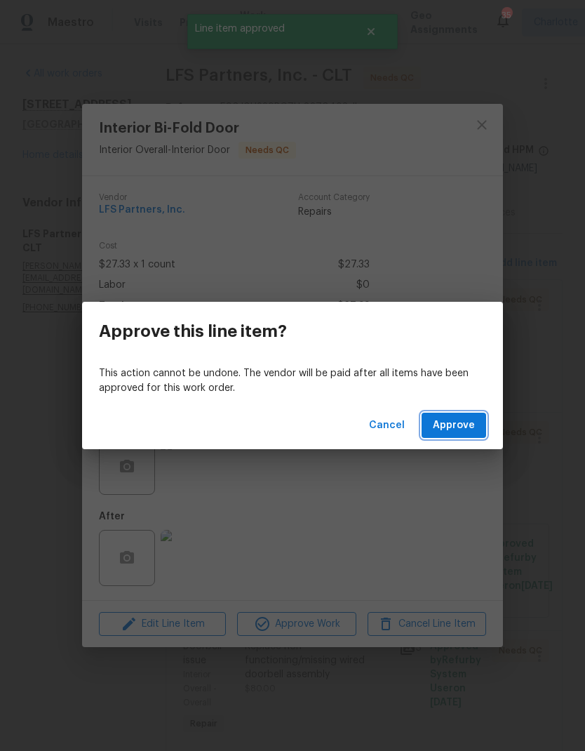
click at [462, 426] on span "Approve" at bounding box center [454, 426] width 42 height 18
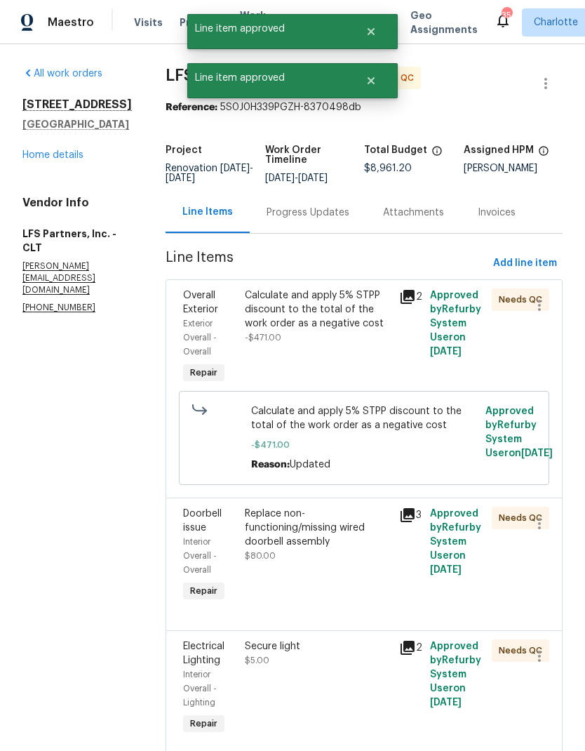
click at [359, 295] on div "Calculate and apply 5% STPP discount to the total of the work order as a negati…" at bounding box center [318, 309] width 146 height 42
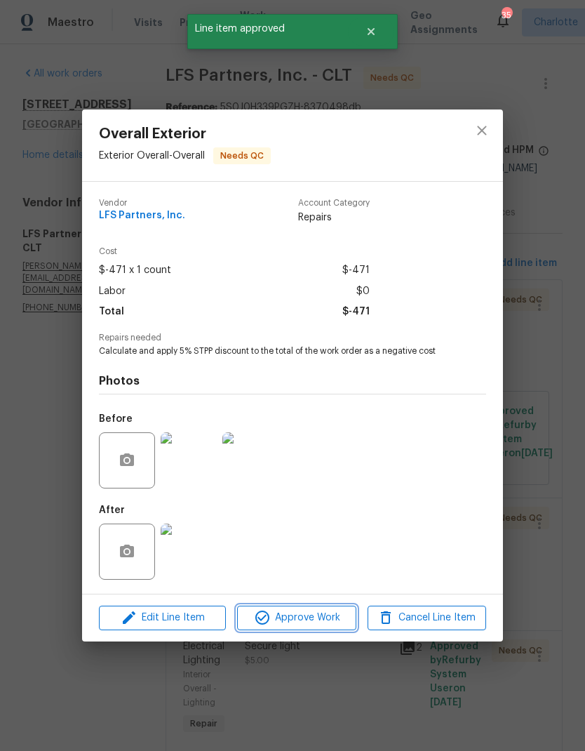
click at [322, 622] on span "Approve Work" at bounding box center [296, 618] width 110 height 18
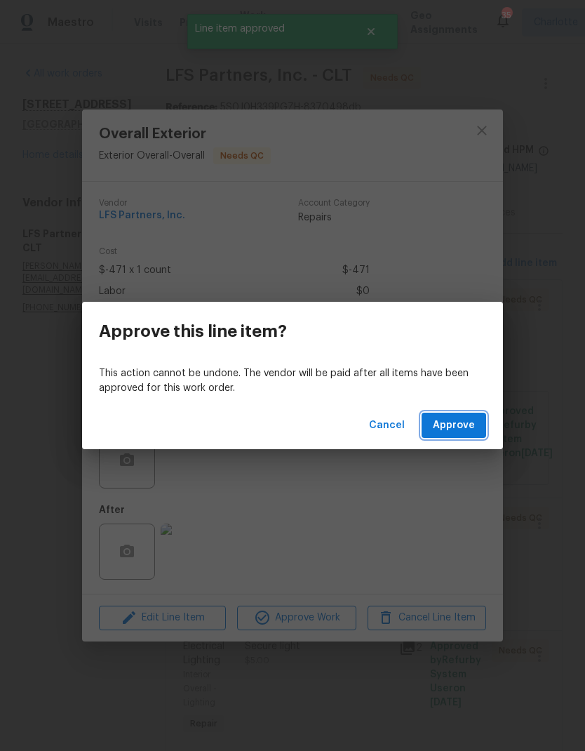
click at [474, 426] on span "Approve" at bounding box center [454, 426] width 42 height 18
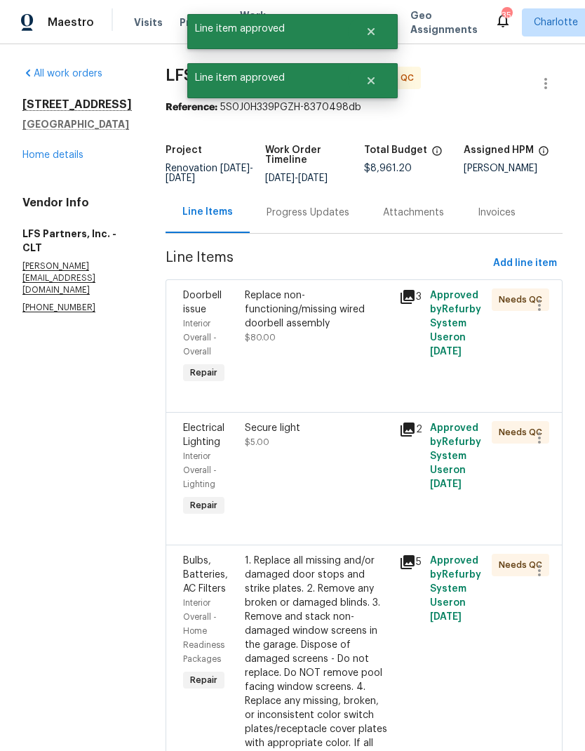
click at [333, 306] on div "Replace non-functioning/missing wired doorbell assembly" at bounding box center [318, 309] width 146 height 42
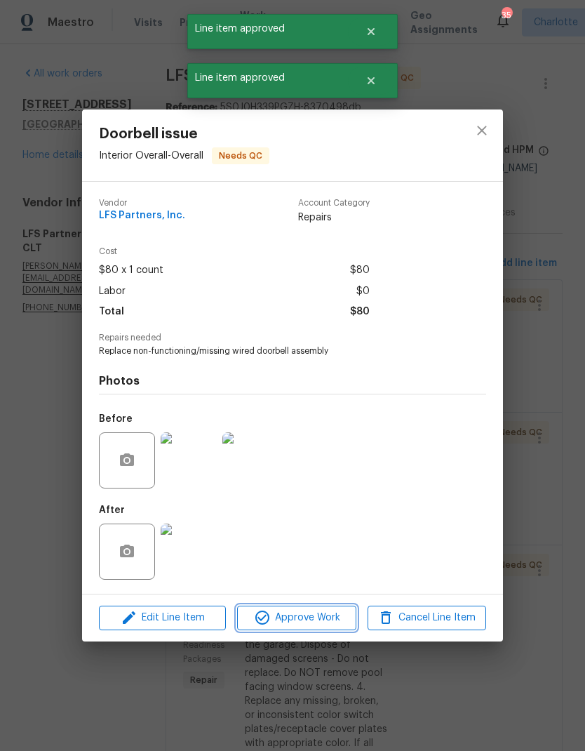
click at [327, 626] on span "Approve Work" at bounding box center [296, 618] width 110 height 18
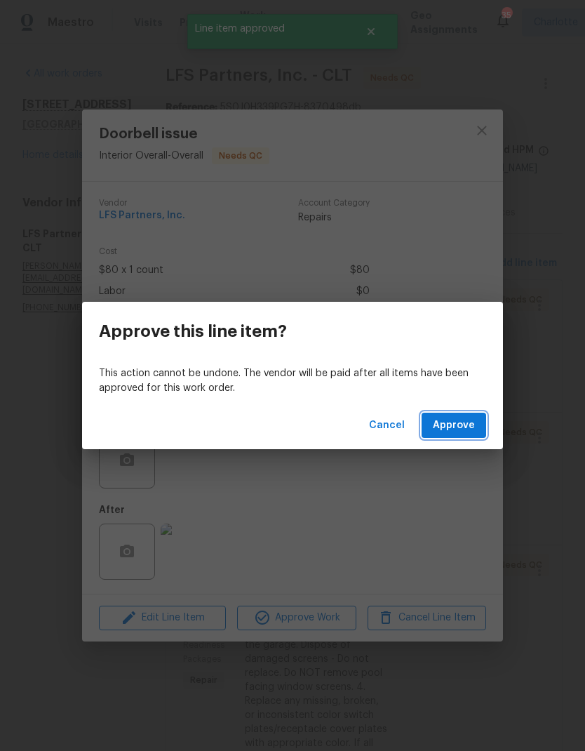
click at [465, 429] on span "Approve" at bounding box center [454, 426] width 42 height 18
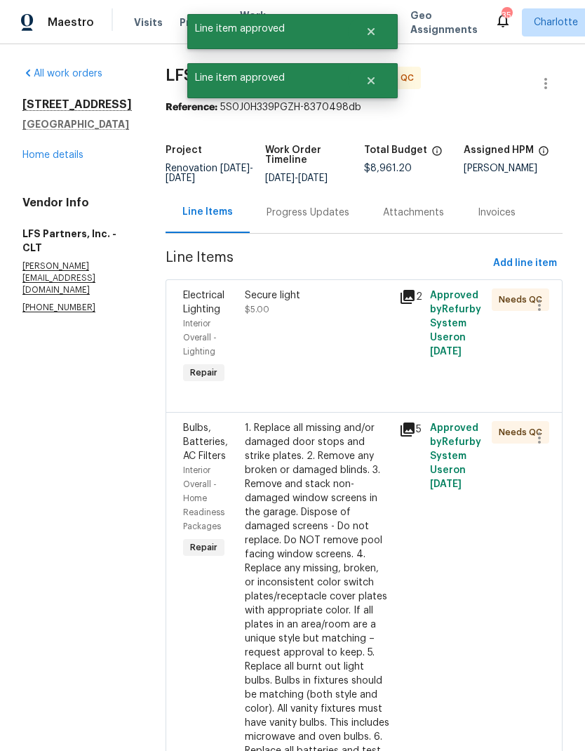
click at [292, 294] on div "Secure light" at bounding box center [318, 295] width 146 height 14
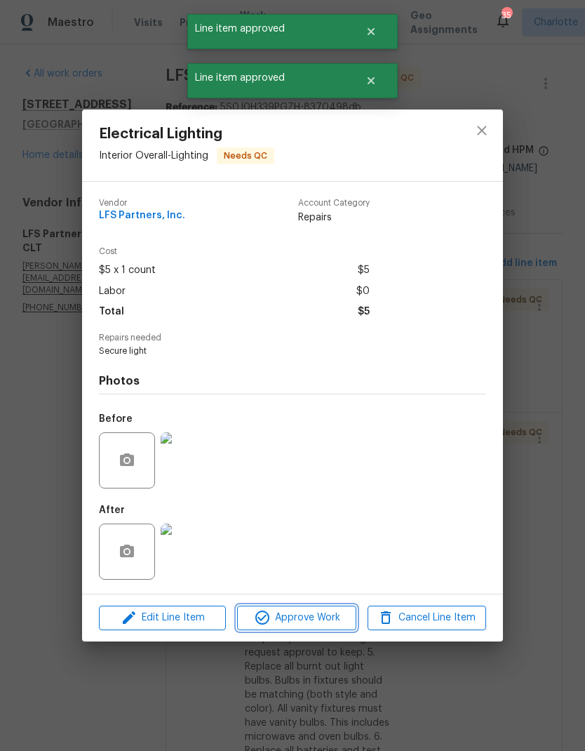
click at [321, 618] on span "Approve Work" at bounding box center [296, 618] width 110 height 18
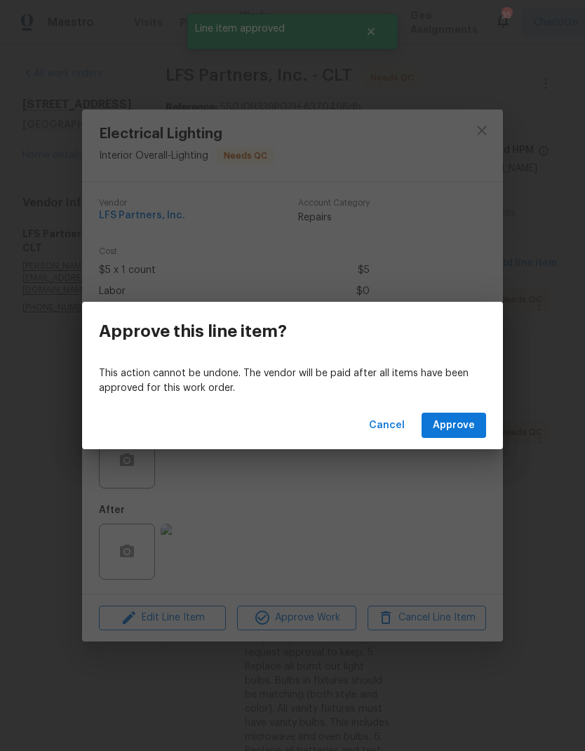
click at [469, 432] on span "Approve" at bounding box center [454, 426] width 42 height 18
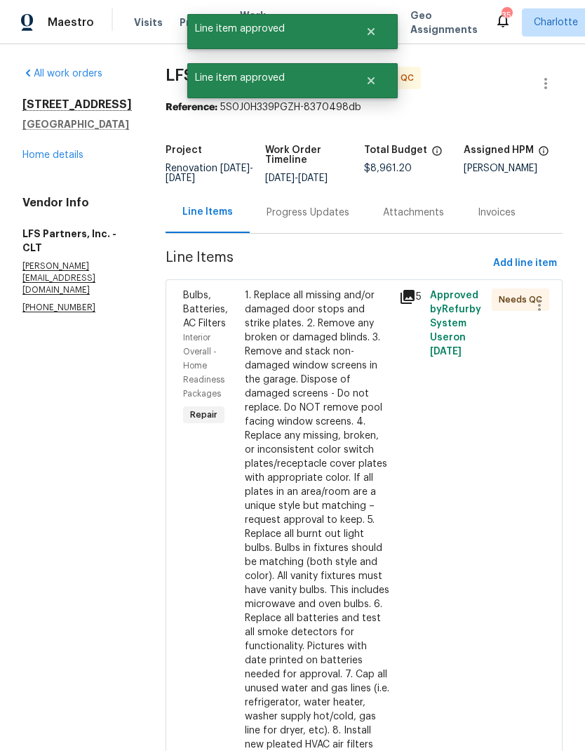
click at [312, 362] on div "1. Replace all missing and/or damaged door stops and strike plates. 2. Remove a…" at bounding box center [318, 519] width 146 height 463
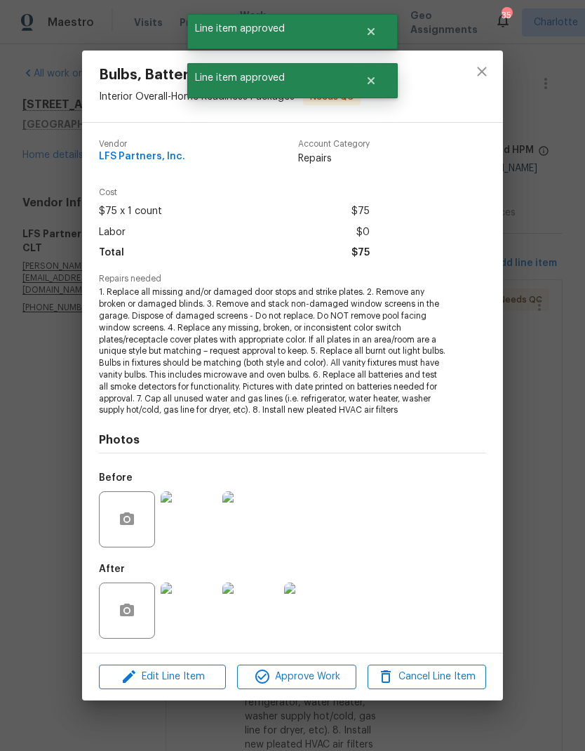
click at [316, 671] on span "Approve Work" at bounding box center [296, 677] width 110 height 18
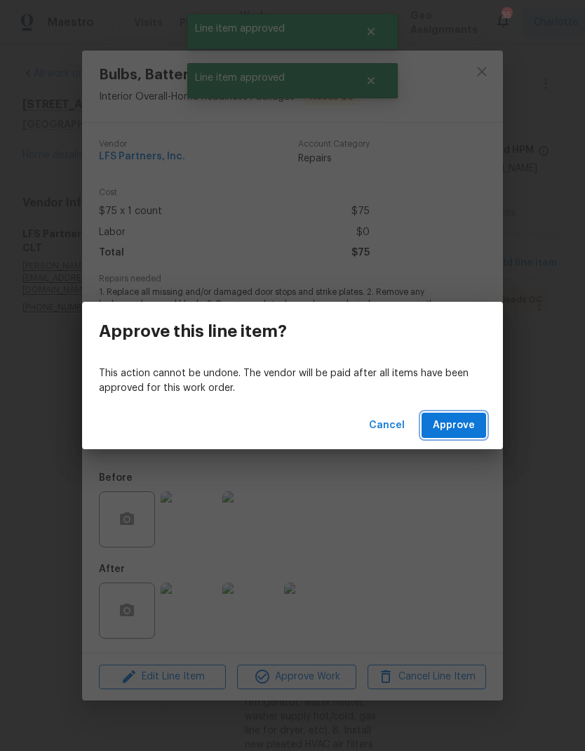
click at [458, 433] on span "Approve" at bounding box center [454, 426] width 42 height 18
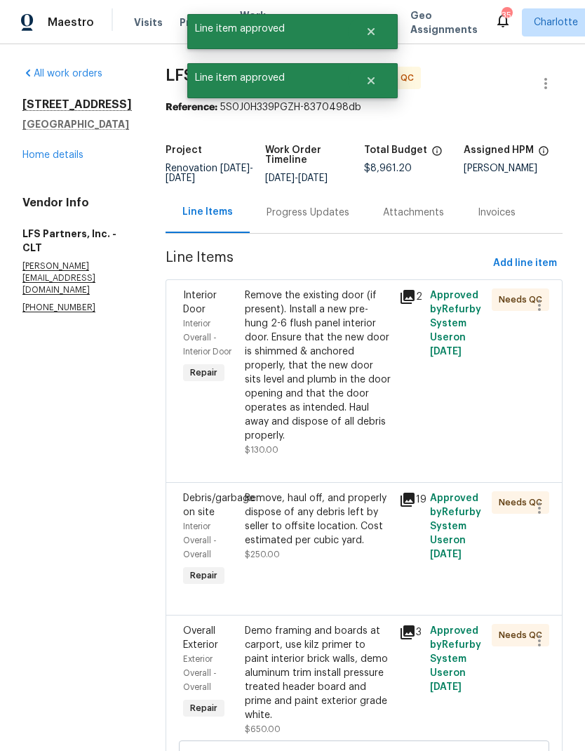
click at [335, 404] on div "Remove the existing door (if present). Install a new pre-hung 2-6 flush panel i…" at bounding box center [318, 365] width 146 height 154
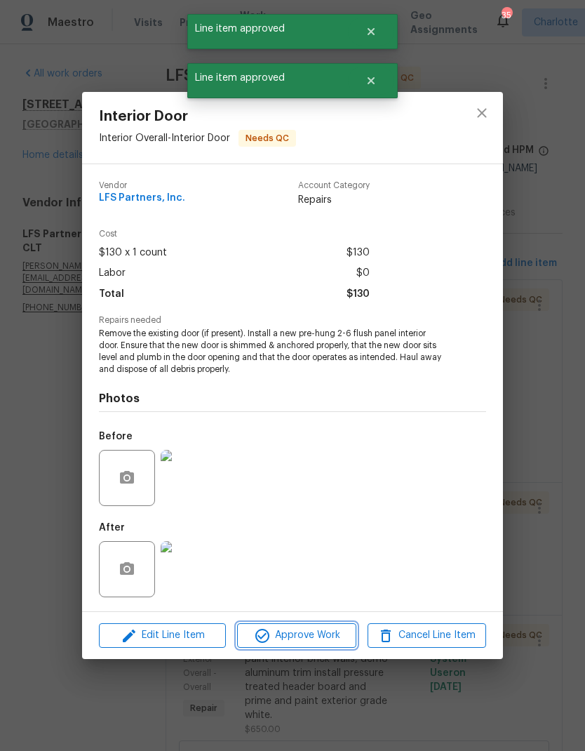
click at [309, 638] on span "Approve Work" at bounding box center [296, 636] width 110 height 18
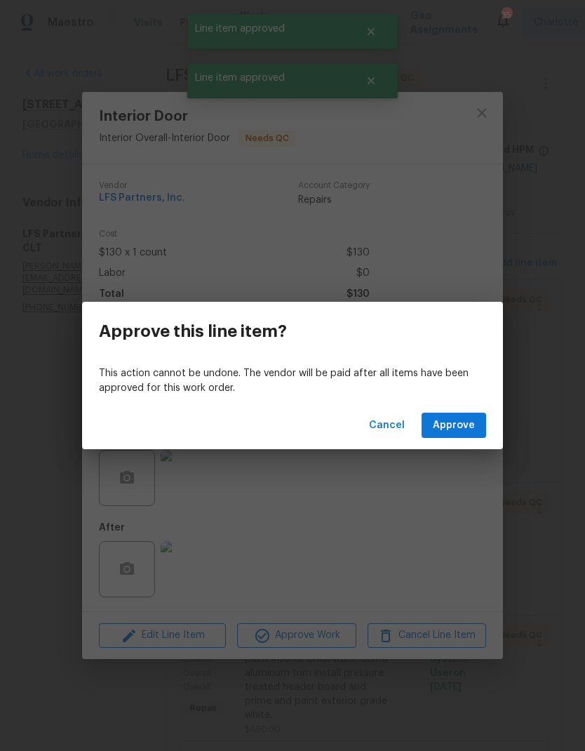
click at [460, 429] on span "Approve" at bounding box center [454, 426] width 42 height 18
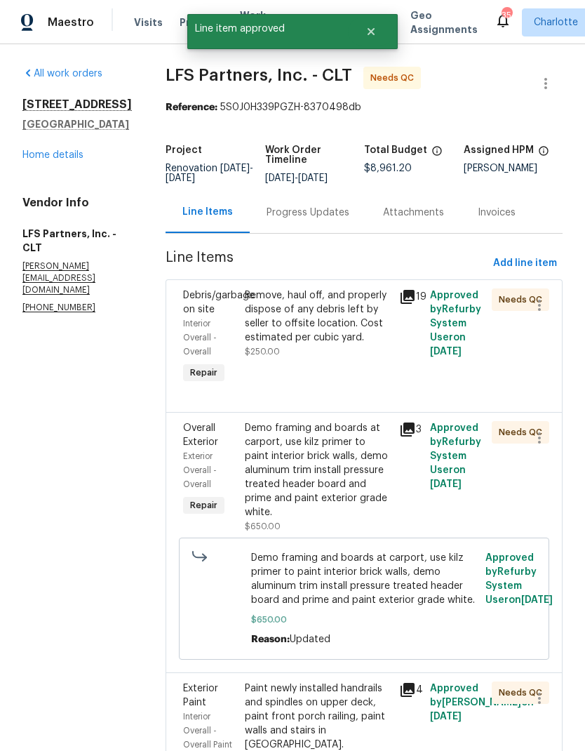
click at [339, 310] on div "Remove, haul off, and properly dispose of any debris left by seller to offsite …" at bounding box center [318, 316] width 146 height 56
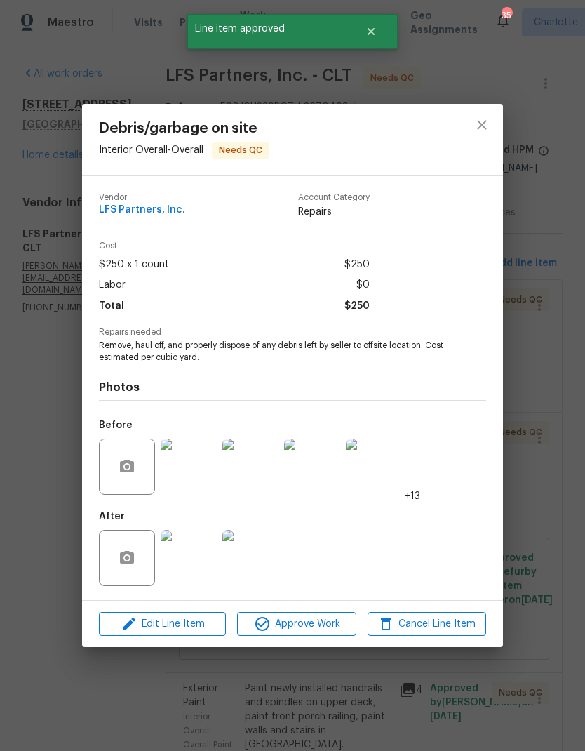
click at [319, 629] on span "Approve Work" at bounding box center [296, 624] width 110 height 18
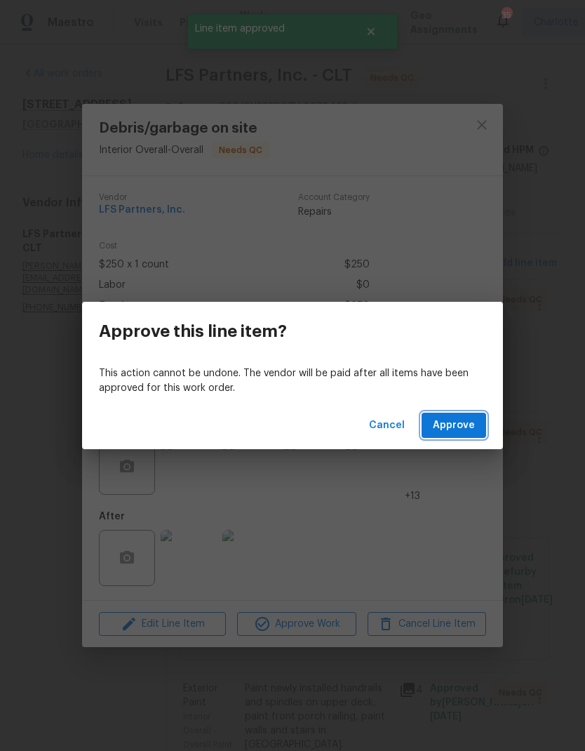
click at [462, 427] on span "Approve" at bounding box center [454, 426] width 42 height 18
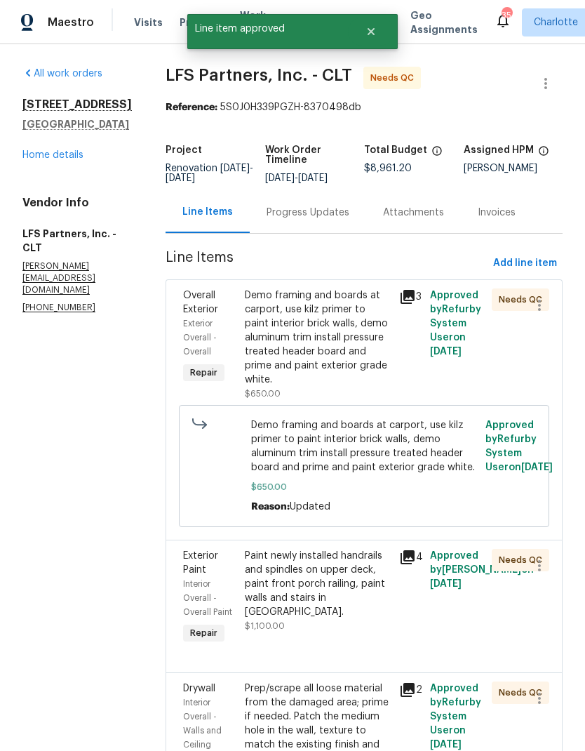
click at [341, 328] on div "Demo framing and boards at carport, use kilz primer to paint interior brick wal…" at bounding box center [318, 337] width 146 height 98
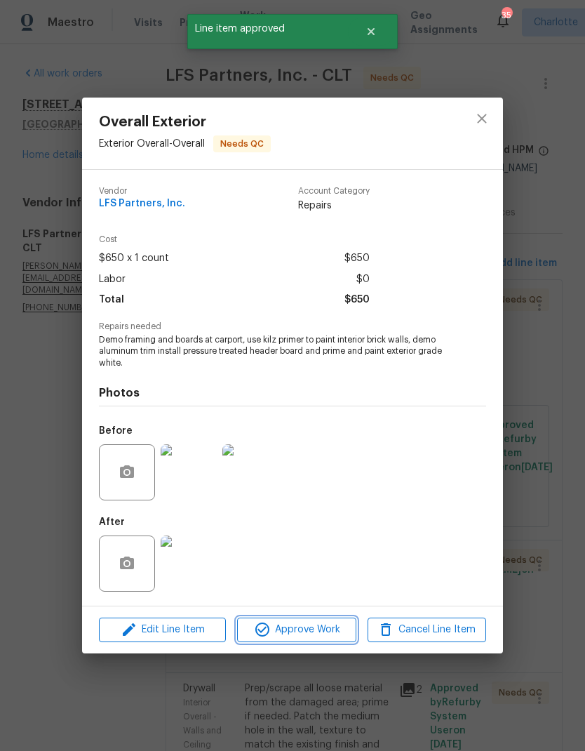
click at [326, 624] on span "Approve Work" at bounding box center [296, 630] width 110 height 18
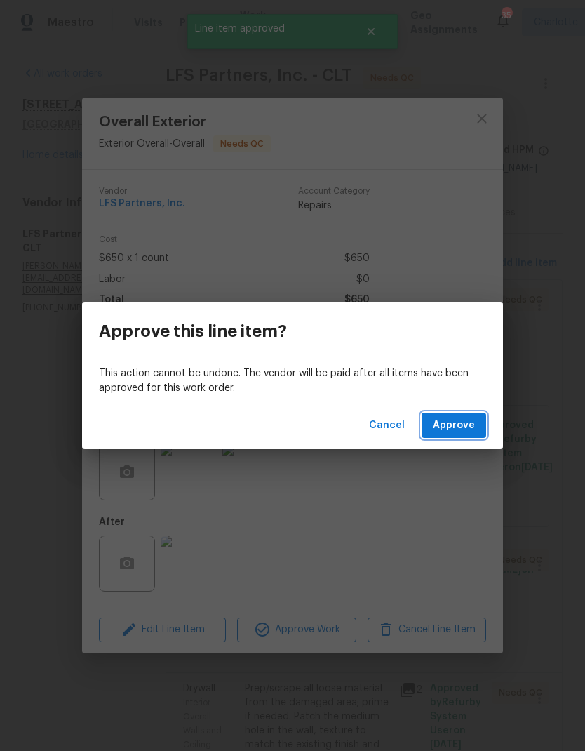
click at [466, 436] on button "Approve" at bounding box center [454, 426] width 65 height 26
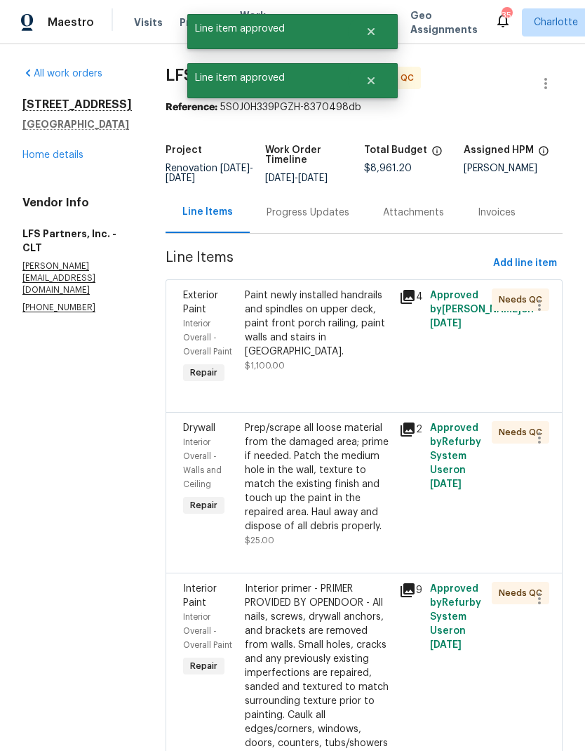
click at [354, 484] on div "Prep/scrape all loose material from the damaged area; prime if needed. Patch th…" at bounding box center [318, 477] width 146 height 112
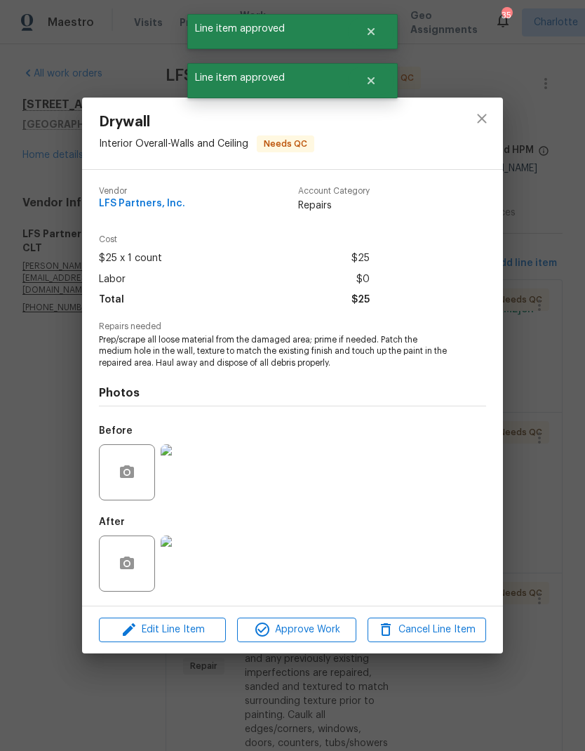
click at [324, 642] on button "Approve Work" at bounding box center [296, 630] width 119 height 25
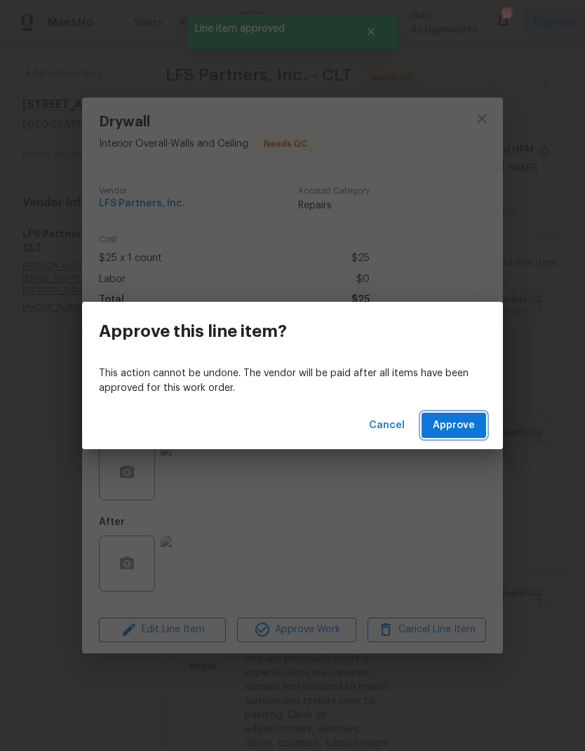
click at [462, 437] on button "Approve" at bounding box center [454, 426] width 65 height 26
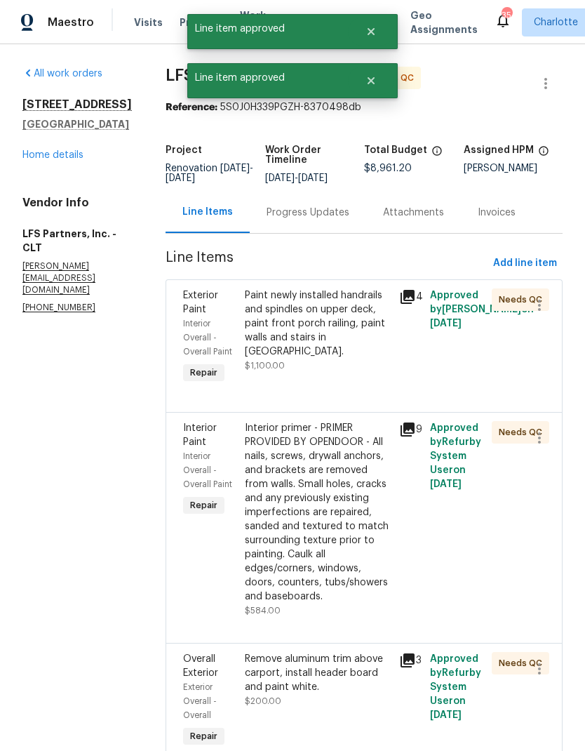
click at [342, 316] on div "Paint newly installed handrails and spindles on upper deck, paint front porch r…" at bounding box center [318, 323] width 146 height 70
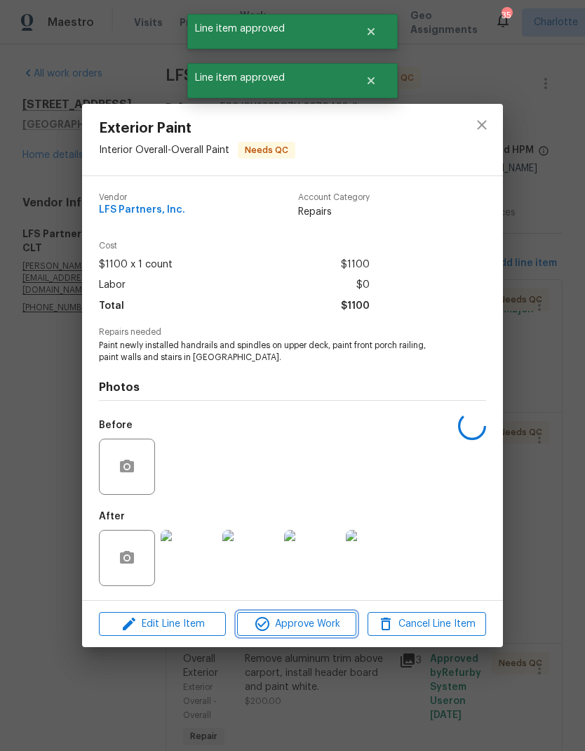
click at [323, 620] on span "Approve Work" at bounding box center [296, 624] width 110 height 18
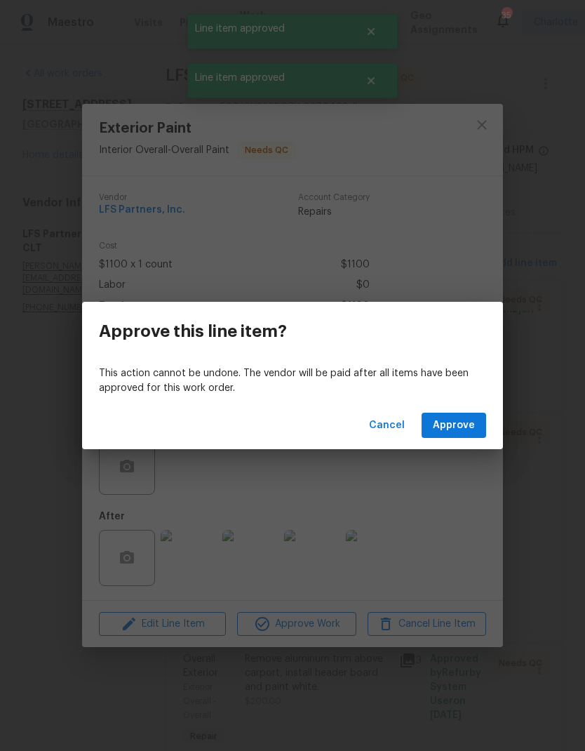
click at [466, 432] on span "Approve" at bounding box center [454, 426] width 42 height 18
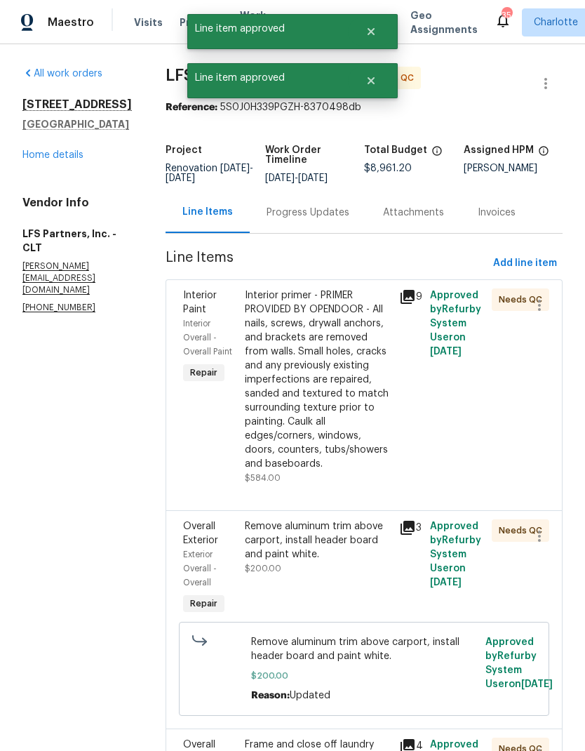
click at [328, 366] on div "Interior primer - PRIMER PROVIDED BY OPENDOOR - All nails, screws, drywall anch…" at bounding box center [318, 379] width 146 height 182
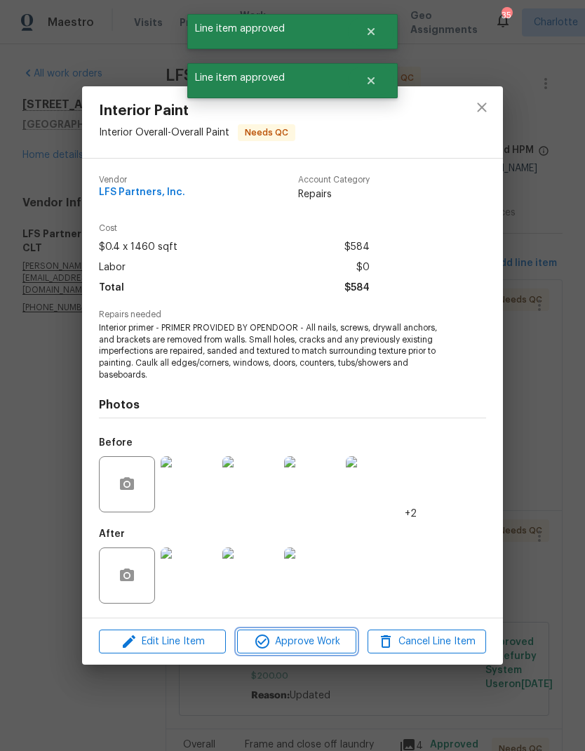
click at [324, 635] on span "Approve Work" at bounding box center [296, 642] width 110 height 18
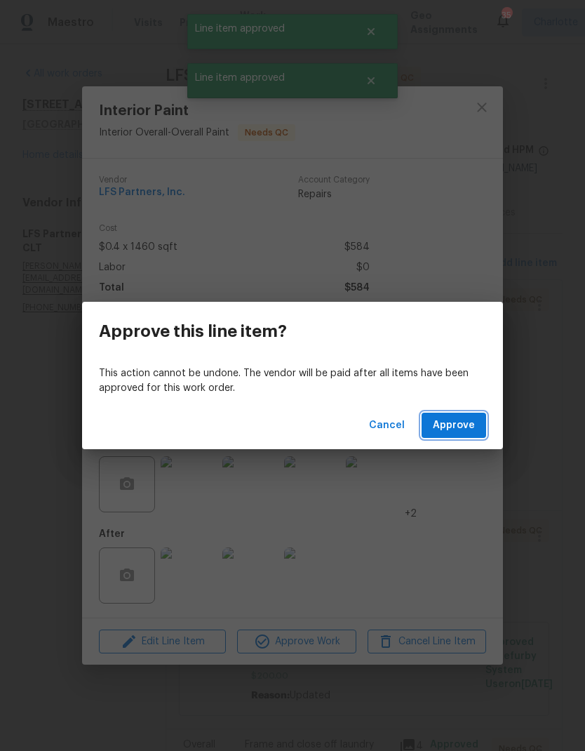
click at [467, 432] on span "Approve" at bounding box center [454, 426] width 42 height 18
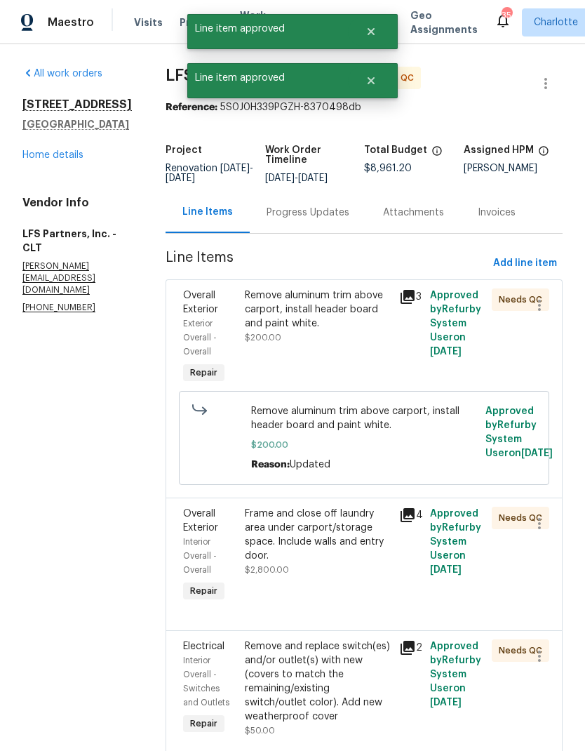
click at [341, 294] on div "Remove aluminum trim above carport, install header board and paint white." at bounding box center [318, 309] width 146 height 42
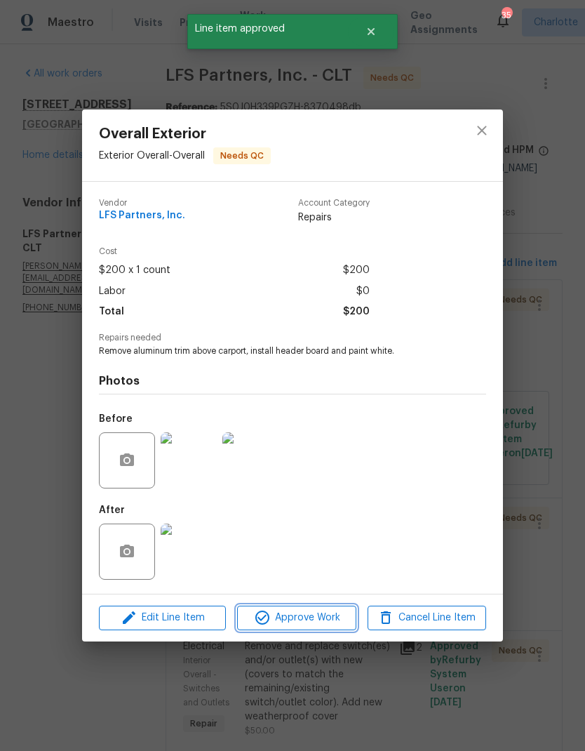
click at [323, 618] on span "Approve Work" at bounding box center [296, 618] width 110 height 18
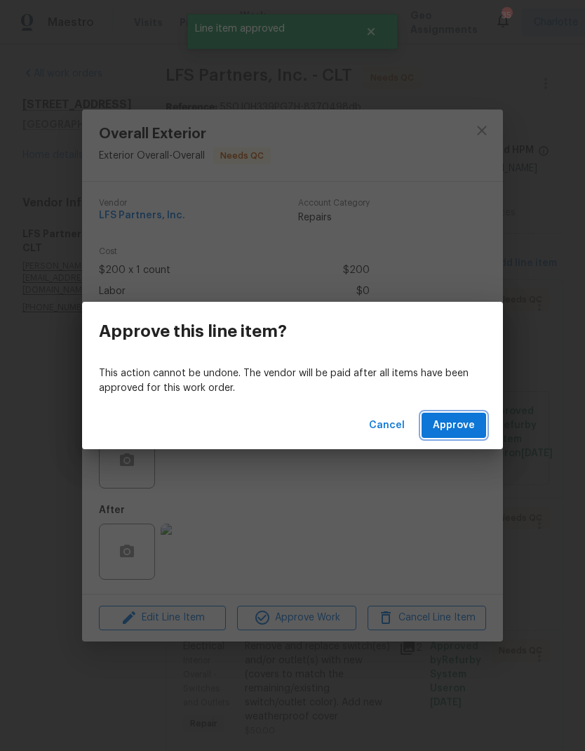
click at [471, 427] on span "Approve" at bounding box center [454, 426] width 42 height 18
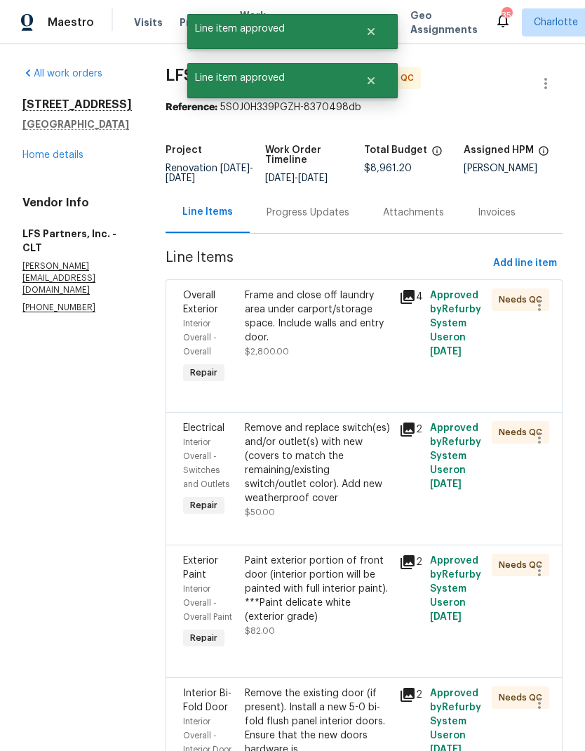
click at [249, 318] on div "Frame and close off laundry area under carport/storage space. Include walls and…" at bounding box center [318, 316] width 146 height 56
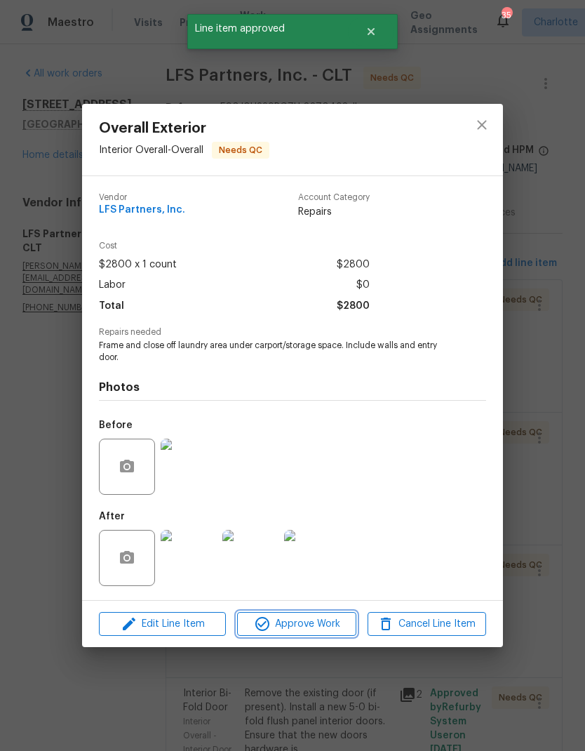
click at [267, 637] on button "Approve Work" at bounding box center [296, 624] width 119 height 25
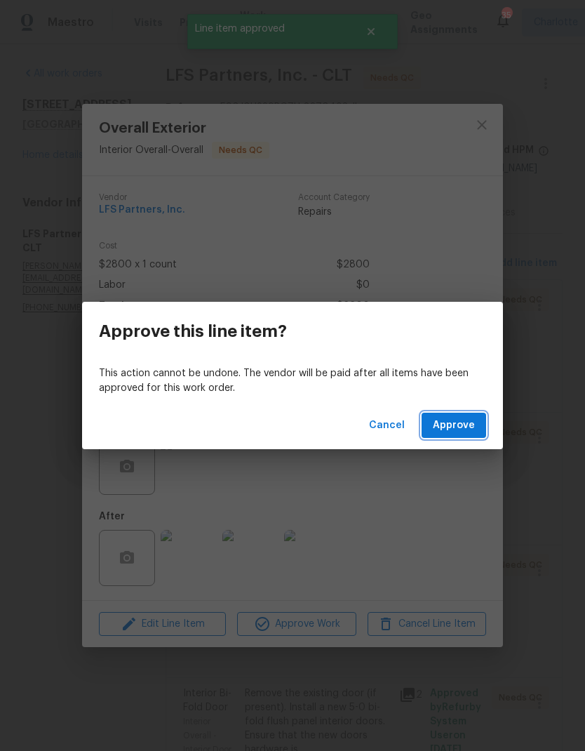
click at [438, 426] on span "Approve" at bounding box center [454, 426] width 42 height 18
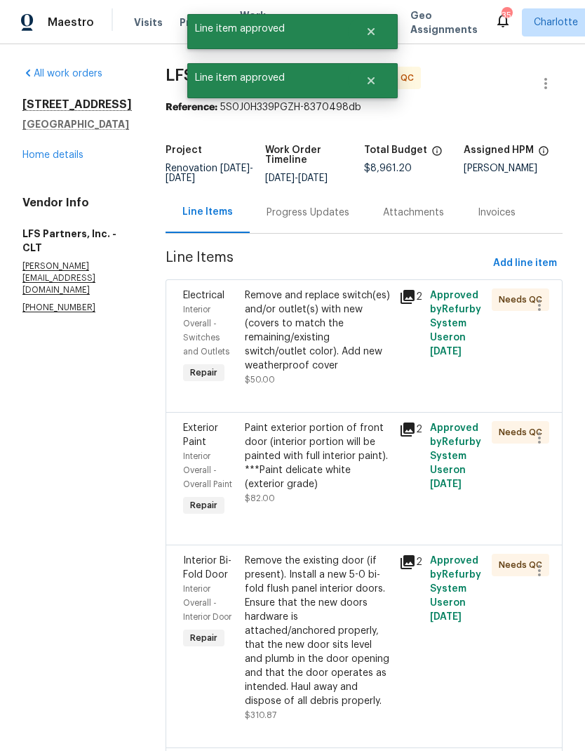
click at [249, 345] on div "Remove and replace switch(es) and/or outlet(s) with new (covers to match the re…" at bounding box center [318, 330] width 146 height 84
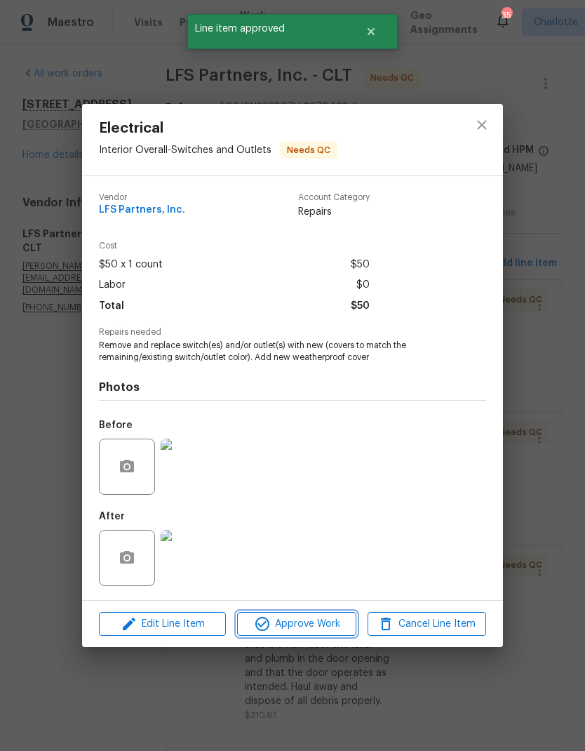
click at [276, 632] on span "Approve Work" at bounding box center [296, 624] width 110 height 18
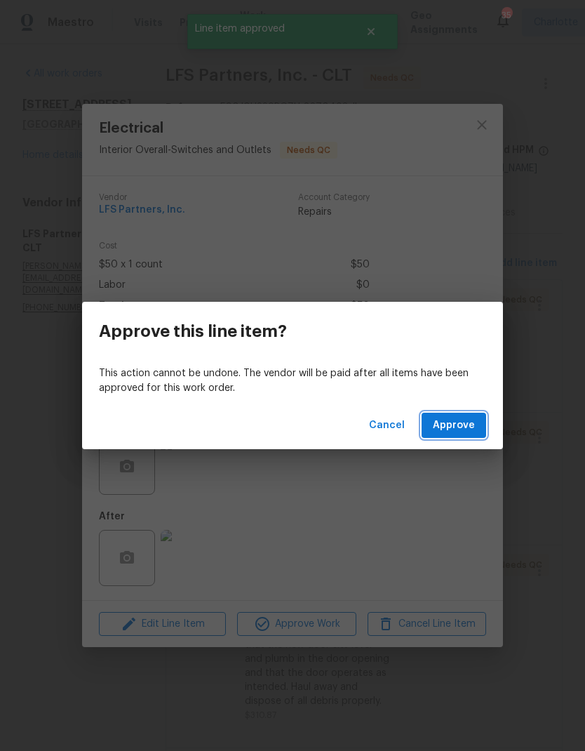
click at [426, 432] on button "Approve" at bounding box center [454, 426] width 65 height 26
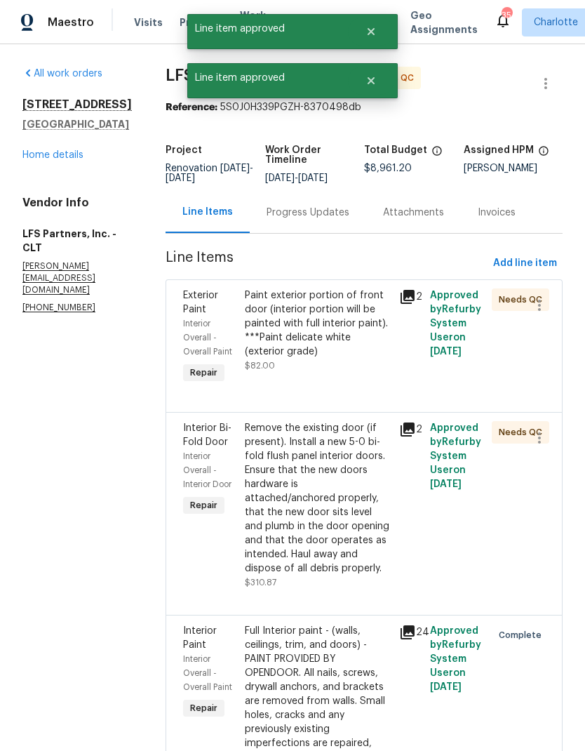
click at [253, 316] on div "Paint exterior portion of front door (interior portion will be painted with ful…" at bounding box center [318, 323] width 146 height 70
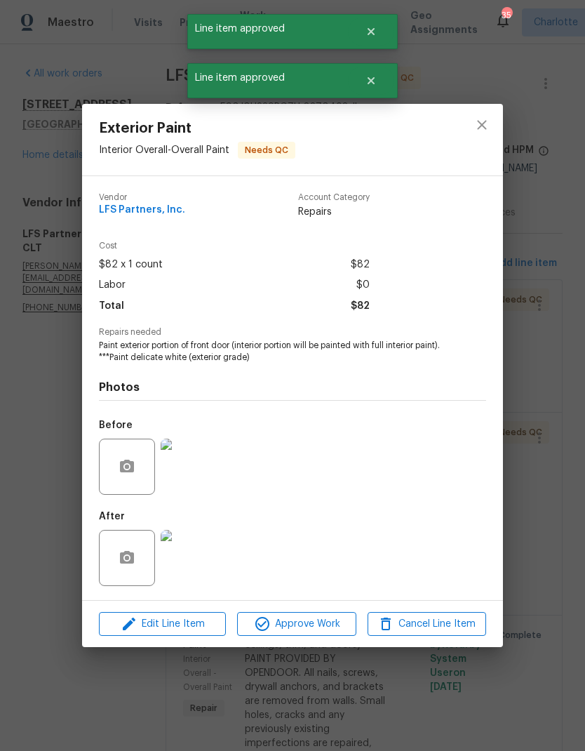
click at [301, 628] on span "Approve Work" at bounding box center [296, 624] width 110 height 18
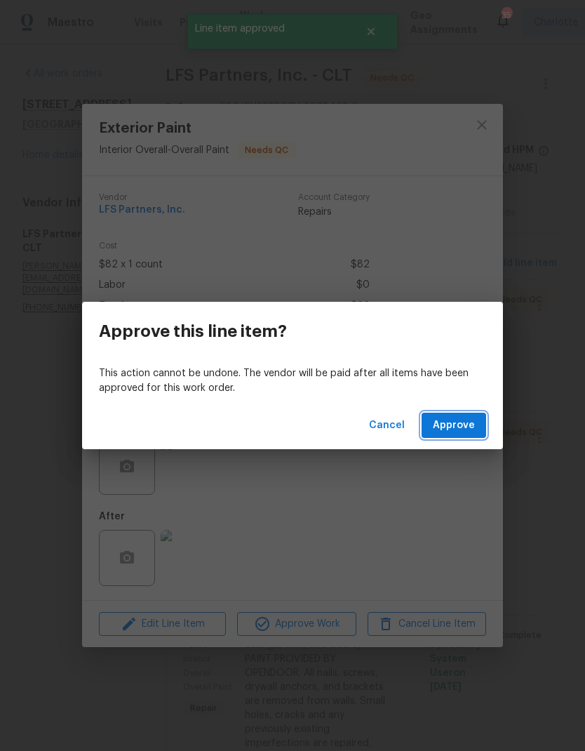
click at [429, 429] on button "Approve" at bounding box center [454, 426] width 65 height 26
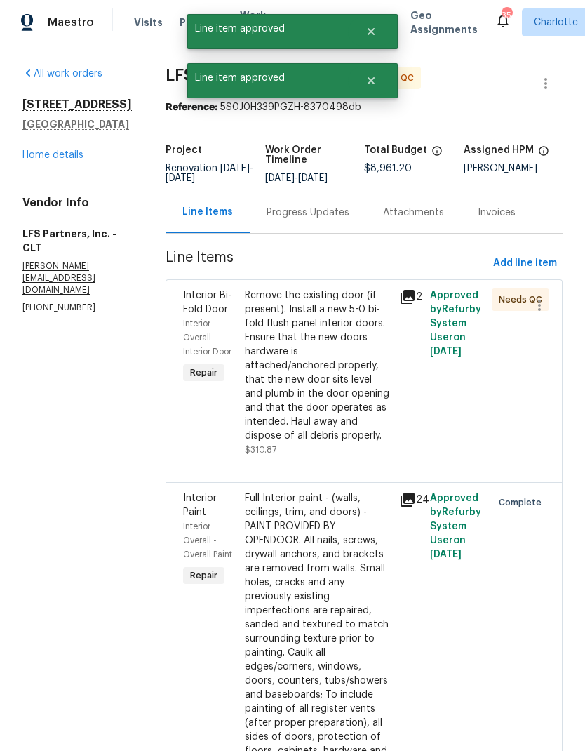
click at [258, 378] on div "Remove the existing door (if present). Install a new 5-0 bi-fold flush panel in…" at bounding box center [318, 365] width 146 height 154
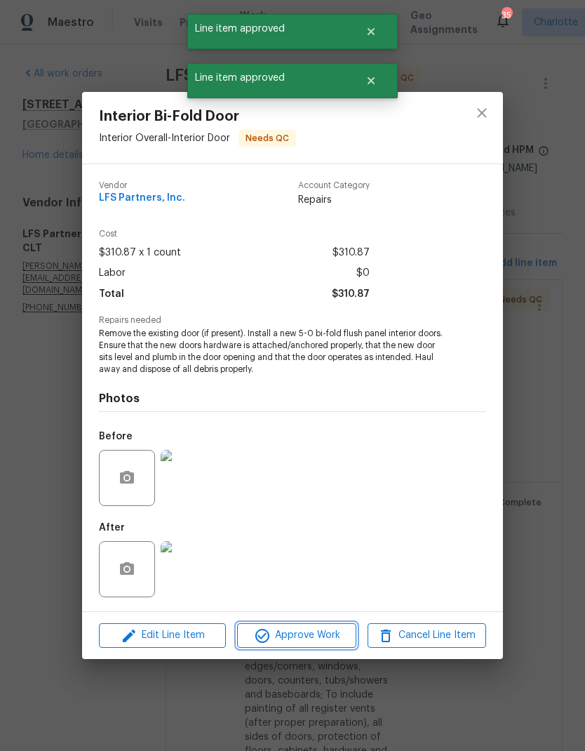
click at [287, 643] on span "Approve Work" at bounding box center [296, 636] width 110 height 18
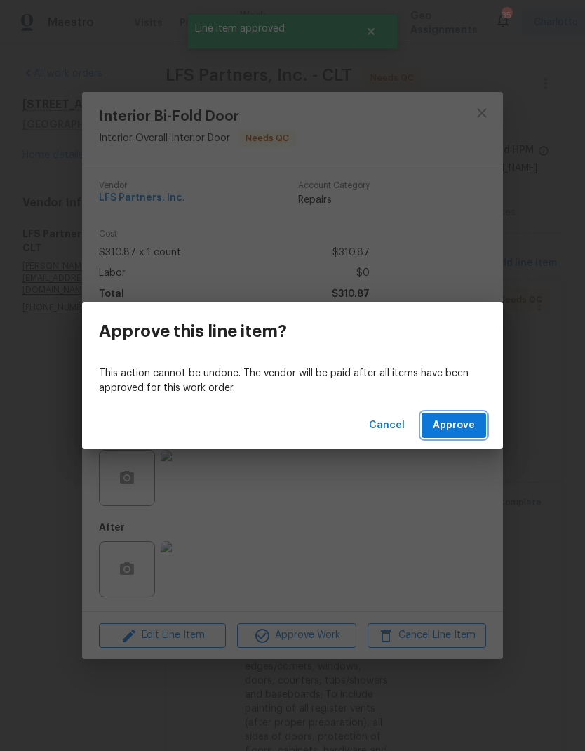
click at [446, 420] on span "Approve" at bounding box center [454, 426] width 42 height 18
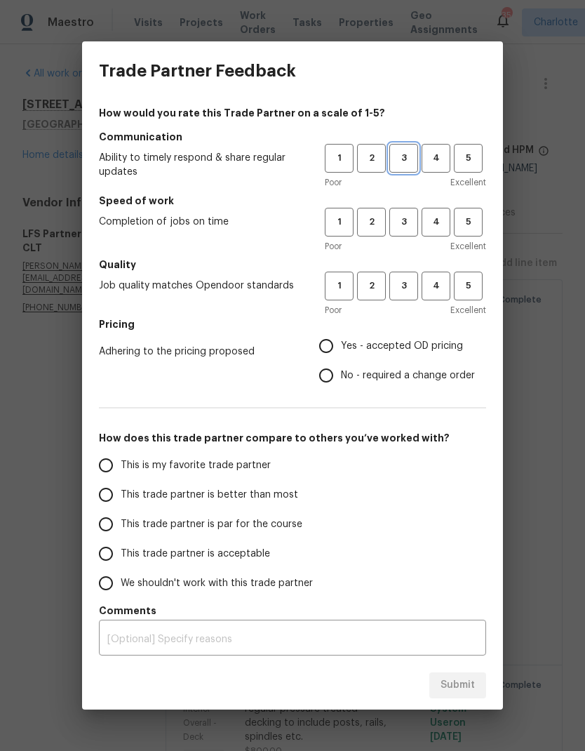
click at [413, 154] on span "3" at bounding box center [404, 158] width 26 height 16
click at [408, 225] on span "3" at bounding box center [404, 222] width 26 height 16
click at [413, 291] on span "3" at bounding box center [404, 286] width 26 height 16
click at [330, 349] on input "Yes - accepted OD pricing" at bounding box center [326, 345] width 29 height 29
radio input "true"
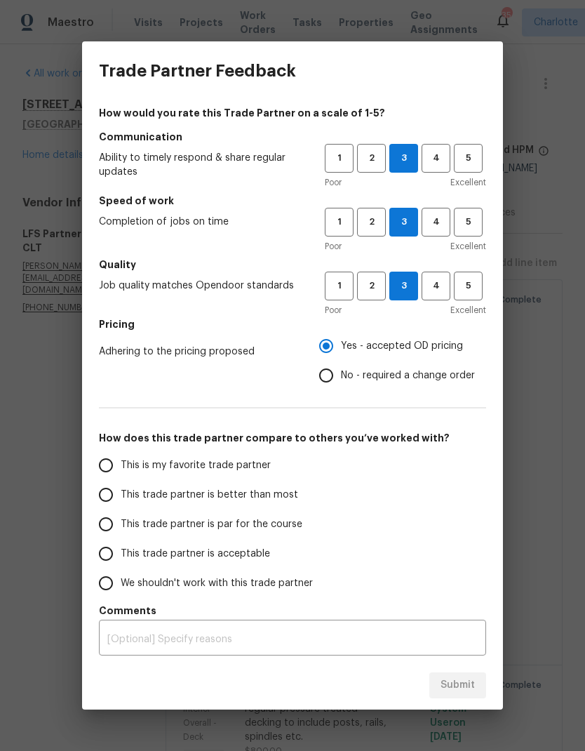
click at [249, 467] on span "This is my favorite trade partner" at bounding box center [196, 465] width 150 height 15
click at [121, 467] on input "This is my favorite trade partner" at bounding box center [105, 465] width 29 height 29
radio input "false"
click at [267, 495] on span "This trade partner is better than most" at bounding box center [210, 495] width 178 height 15
click at [121, 495] on input "This trade partner is better than most" at bounding box center [105, 494] width 29 height 29
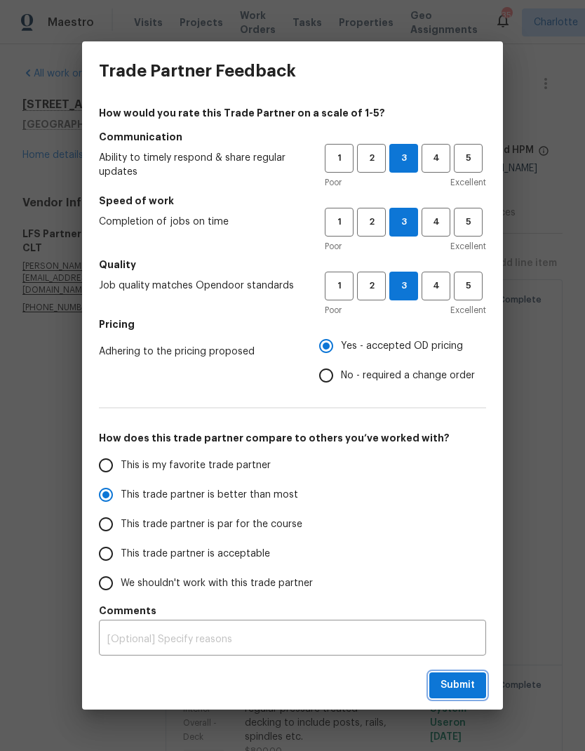
click at [455, 687] on span "Submit" at bounding box center [458, 686] width 34 height 18
radio input "true"
